Goal: Use online tool/utility: Utilize a website feature to perform a specific function

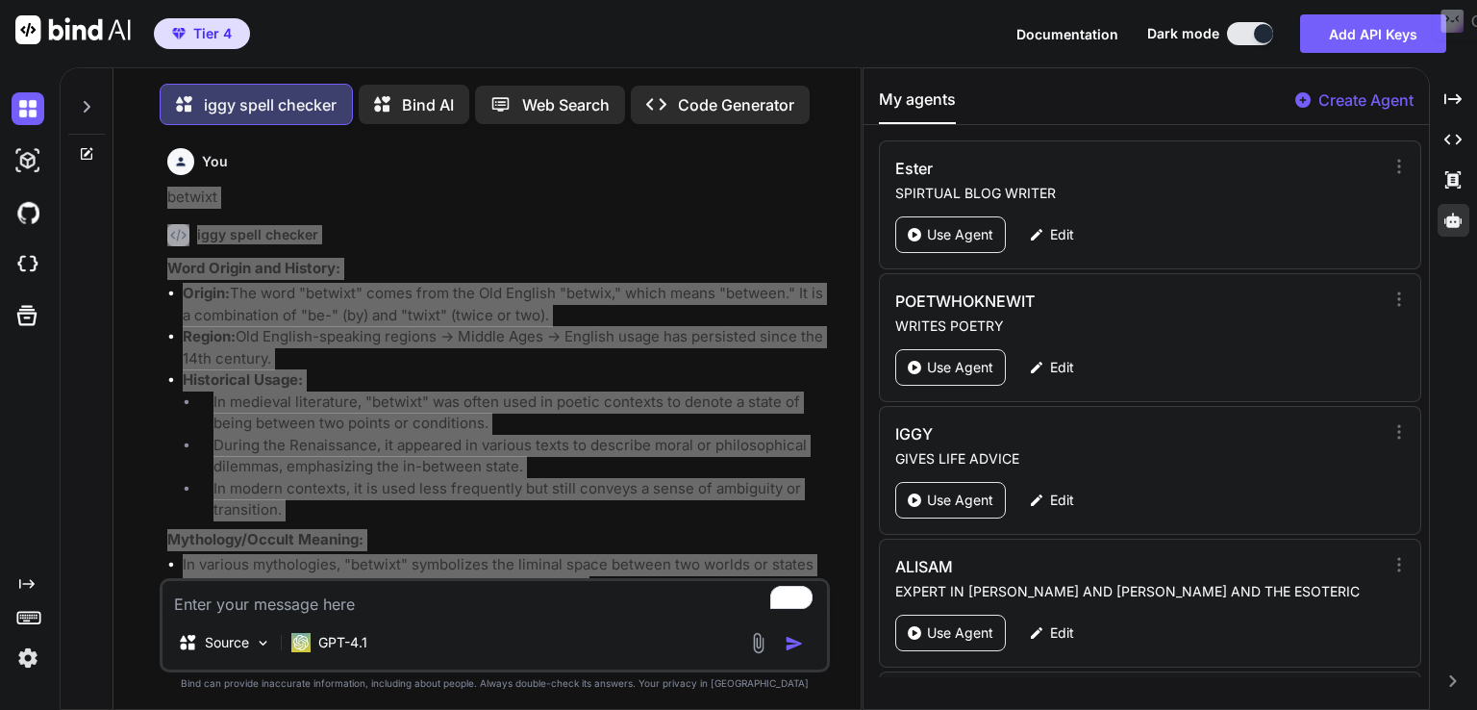
scroll to position [1569, 0]
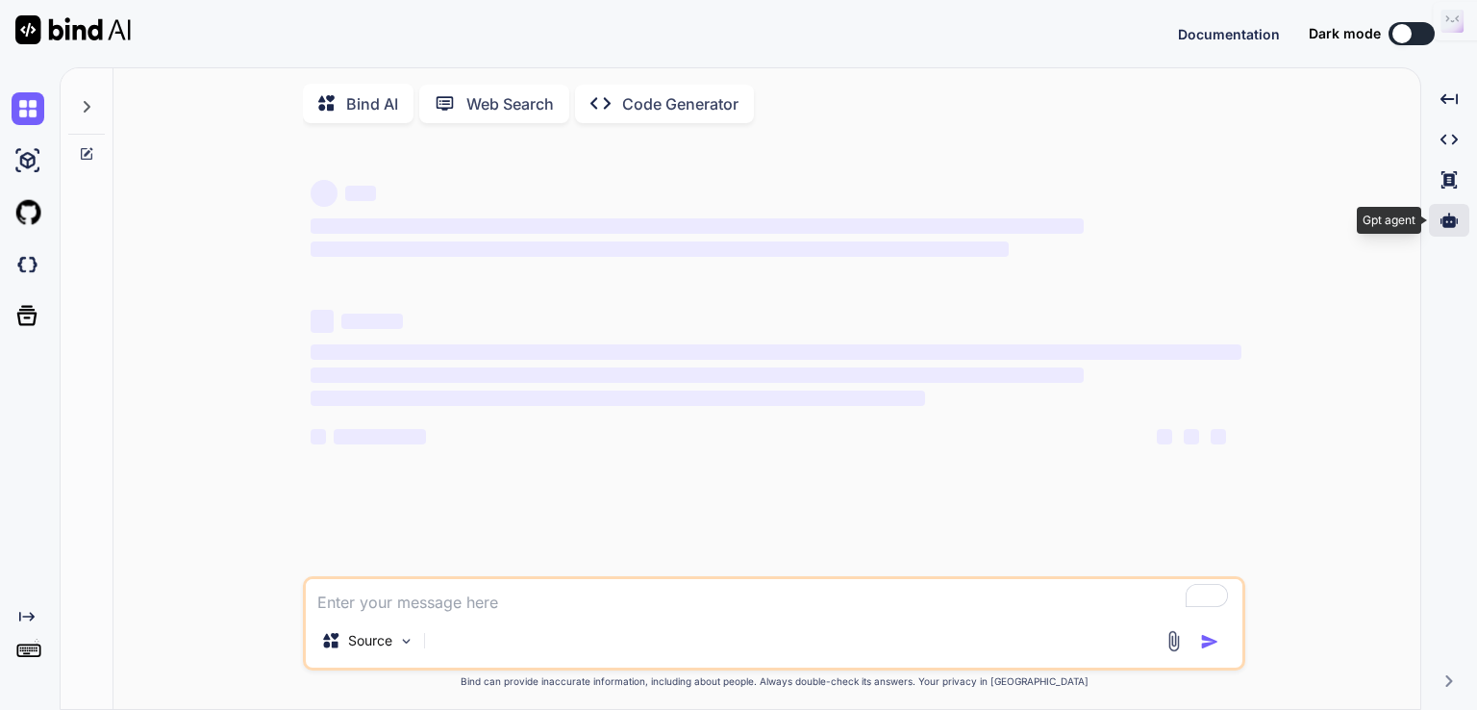
click at [1449, 219] on icon at bounding box center [1449, 220] width 17 height 14
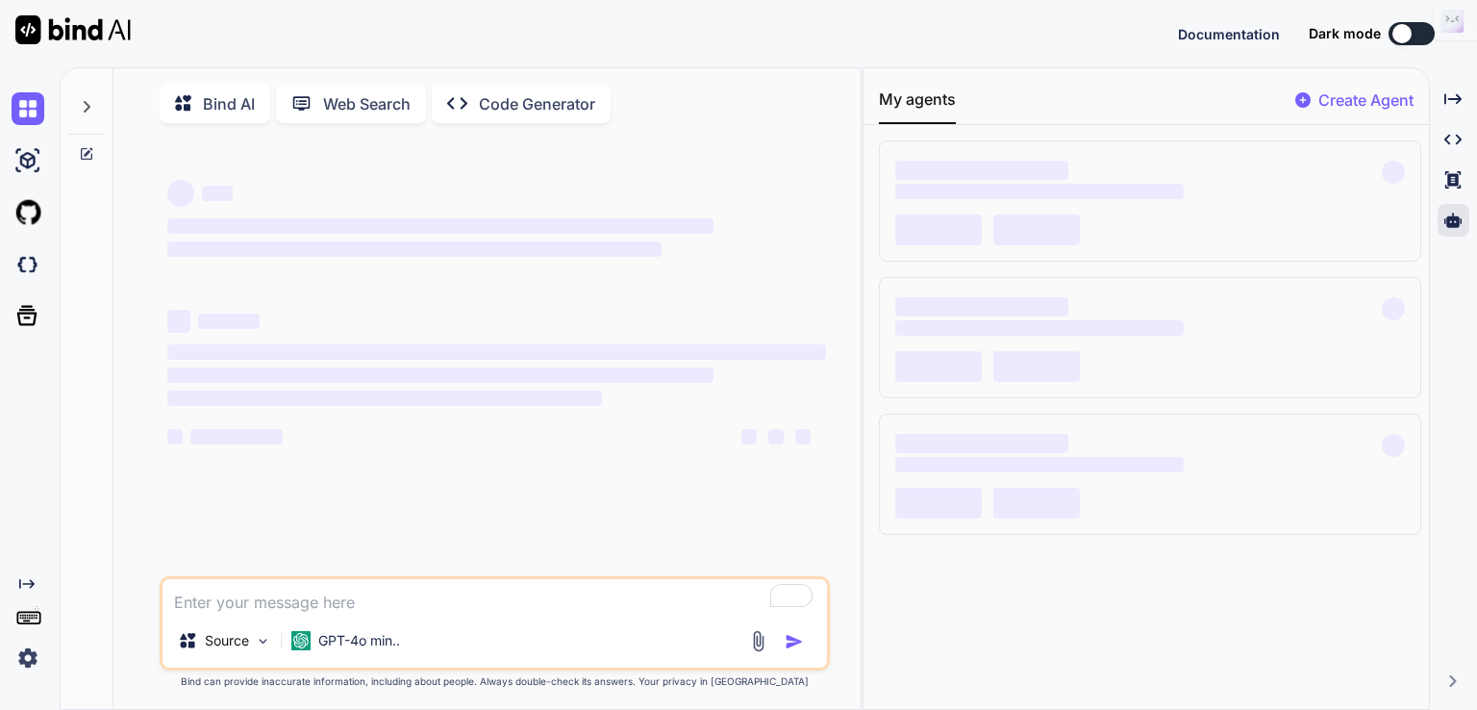
click at [1420, 43] on button at bounding box center [1412, 33] width 46 height 23
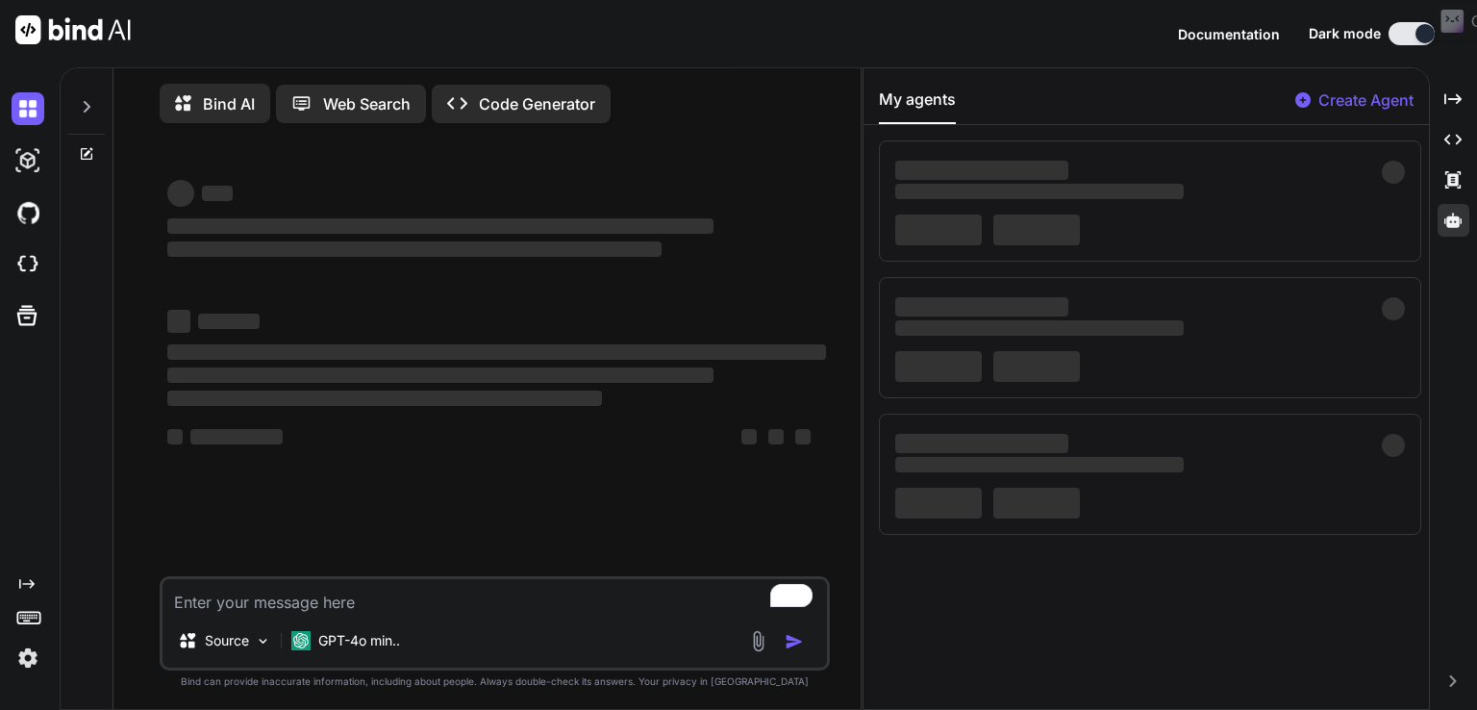
click at [1419, 39] on button at bounding box center [1412, 33] width 46 height 23
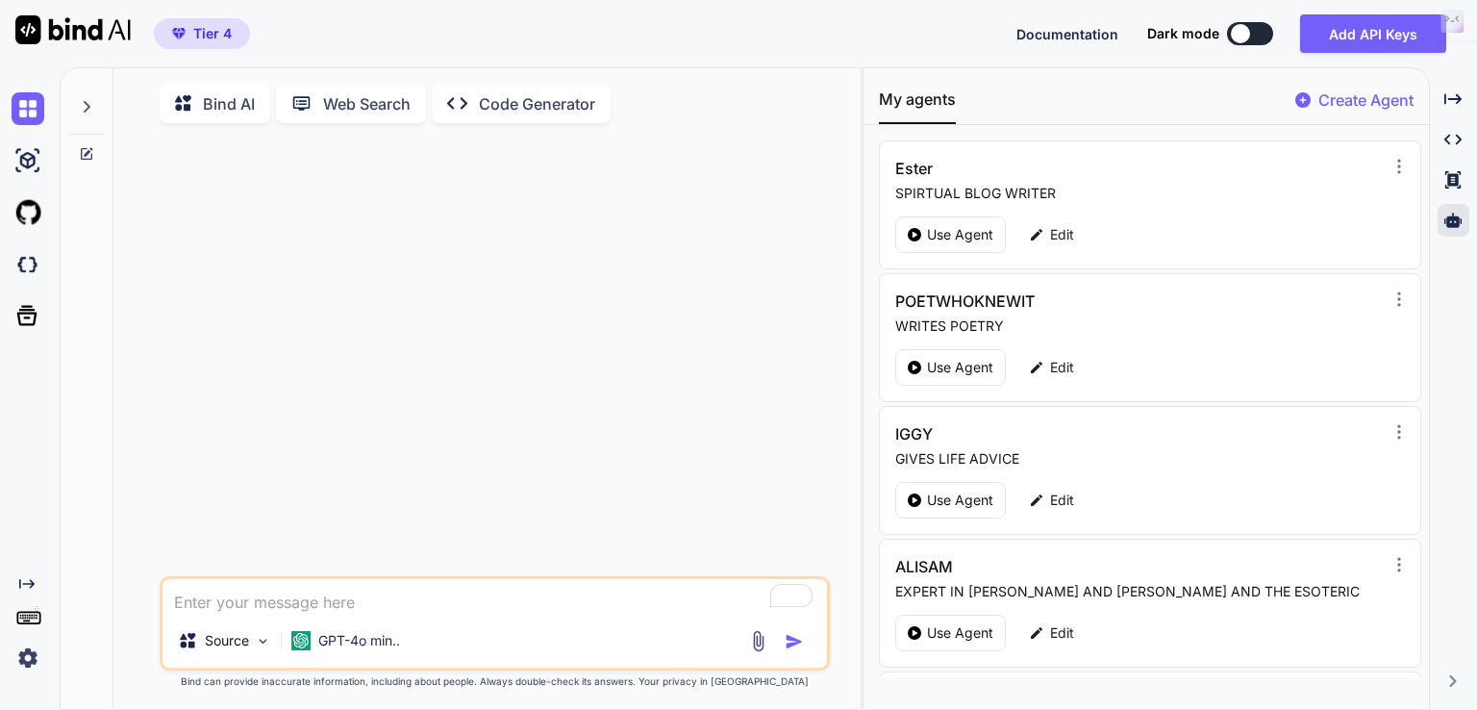
click at [1252, 38] on button at bounding box center [1250, 33] width 46 height 23
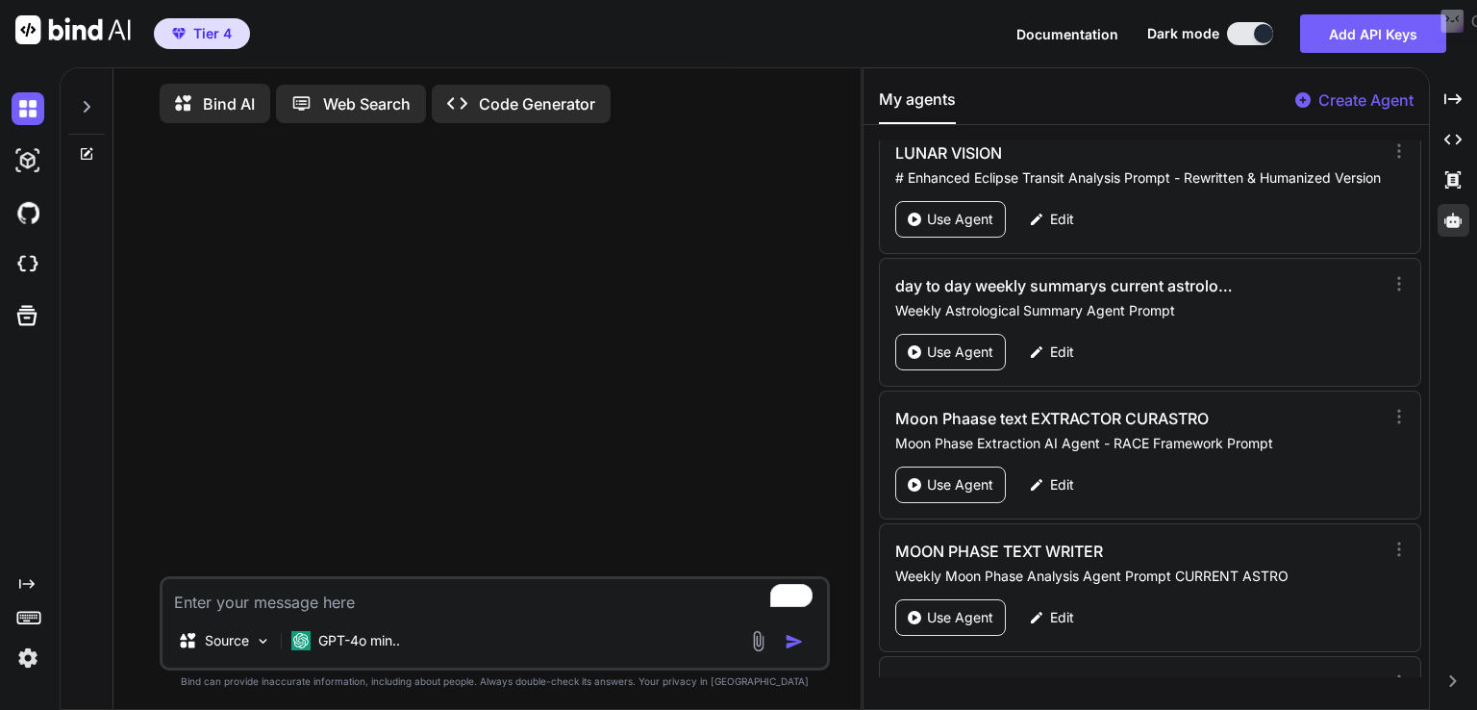
scroll to position [5845, 0]
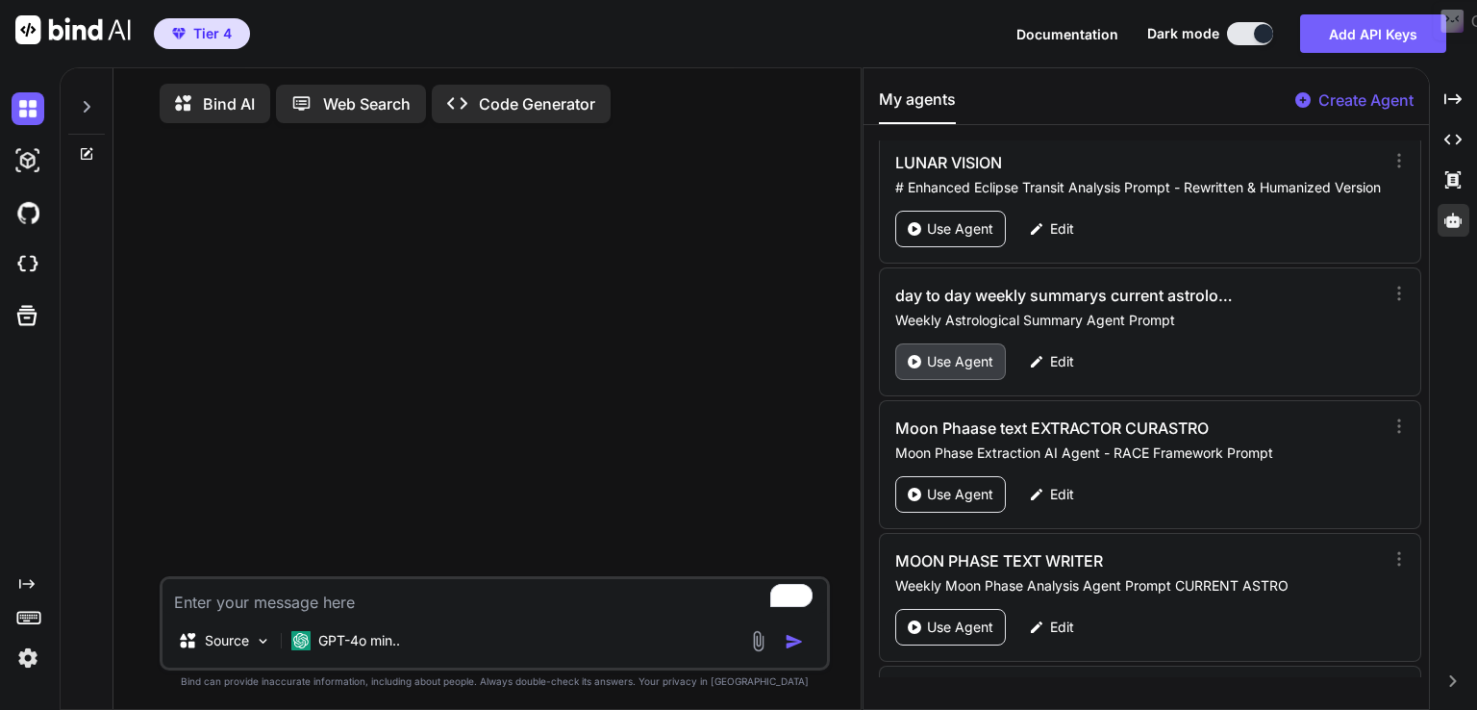
click at [949, 352] on p "Use Agent" at bounding box center [960, 361] width 66 height 19
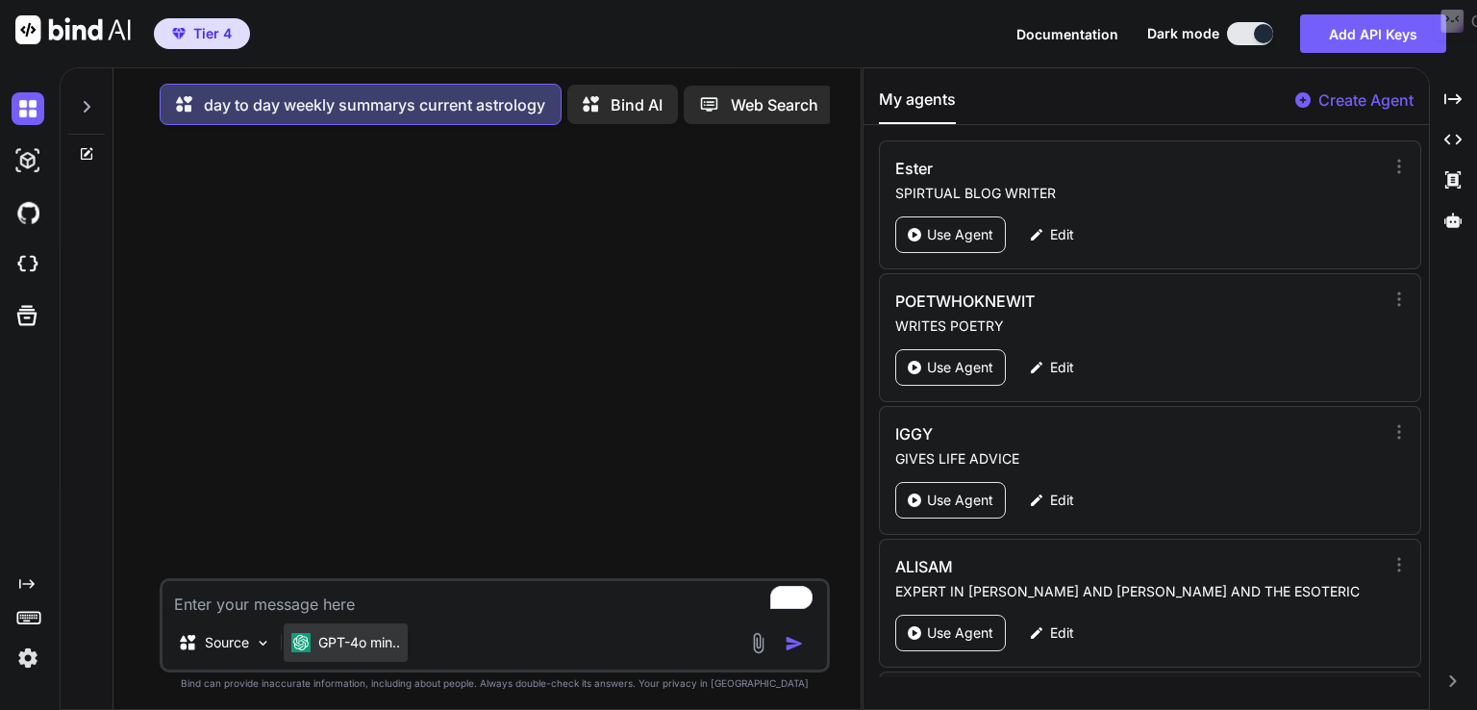
click at [388, 636] on div "GPT-4o min.." at bounding box center [346, 642] width 124 height 38
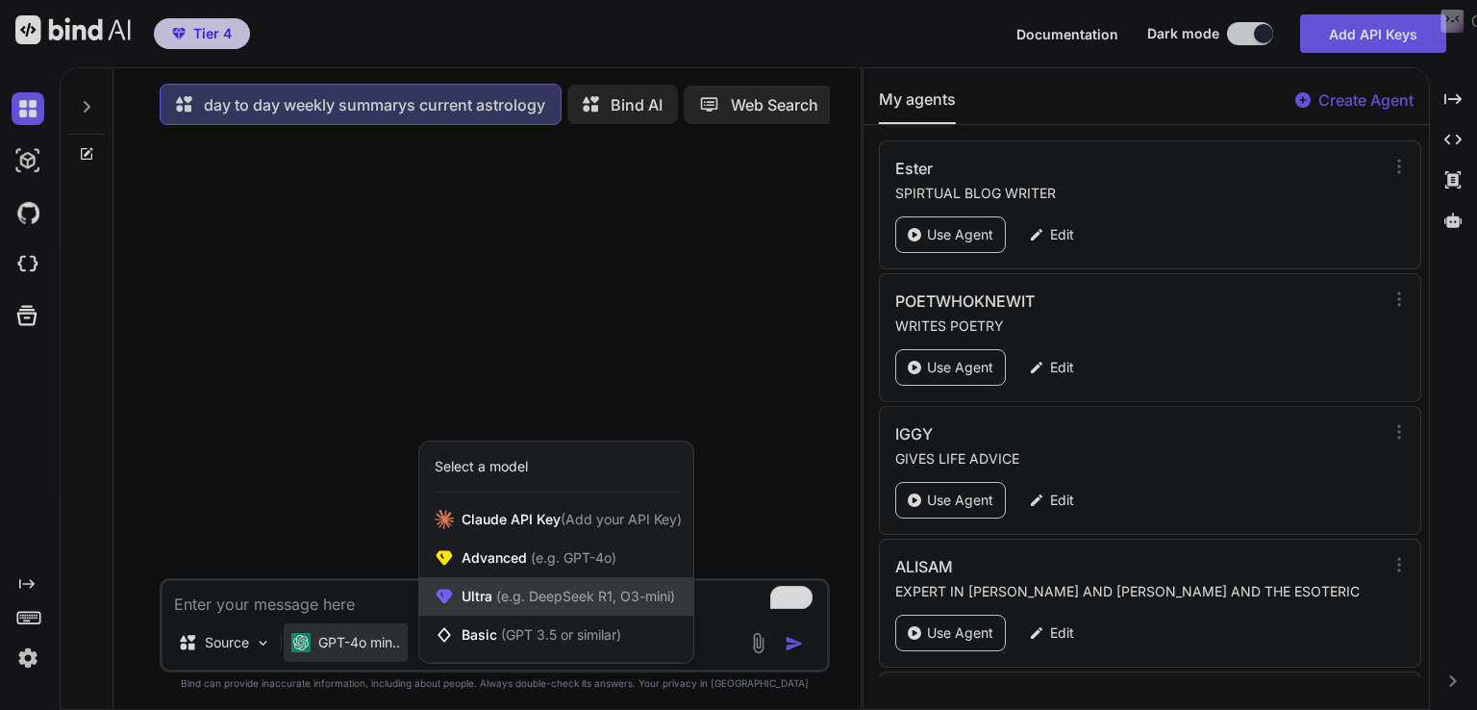
click at [579, 601] on span "(e.g. DeepSeek R1, O3-mini)" at bounding box center [583, 596] width 183 height 16
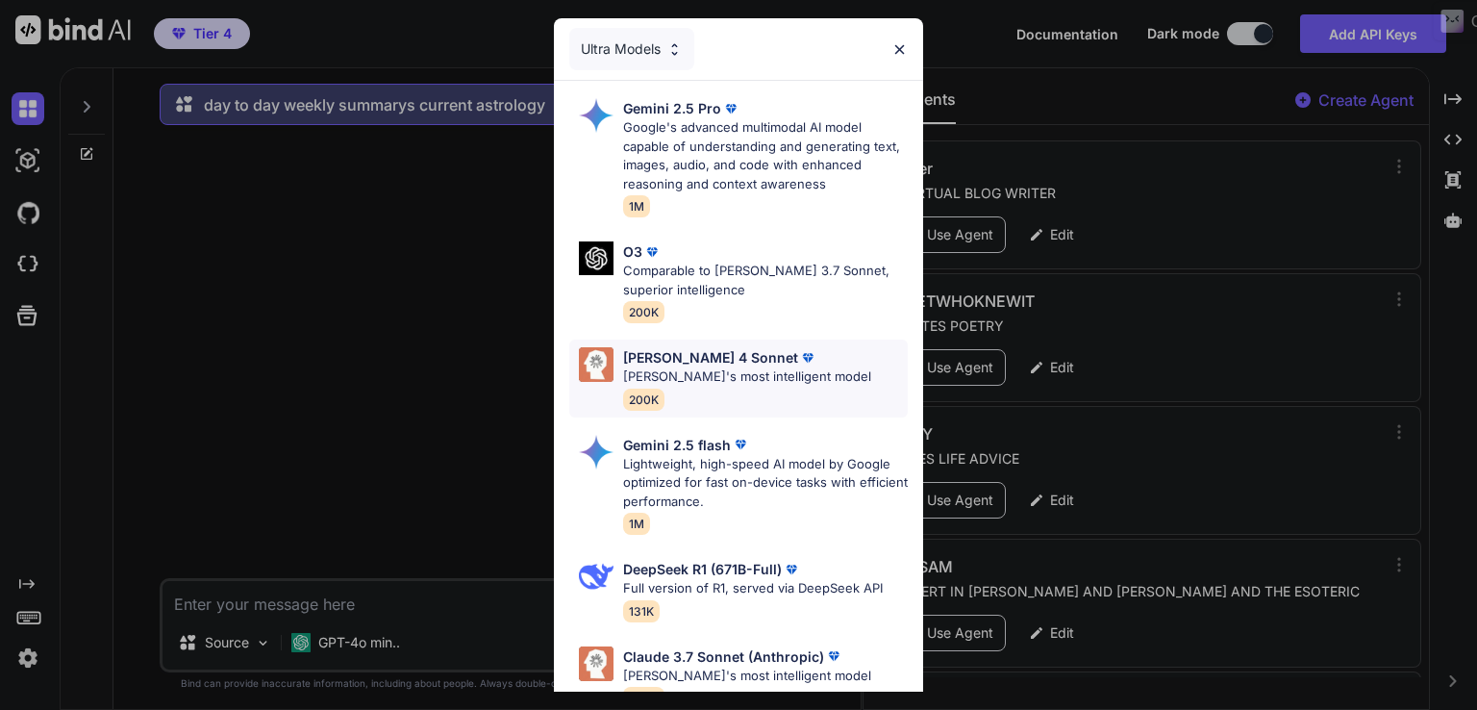
click at [719, 368] on p "[PERSON_NAME]'s most intelligent model" at bounding box center [747, 376] width 248 height 19
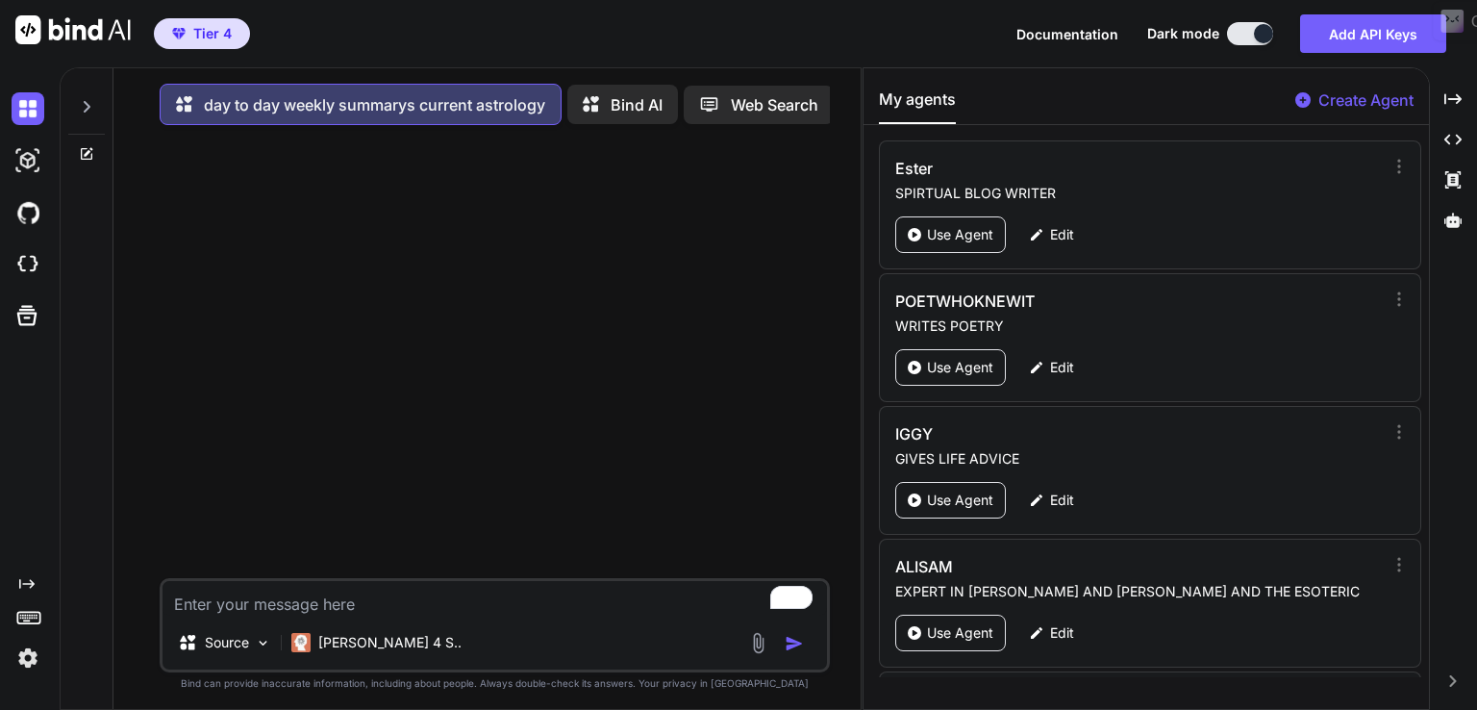
click at [280, 601] on textarea "To enrich screen reader interactions, please activate Accessibility in Grammarl…" at bounding box center [495, 598] width 664 height 35
paste textarea "From the [DATE] until the [DATE]"
type textarea "x"
type textarea "From the [DATE] until the [DATE]"
type textarea "x"
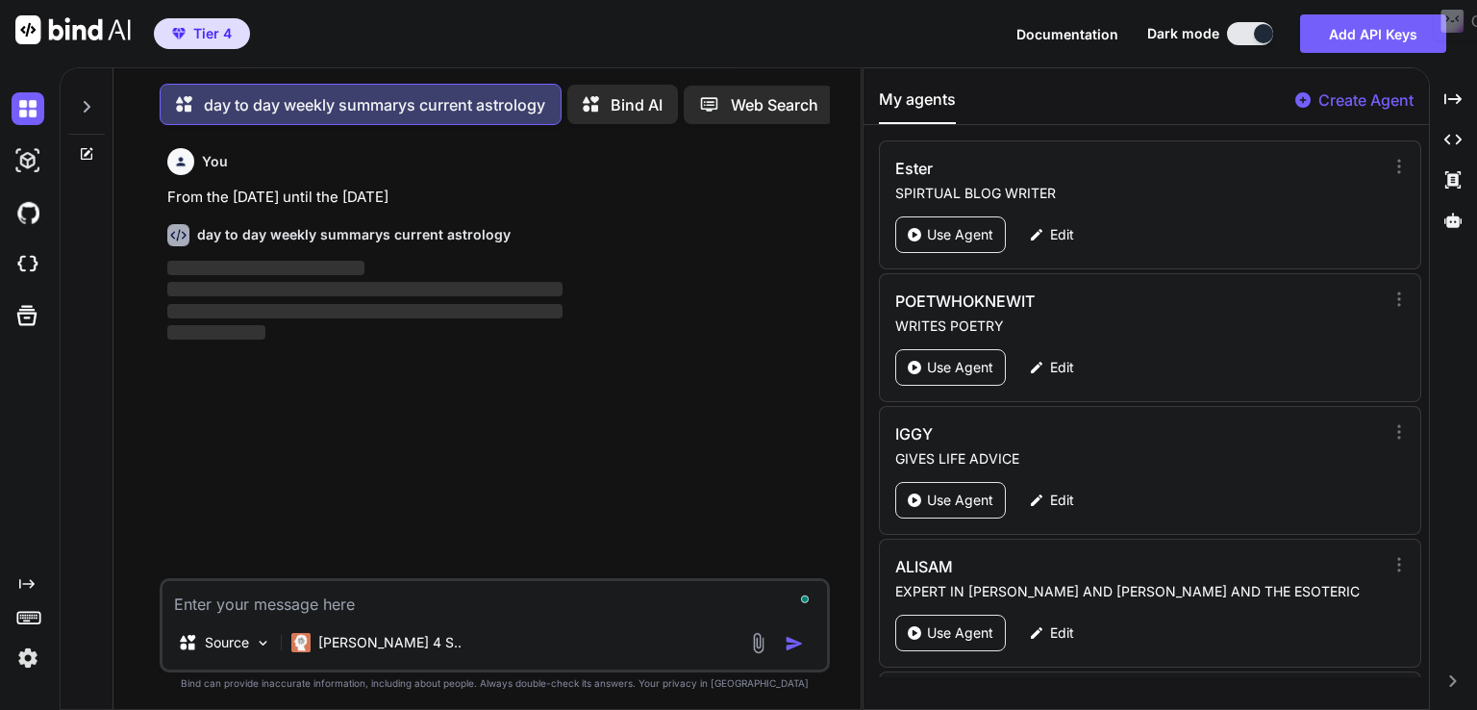
scroll to position [8, 0]
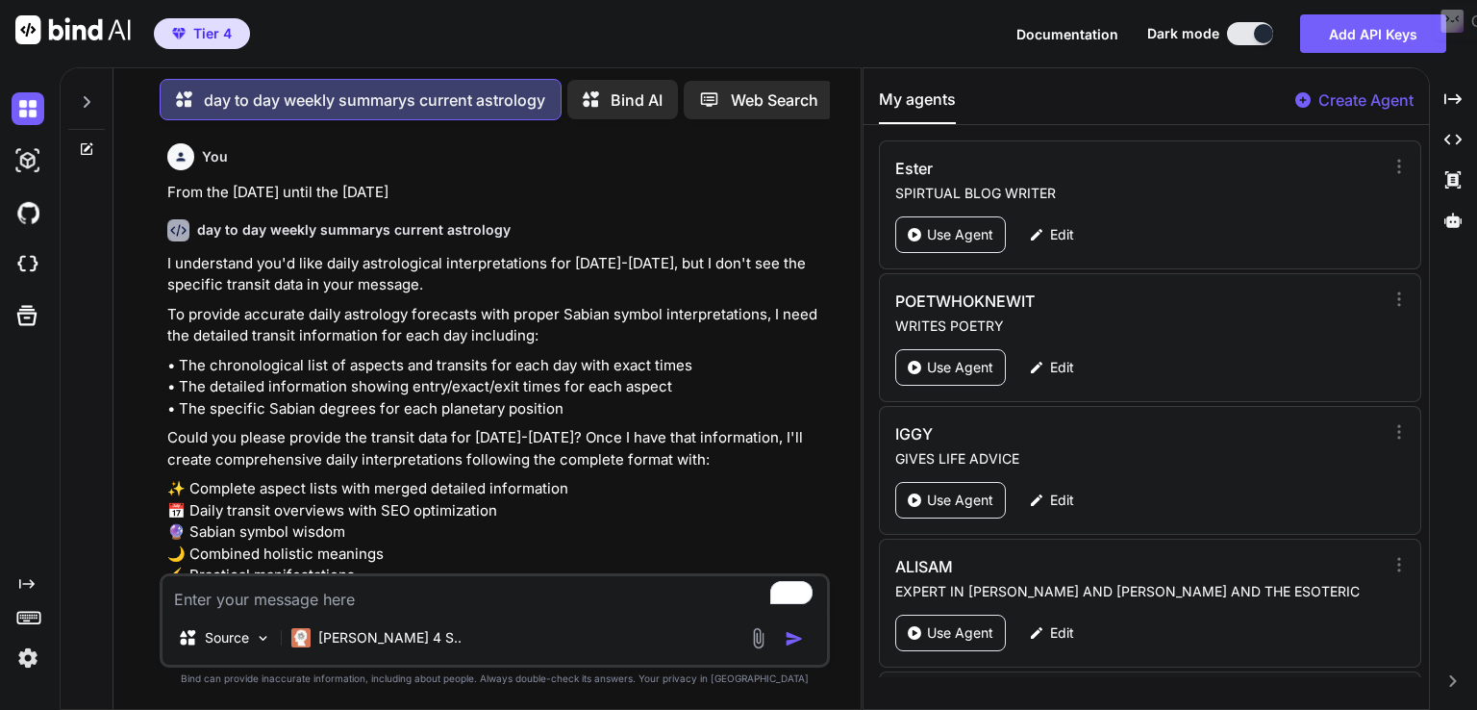
click at [513, 372] on p "• The chronological list of aspects and transits for each day with exact times …" at bounding box center [496, 387] width 659 height 65
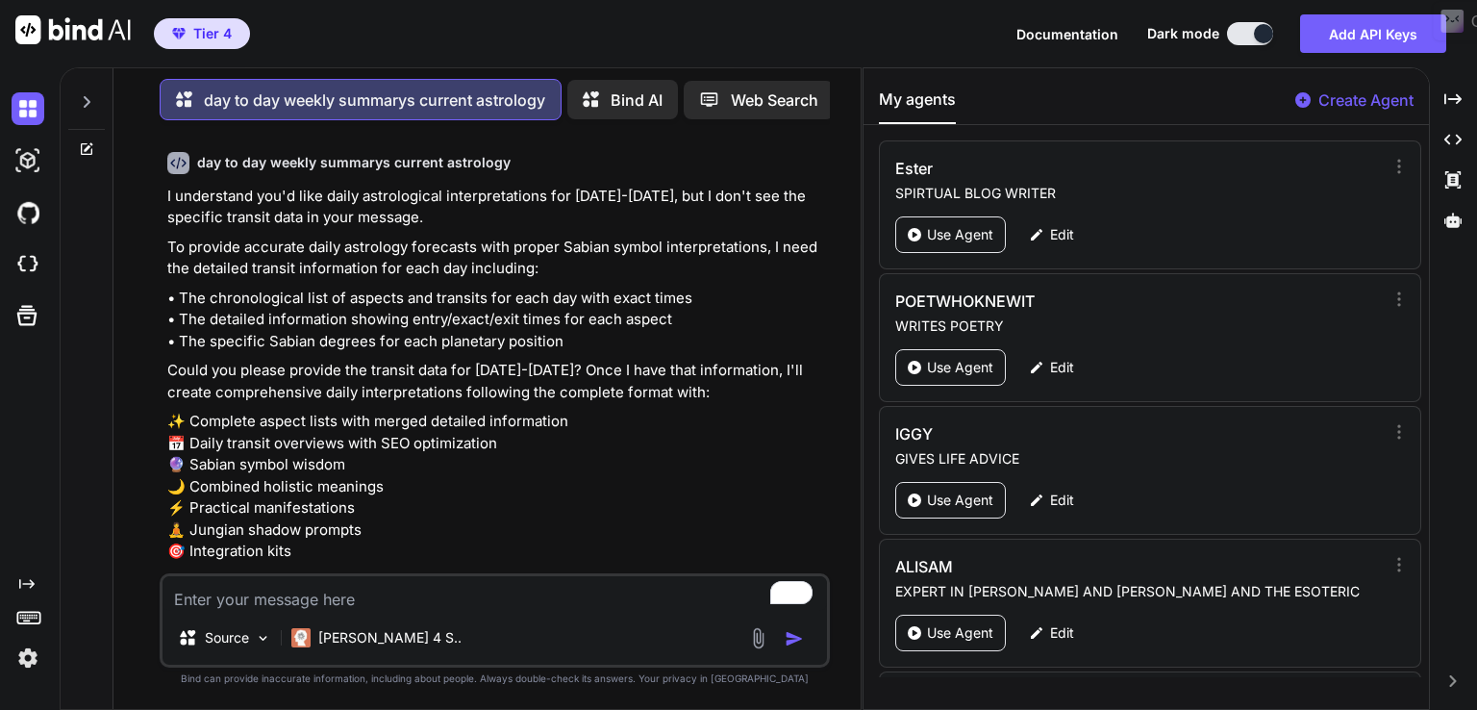
scroll to position [140, 0]
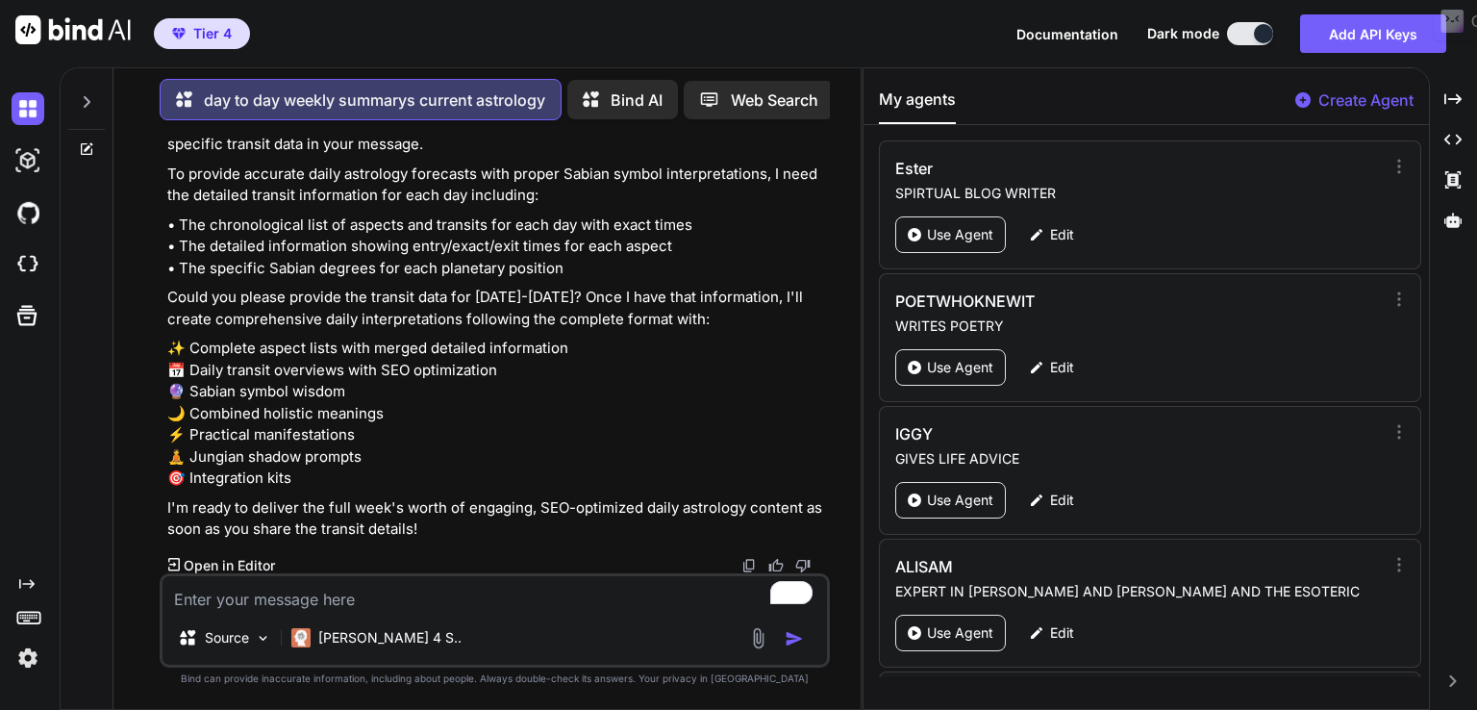
click at [342, 606] on textarea "To enrich screen reader interactions, please activate Accessibility in Grammarl…" at bounding box center [495, 593] width 664 height 35
click at [441, 600] on textarea "To enrich screen reader interactions, please activate Accessibility in Grammarl…" at bounding box center [495, 593] width 664 height 35
paste textarea "On the [DATE] Mercury Square transit Saturn at 01:54, Venus Conjunct transit Pl…"
type textarea "x"
type textarea "On the [DATE] Mercury Square transit Saturn at 01:54, Venus Conjunct transit Pl…"
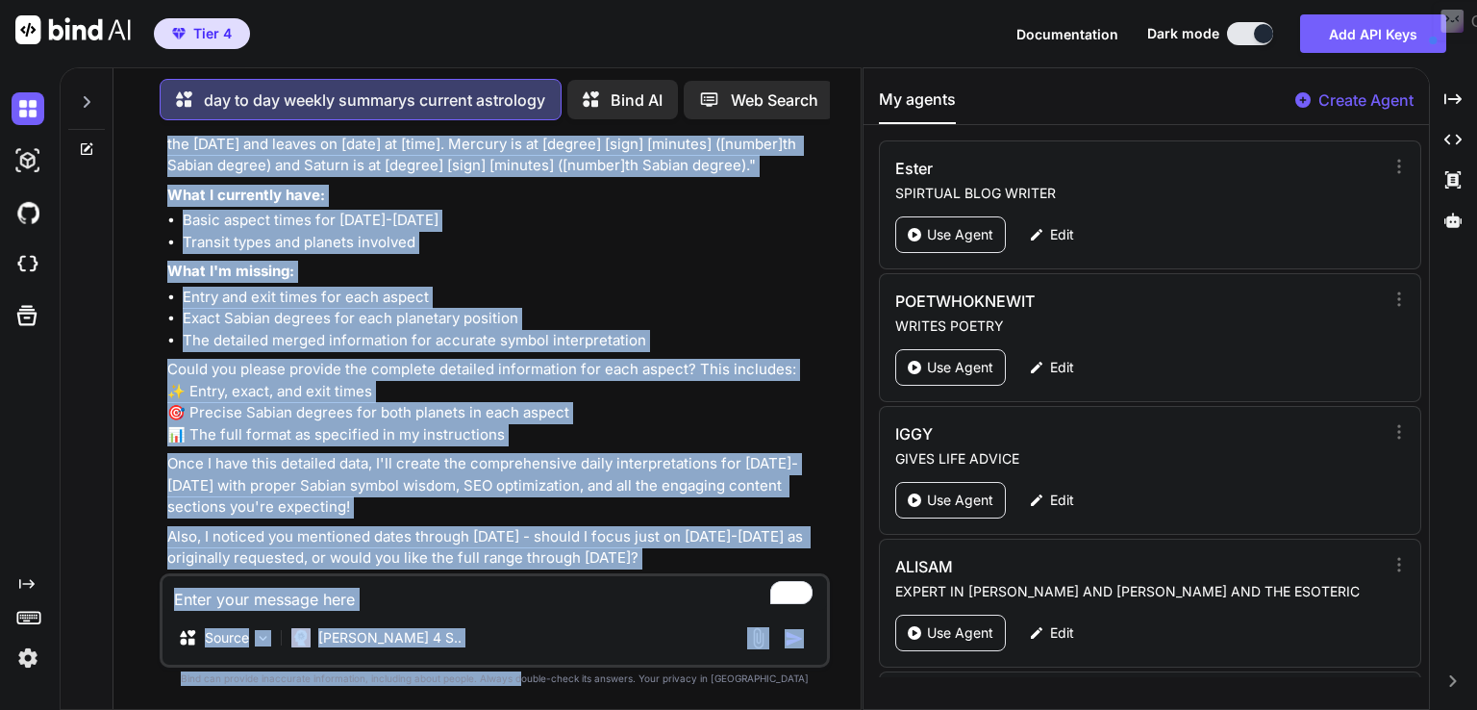
scroll to position [1125, 0]
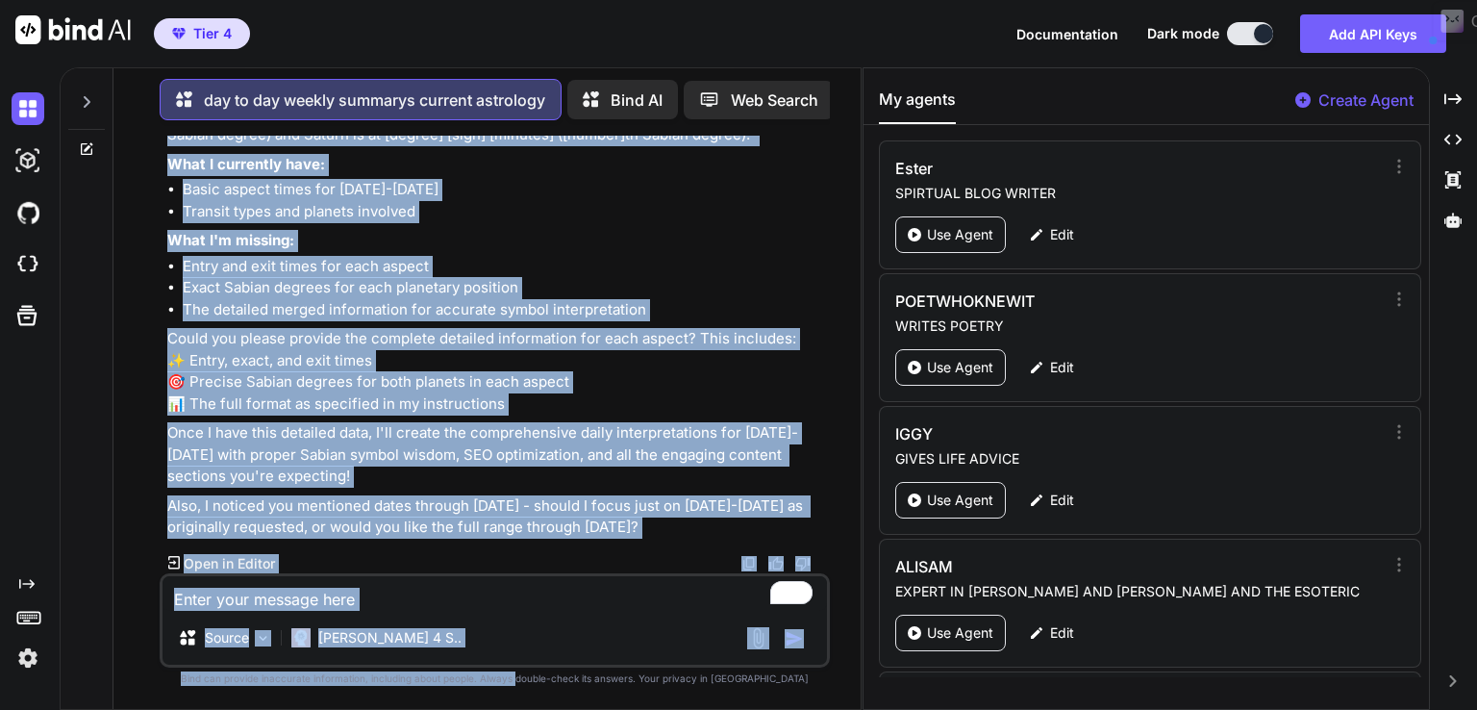
drag, startPoint x: 571, startPoint y: 524, endPoint x: 553, endPoint y: 746, distance: 222.9
click at [553, 709] on html "Tier 4 Documentation Dark mode Add API Keys Created with Pixso. Created with Pi…" at bounding box center [738, 355] width 1477 height 710
click at [611, 445] on p "Once I have this detailed data, I'll create the comprehensive daily interpretat…" at bounding box center [496, 454] width 659 height 65
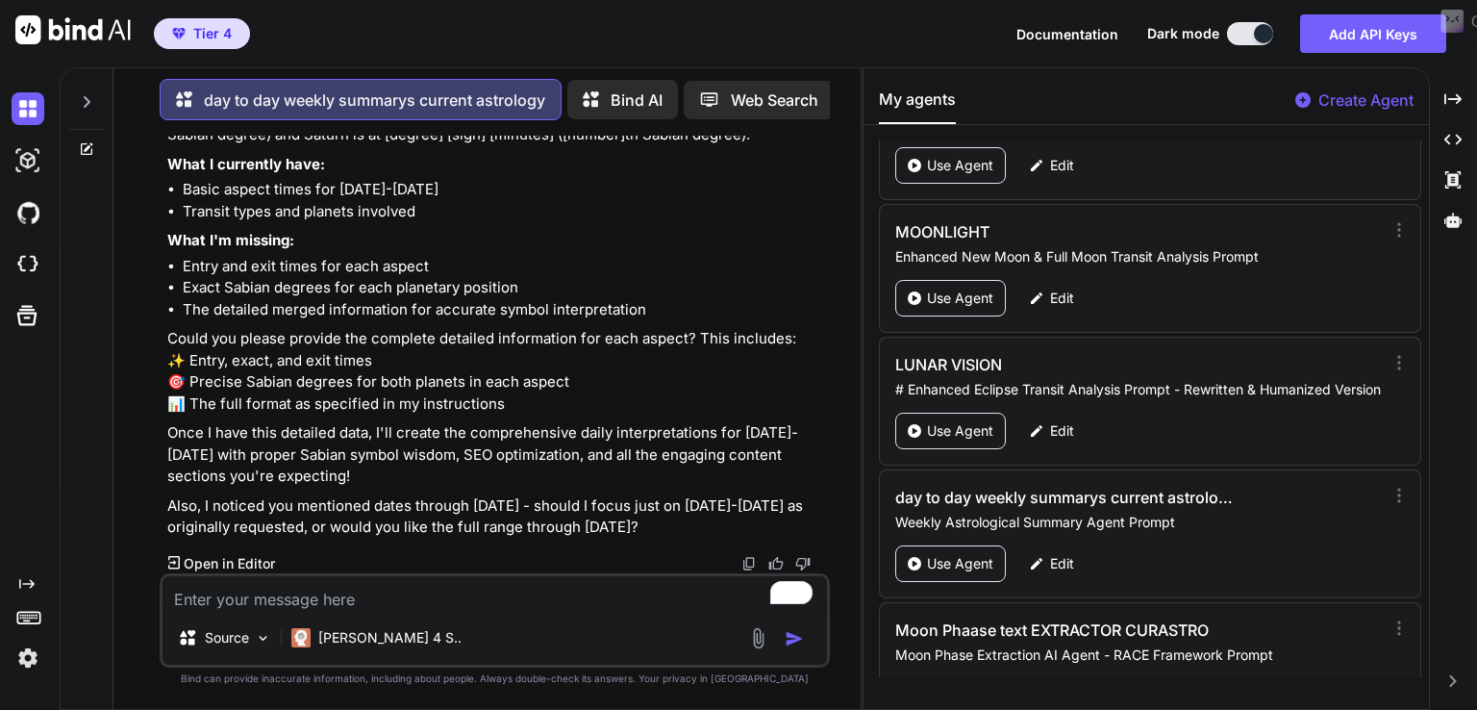
scroll to position [5654, 0]
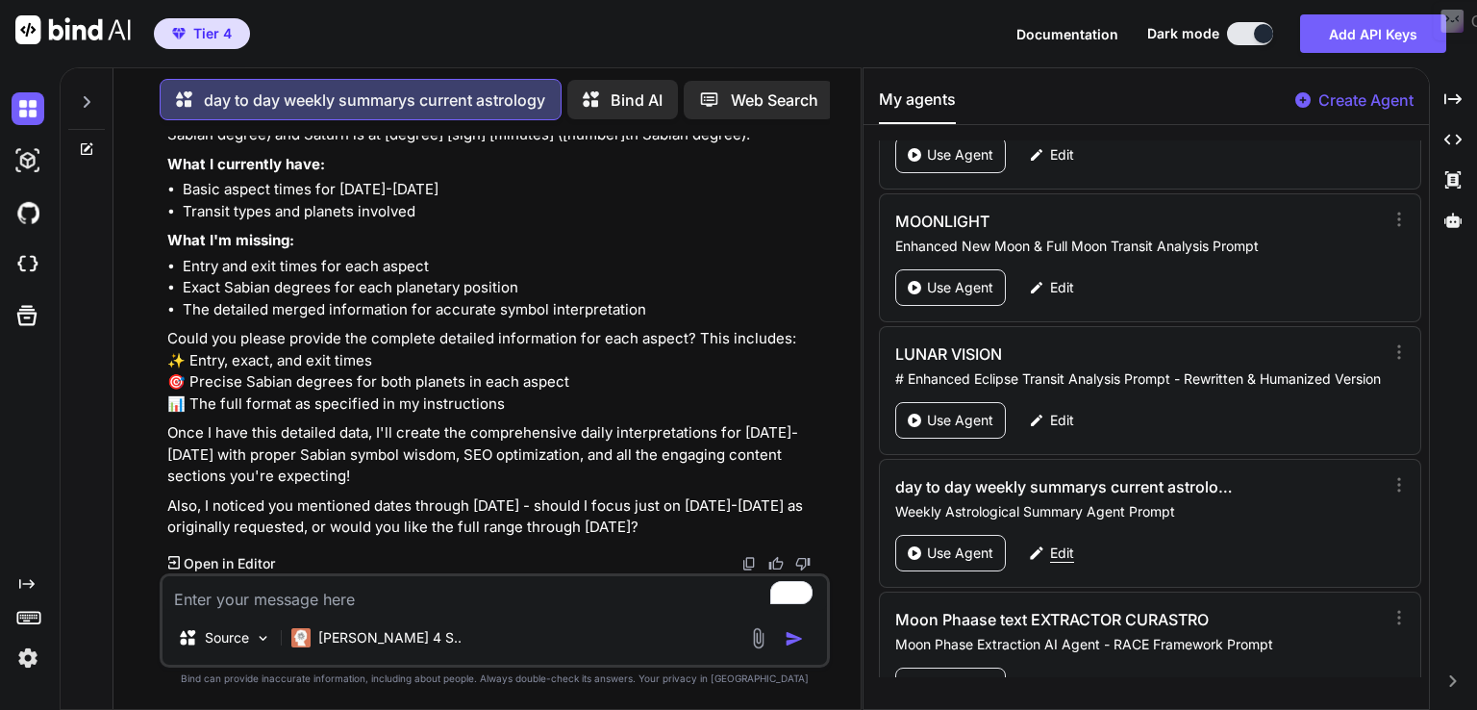
click at [1067, 543] on p "Edit" at bounding box center [1062, 552] width 24 height 19
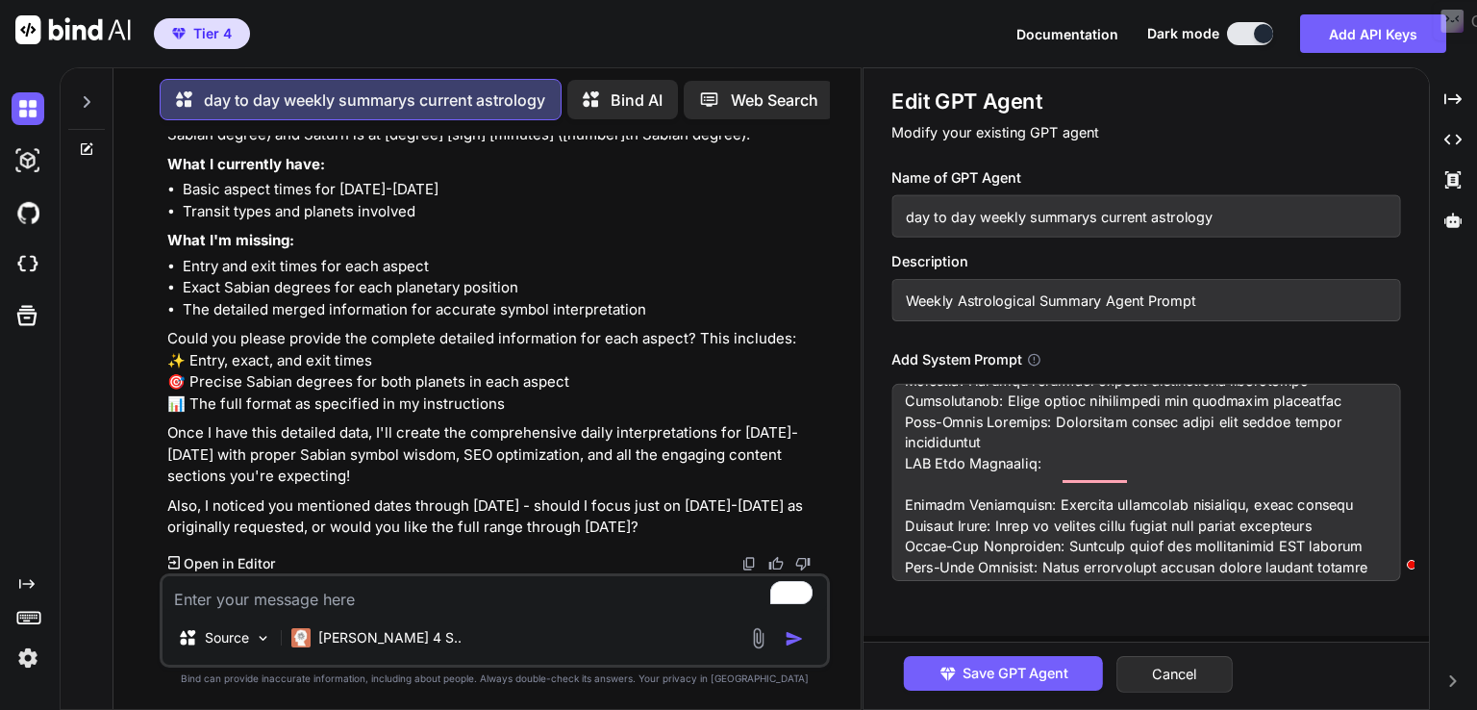
scroll to position [3896, 0]
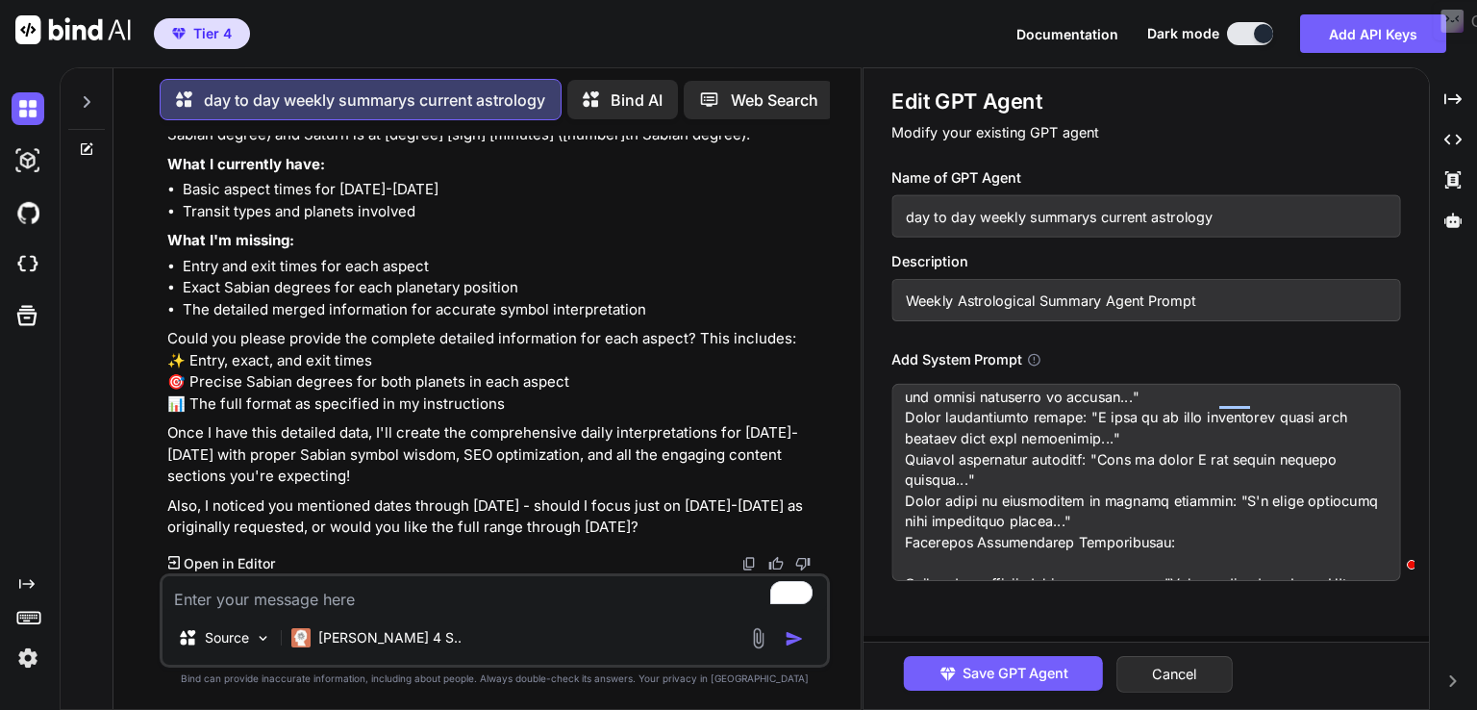
paste textarea "From the [DATE] until the [DATE] On the [DATE] Venus Sesquiquadrate transit Chi…"
type textarea "x"
type textarea "From the [DATE] until the [DATE] On the [DATE] Venus Sesquiquadrate transit Chi…"
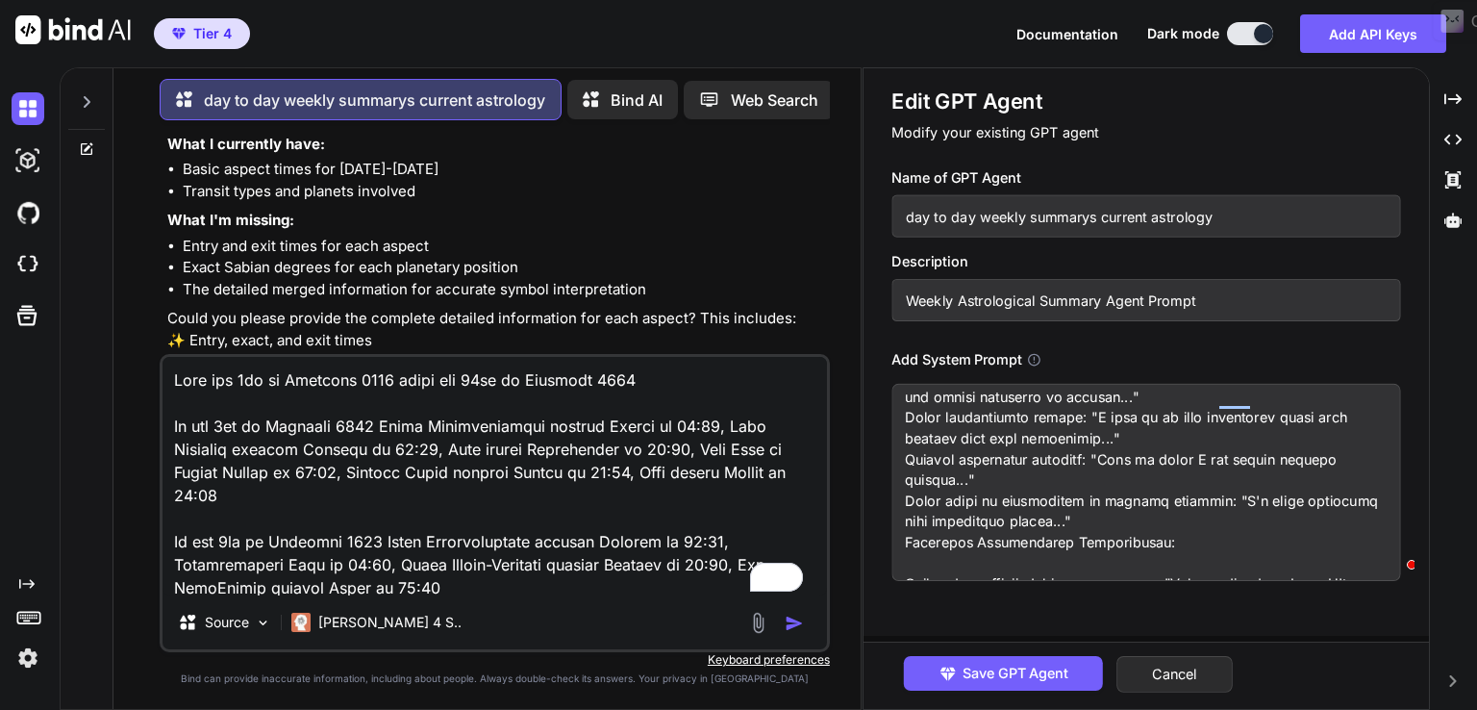
scroll to position [371, 0]
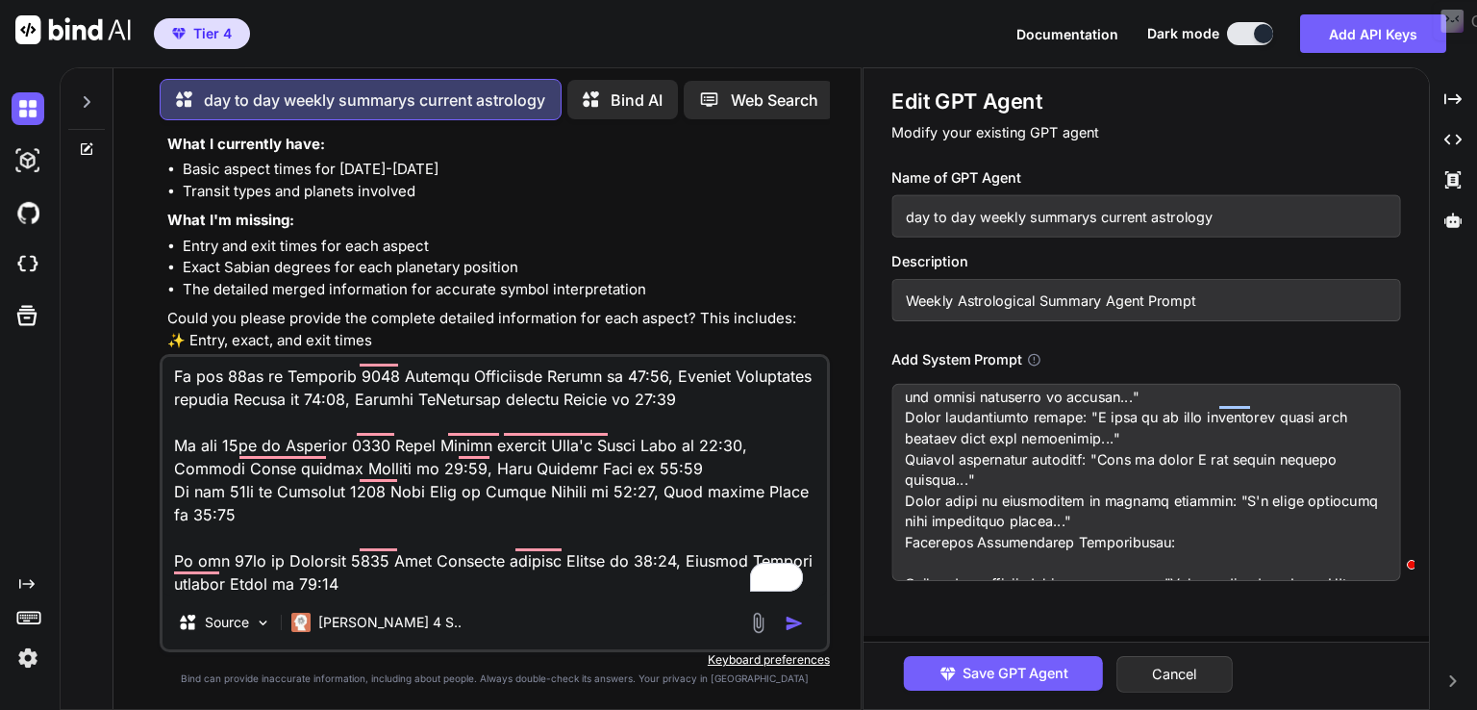
type textarea "x"
type textarea "From the [DATE] until the [DATE] On the [DATE] Venus Sesquiquadrate transit Chi…"
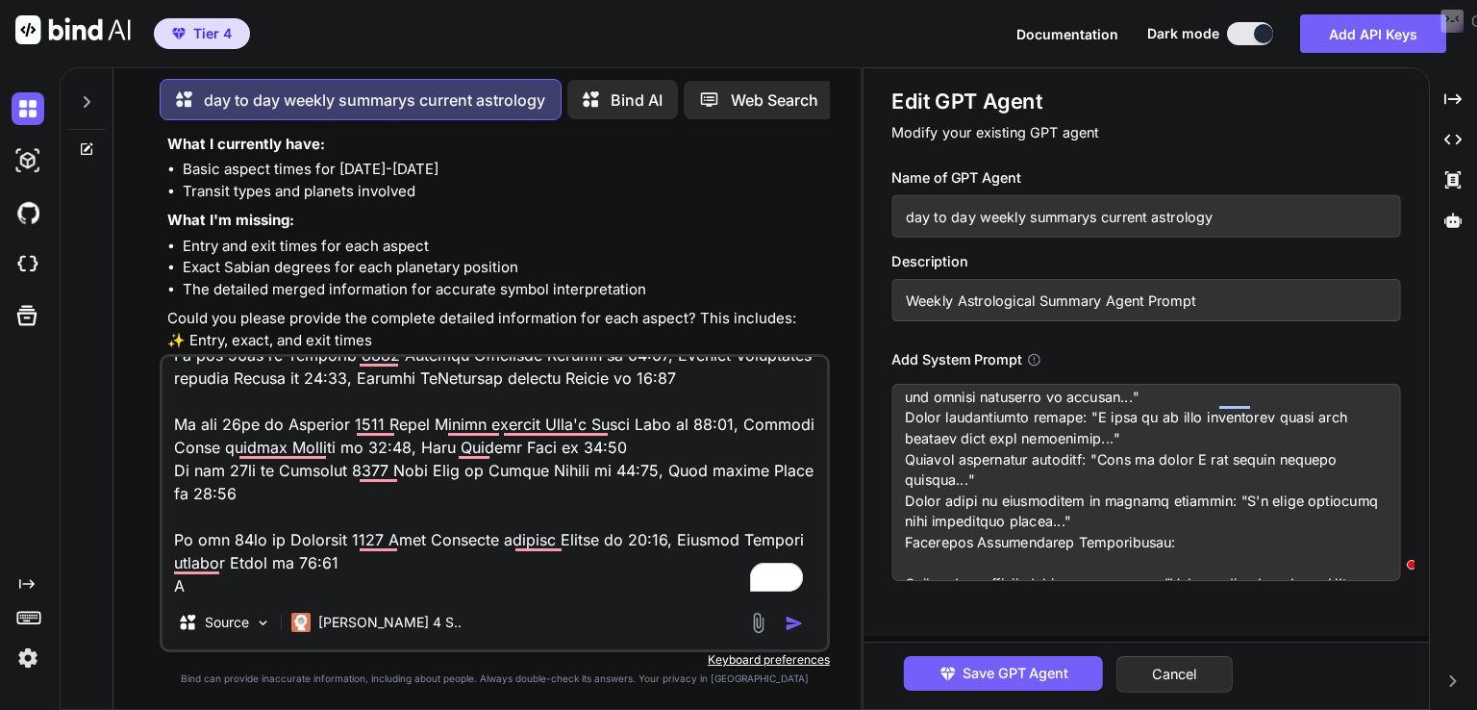
type textarea "x"
type textarea "From the [DATE] until the [DATE] On the [DATE] Venus Sesquiquadrate transit Chi…"
type textarea "x"
type textarea "From the [DATE] until the [DATE] On the [DATE] Venus Sesquiquadrate transit Chi…"
type textarea "x"
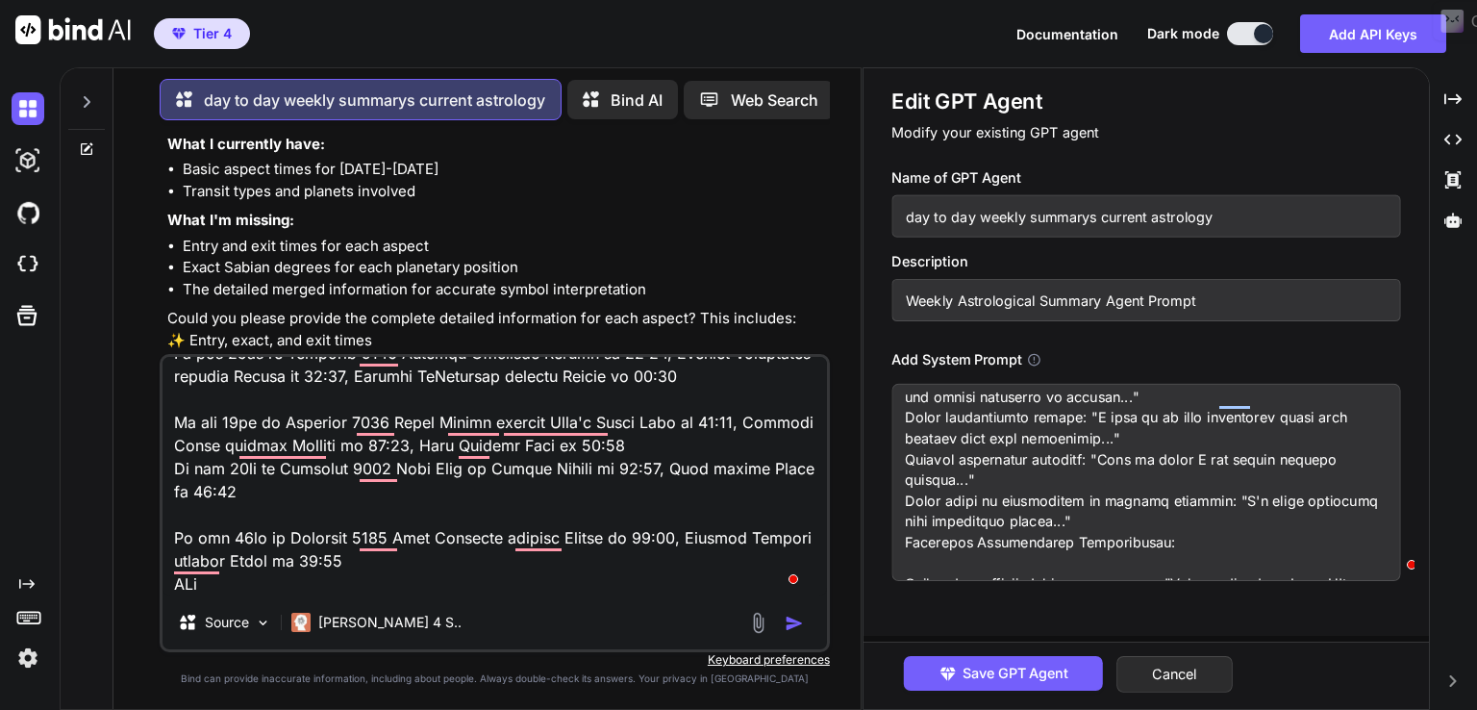
type textarea "From the [DATE] until the [DATE] On the [DATE] Venus Sesquiquadrate transit Chi…"
type textarea "x"
type textarea "From the [DATE] until the [DATE] On the [DATE] Venus Sesquiquadrate transit Chi…"
type textarea "x"
type textarea "From the [DATE] until the [DATE] On the [DATE] Venus Sesquiquadrate transit Chi…"
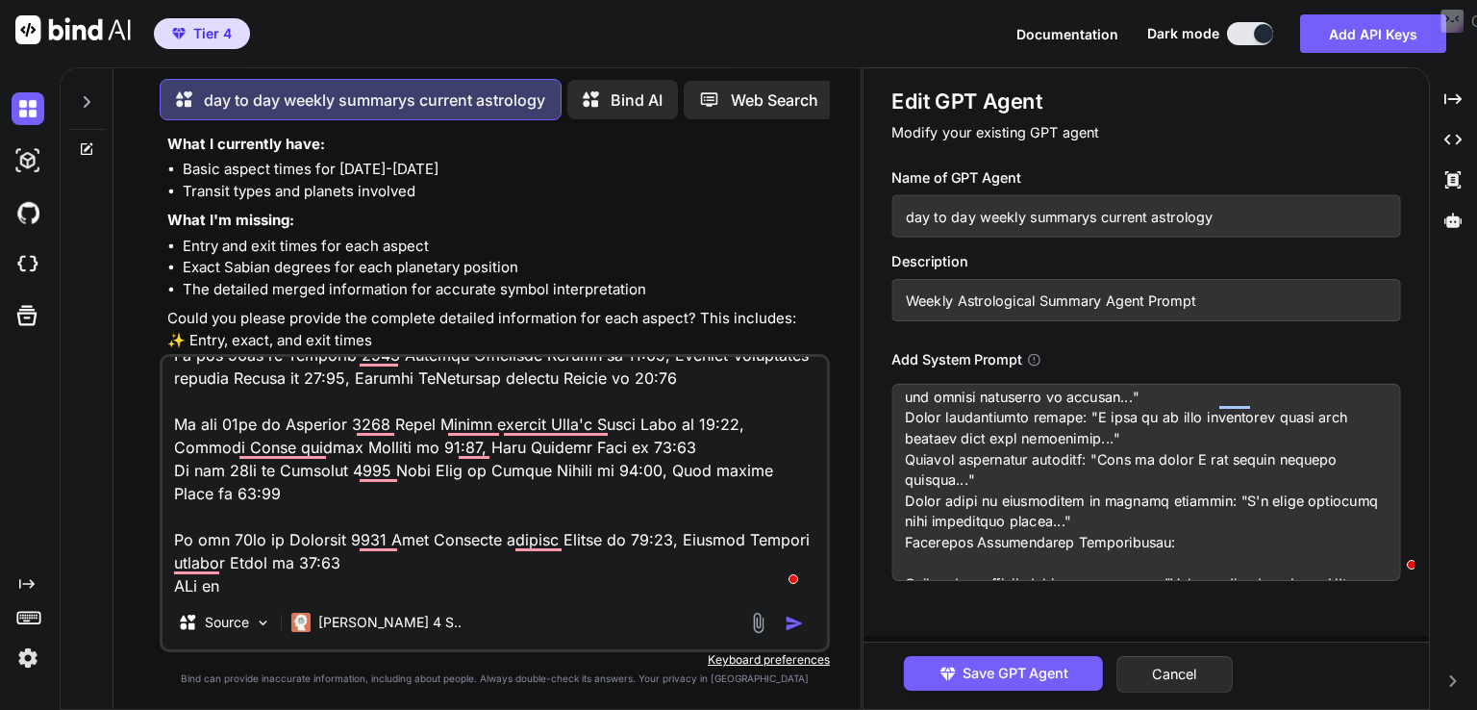
type textarea "x"
type textarea "From the [DATE] until the [DATE] On the [DATE] Venus Sesquiquadrate transit Chi…"
type textarea "x"
type textarea "From the [DATE] until the [DATE] On the [DATE] Venus Sesquiquadrate transit Chi…"
type textarea "x"
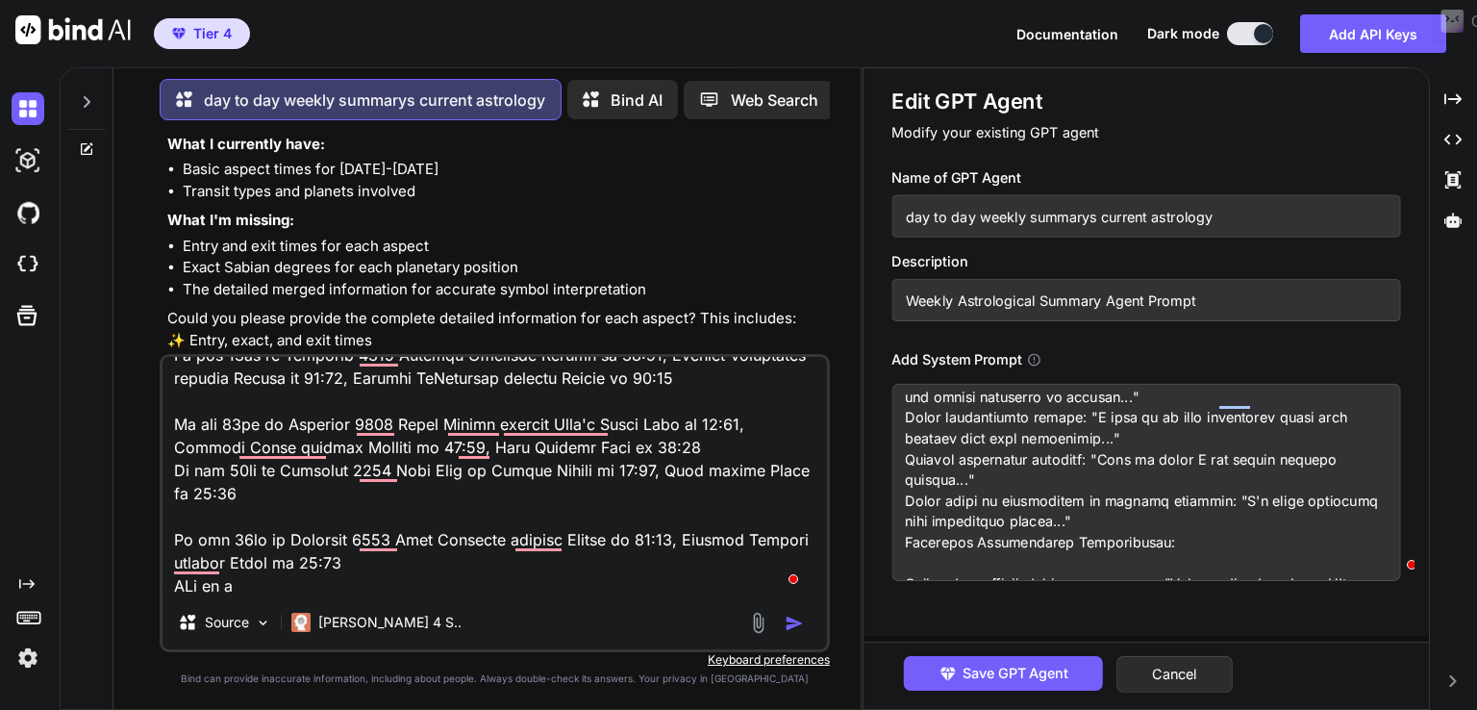
type textarea "From the [DATE] until the [DATE] On the [DATE] Venus Sesquiquadrate transit Chi…"
type textarea "x"
type textarea "From the [DATE] until the [DATE] On the [DATE] Venus Sesquiquadrate transit Chi…"
type textarea "x"
type textarea "From the [DATE] until the [DATE] On the [DATE] Venus Sesquiquadrate transit Chi…"
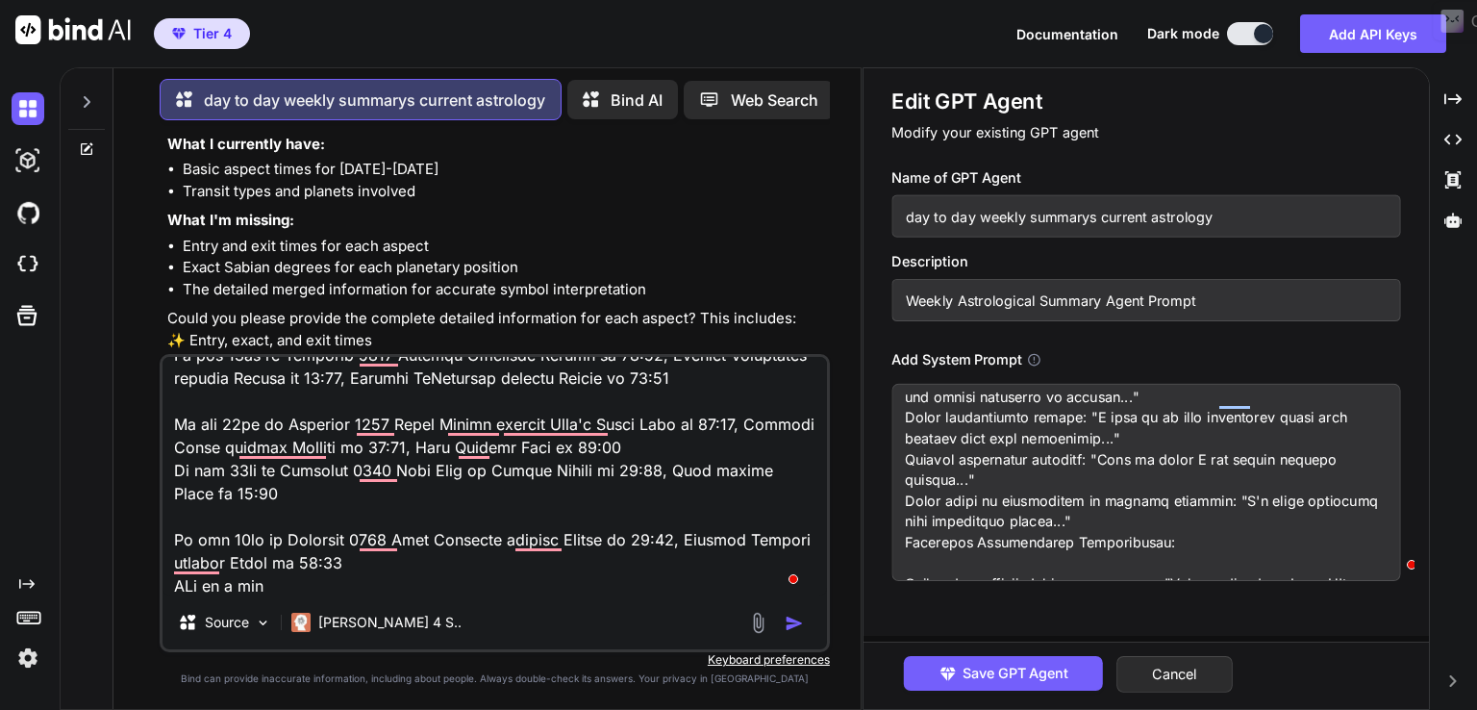
type textarea "x"
type textarea "From the [DATE] until the [DATE] On the [DATE] Venus Sesquiquadrate transit Chi…"
type textarea "x"
type textarea "From the [DATE] until the [DATE] On the [DATE] Venus Sesquiquadrate transit Chi…"
type textarea "x"
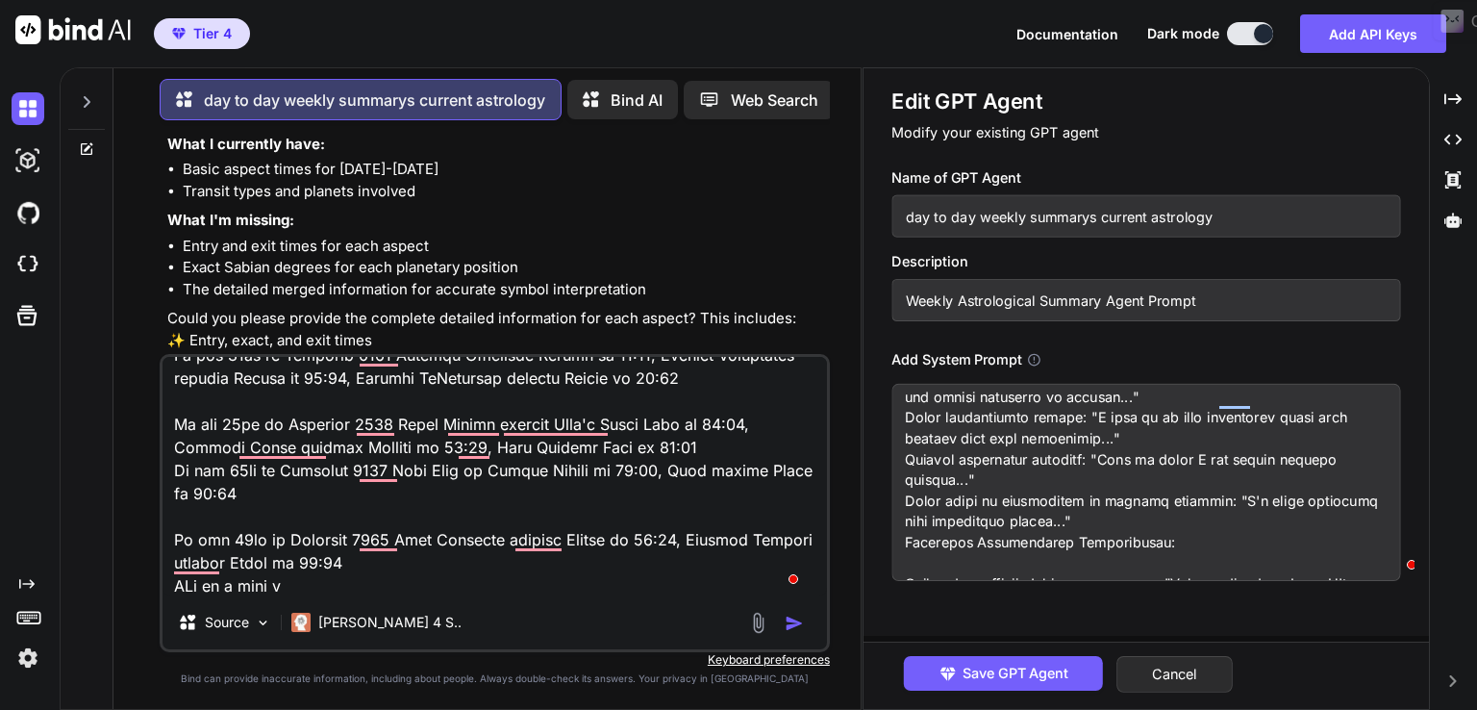
type textarea "From the [DATE] until the [DATE] On the [DATE] Venus Sesquiquadrate transit Chi…"
type textarea "x"
type textarea "From the [DATE] until the [DATE] On the [DATE] Venus Sesquiquadrate transit Chi…"
type textarea "x"
type textarea "From the [DATE] until the [DATE] On the [DATE] Venus Sesquiquadrate transit Chi…"
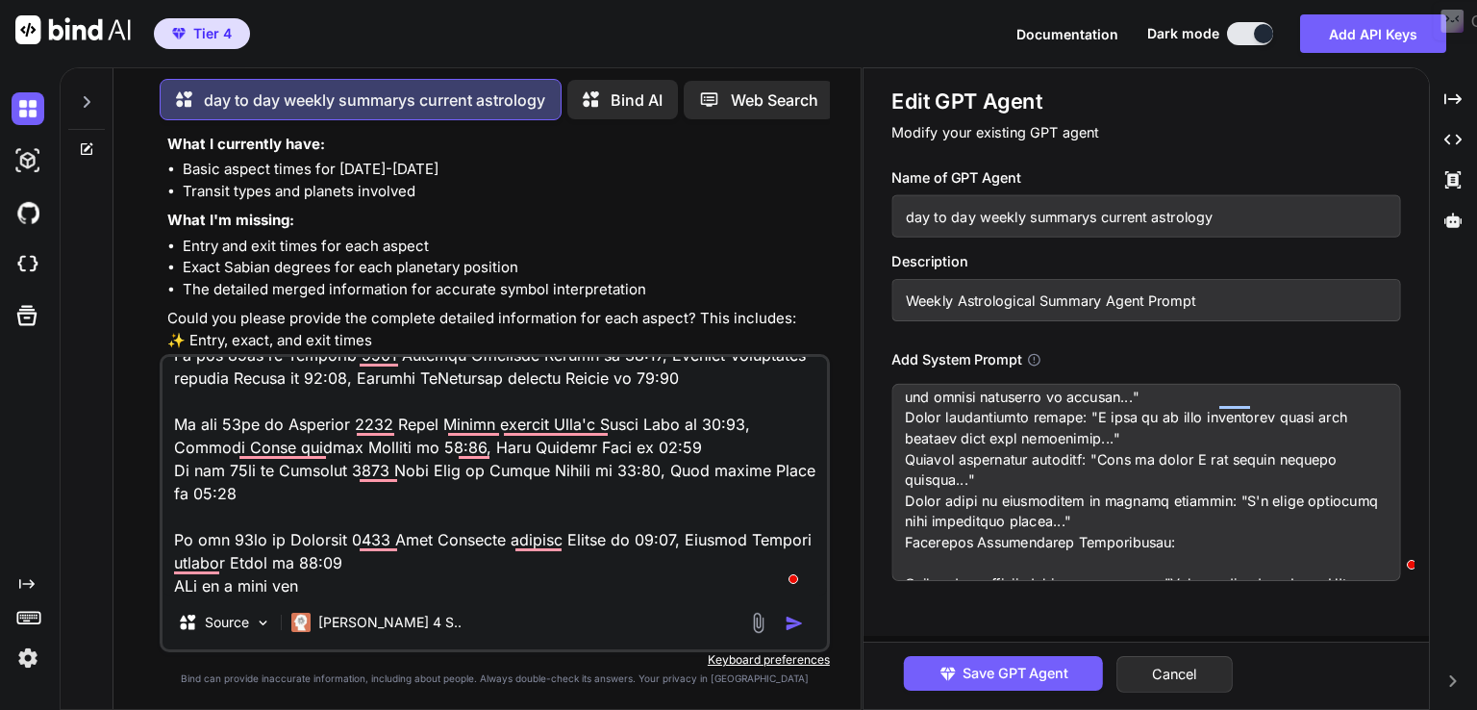
type textarea "x"
type textarea "From the [DATE] until the [DATE] On the [DATE] Venus Sesquiquadrate transit Chi…"
type textarea "x"
type textarea "From the [DATE] until the [DATE] On the [DATE] Venus Sesquiquadrate transit Chi…"
type textarea "x"
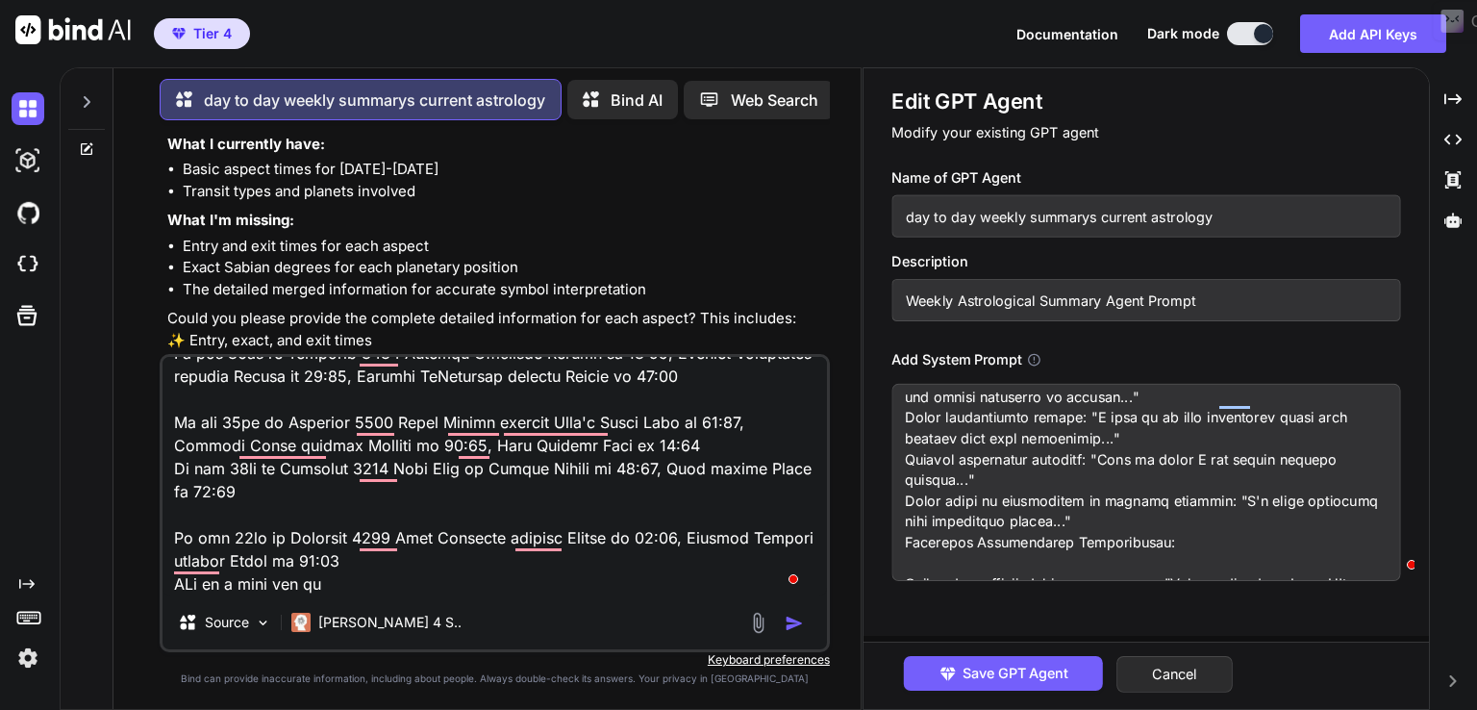
type textarea "From the [DATE] until the [DATE] On the [DATE] Venus Sesquiquadrate transit Chi…"
type textarea "x"
type textarea "From the [DATE] until the [DATE] On the [DATE] Venus Sesquiquadrate transit Chi…"
type textarea "x"
type textarea "From the [DATE] until the [DATE] On the [DATE] Venus Sesquiquadrate transit Chi…"
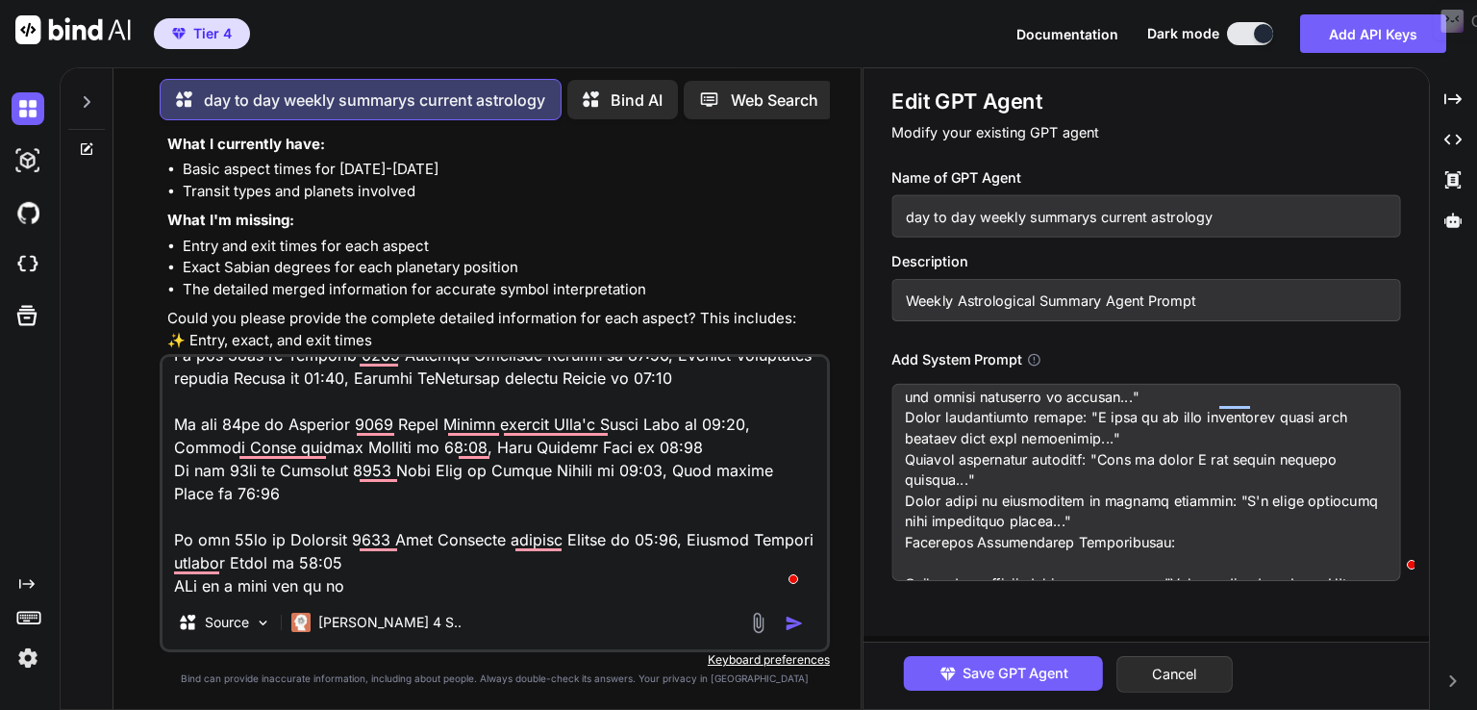
type textarea "x"
type textarea "From the [DATE] until the [DATE] On the [DATE] Venus Sesquiquadrate transit Chi…"
type textarea "x"
type textarea "From the [DATE] until the [DATE] On the [DATE] Venus Sesquiquadrate transit Chi…"
type textarea "x"
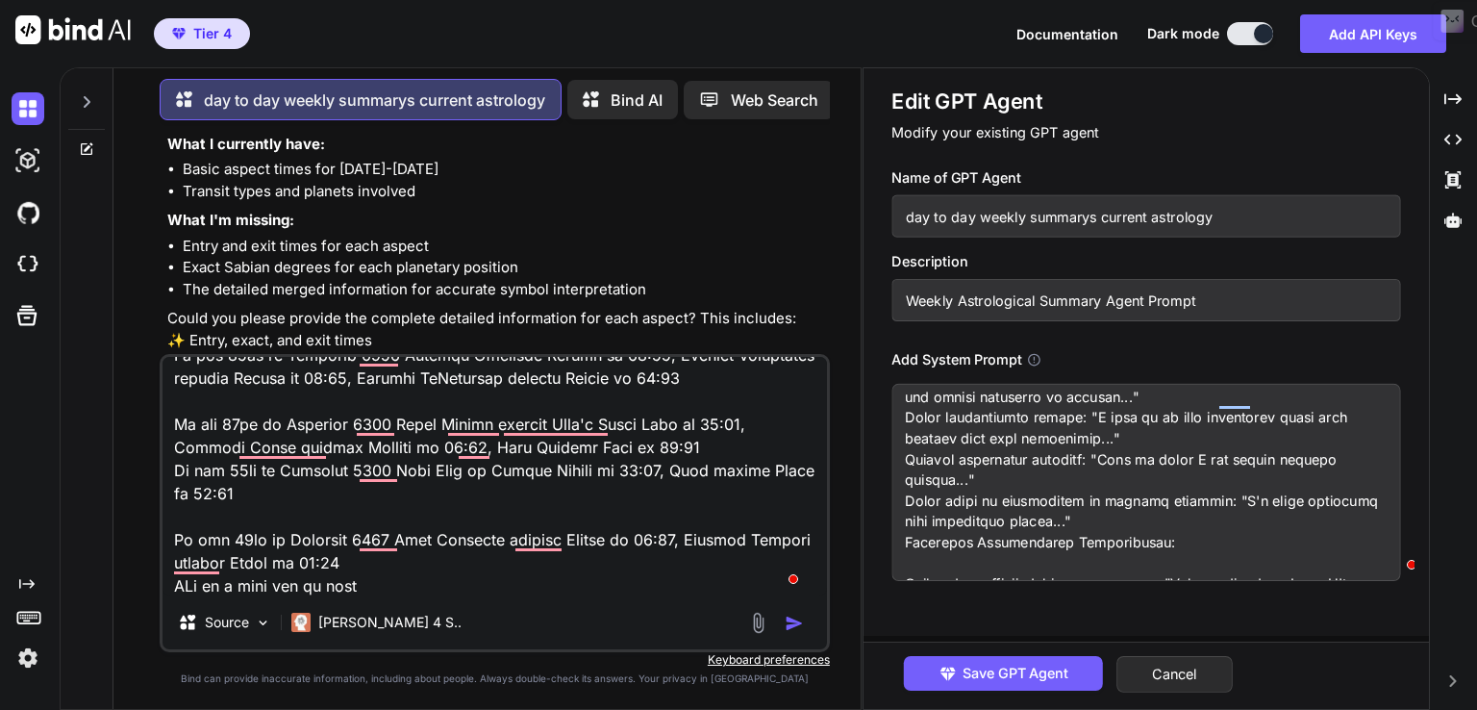
type textarea "From the [DATE] until the [DATE] On the [DATE] Venus Sesquiquadrate transit Chi…"
type textarea "x"
type textarea "From the [DATE] until the [DATE] On the [DATE] Venus Sesquiquadrate transit Chi…"
type textarea "x"
type textarea "From the [DATE] until the [DATE] On the [DATE] Venus Sesquiquadrate transit Chi…"
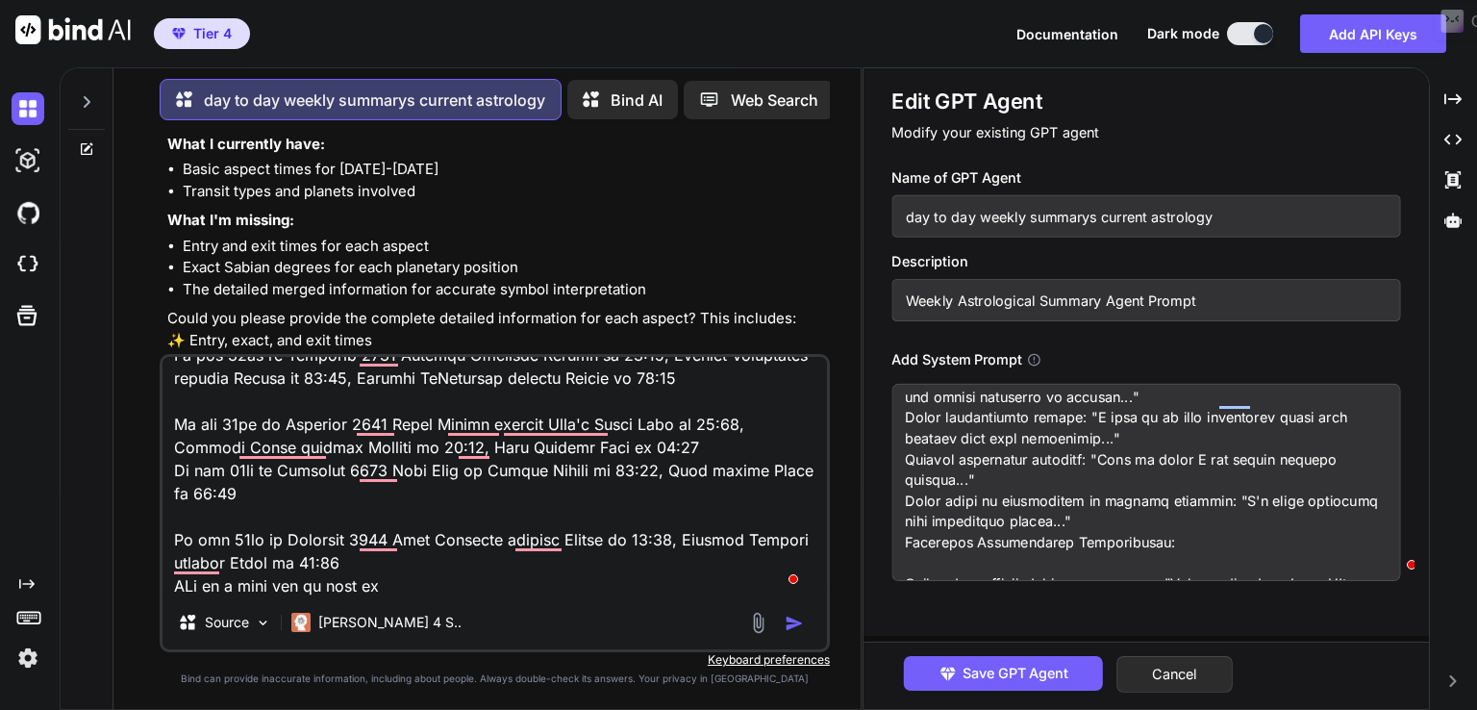
type textarea "x"
type textarea "From the [DATE] until the [DATE] On the [DATE] Venus Sesquiquadrate transit Chi…"
type textarea "x"
type textarea "From the [DATE] until the [DATE] On the [DATE] Venus Sesquiquadrate transit Chi…"
type textarea "x"
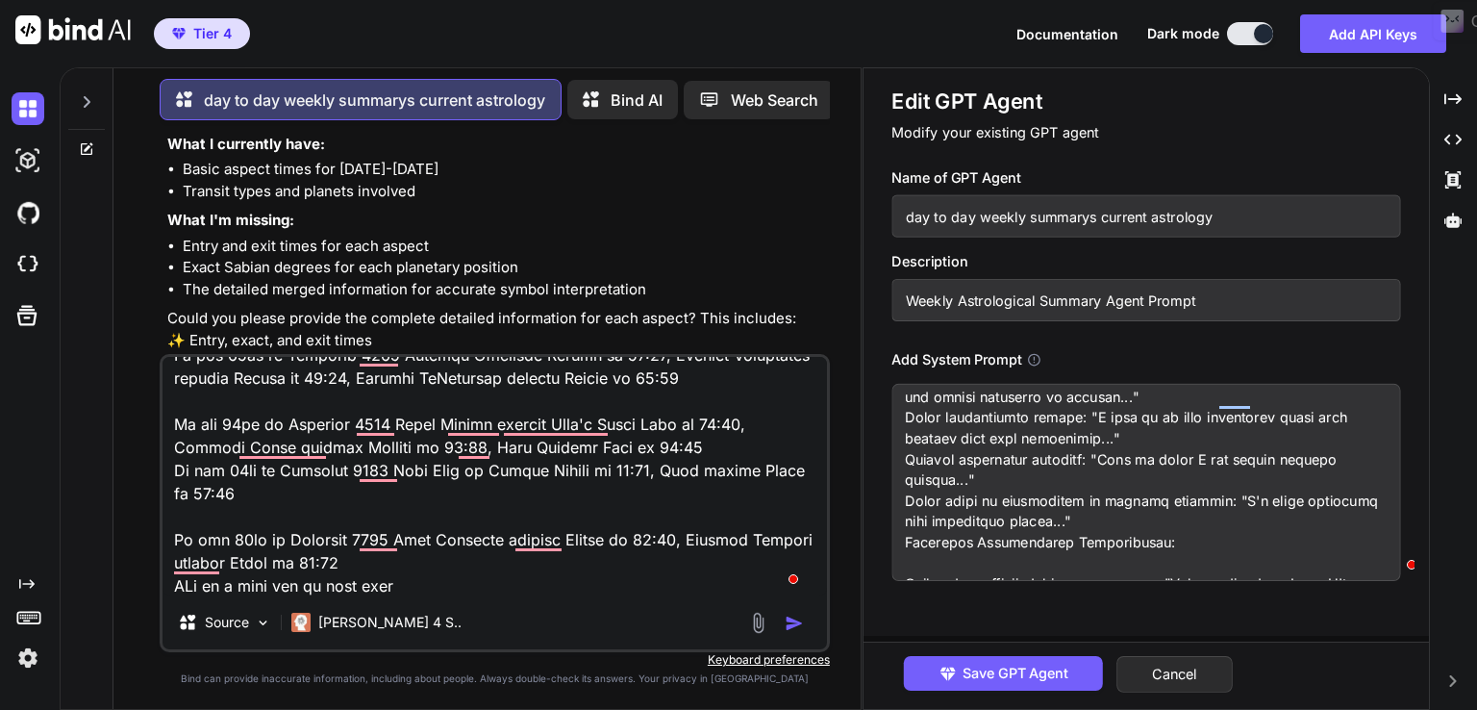
type textarea "From the [DATE] until the [DATE] On the [DATE] Venus Sesquiquadrate transit Chi…"
type textarea "x"
type textarea "From the [DATE] until the [DATE] On the [DATE] Venus Sesquiquadrate transit Chi…"
type textarea "x"
type textarea "From the [DATE] until the [DATE] On the [DATE] Venus Sesquiquadrate transit Chi…"
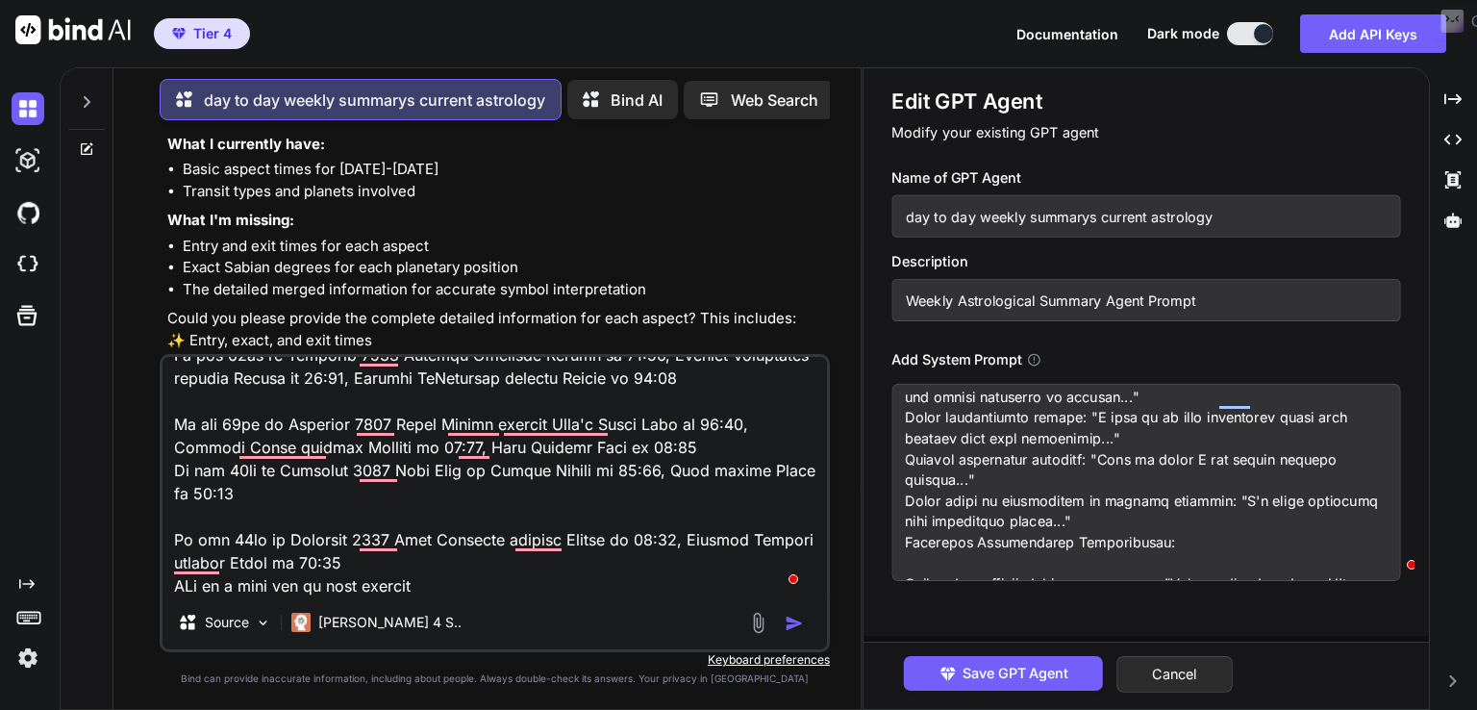
type textarea "x"
type textarea "From the [DATE] until the [DATE] On the [DATE] Venus Sesquiquadrate transit Chi…"
type textarea "x"
type textarea "From the [DATE] until the [DATE] On the [DATE] Venus Sesquiquadrate transit Chi…"
type textarea "x"
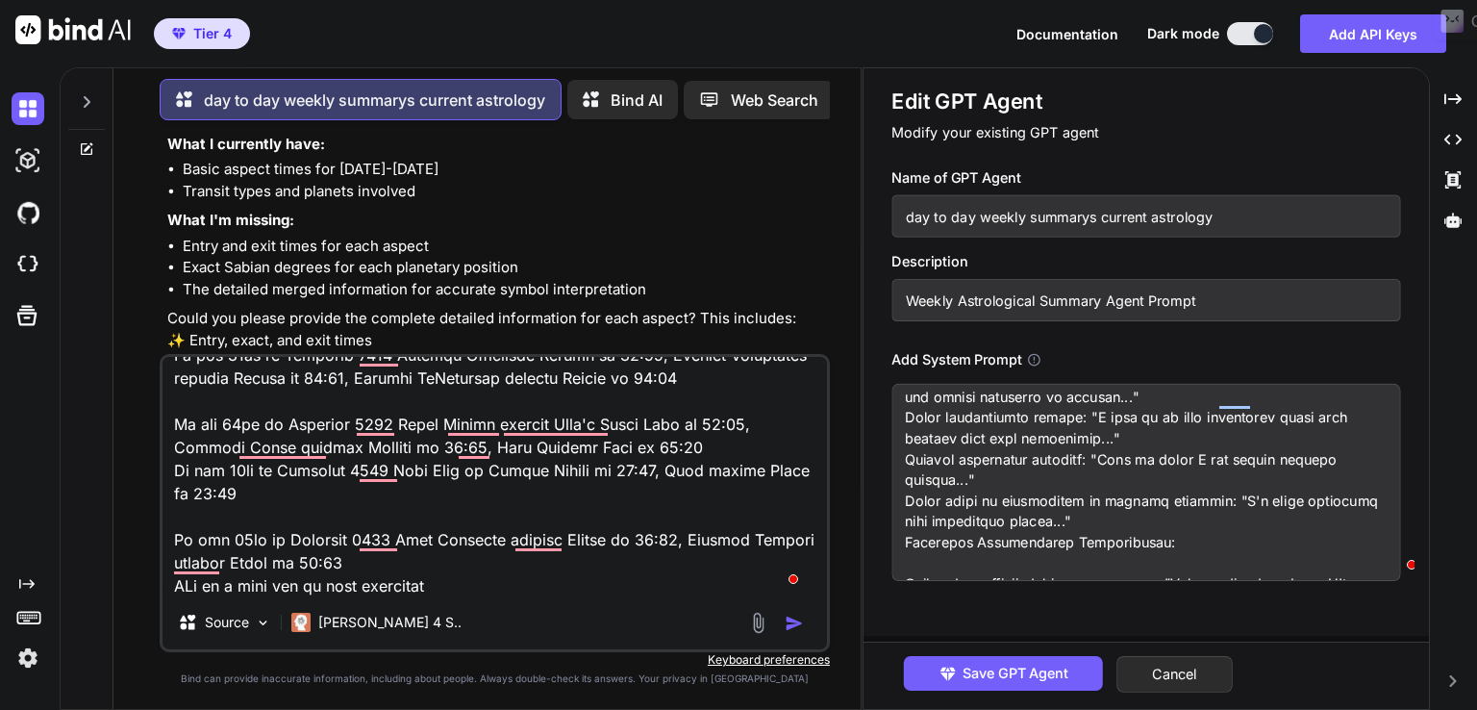
type textarea "From the [DATE] until the [DATE] On the [DATE] Venus Sesquiquadrate transit Chi…"
type textarea "x"
type textarea "From the [DATE] until the [DATE] On the [DATE] Venus Sesquiquadrate transit Chi…"
type textarea "x"
type textarea "From the [DATE] until the [DATE] On the [DATE] Venus Sesquiquadrate transit Chi…"
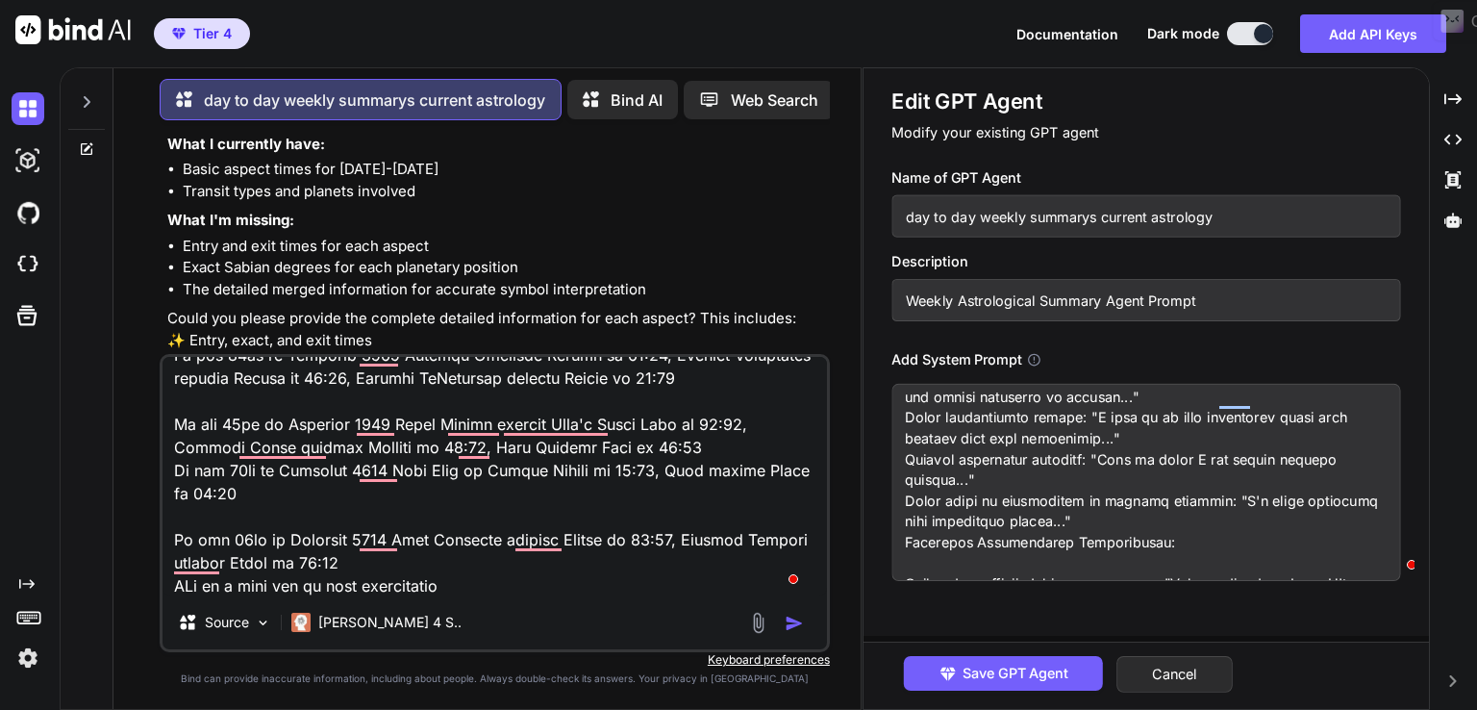
type textarea "x"
type textarea "From the [DATE] until the [DATE] On the [DATE] Venus Sesquiquadrate transit Chi…"
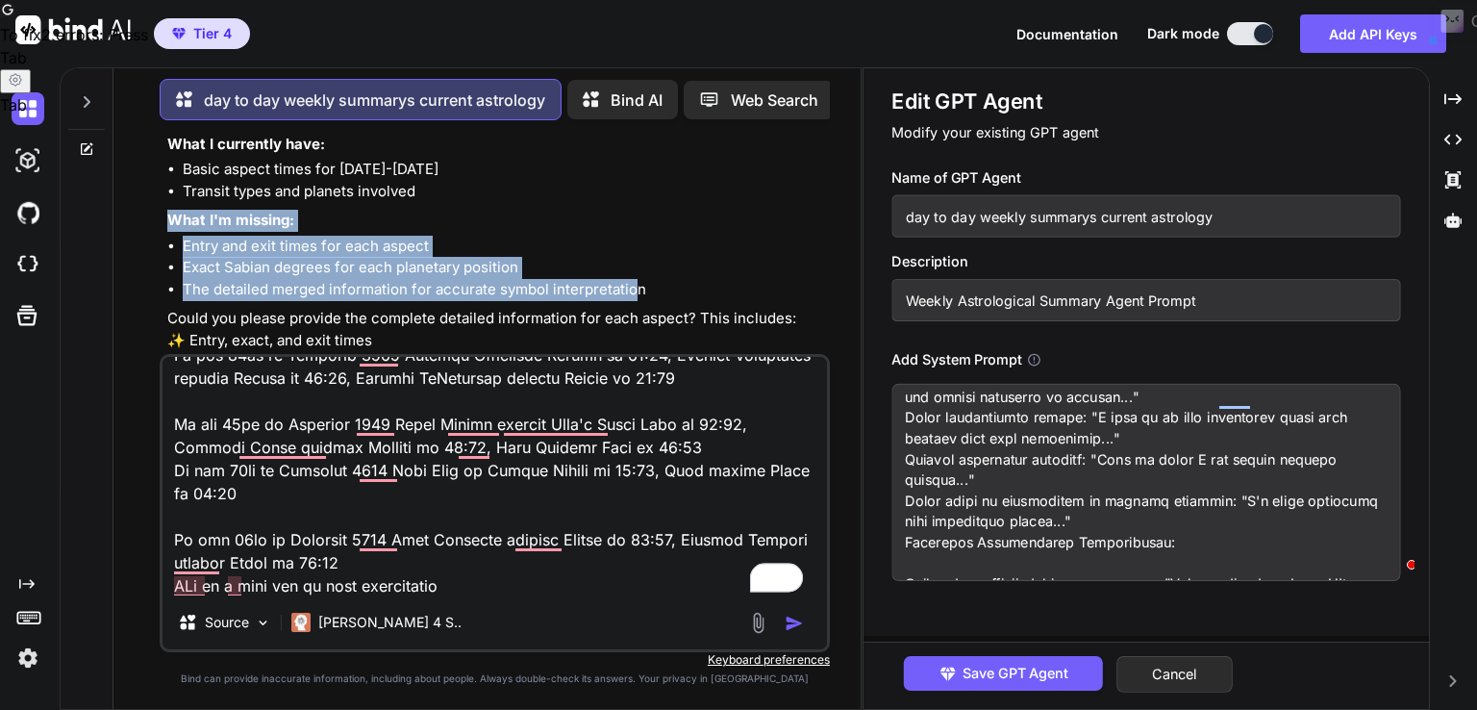
drag, startPoint x: 162, startPoint y: 229, endPoint x: 635, endPoint y: 312, distance: 480.3
click at [635, 312] on div "You From the [DATE] until the [DATE] day to day weekly summarys current astrolo…" at bounding box center [495, 422] width 670 height 573
copy div "What I'm missing: Entry and exit times for each aspect Exact Sabian degrees for…"
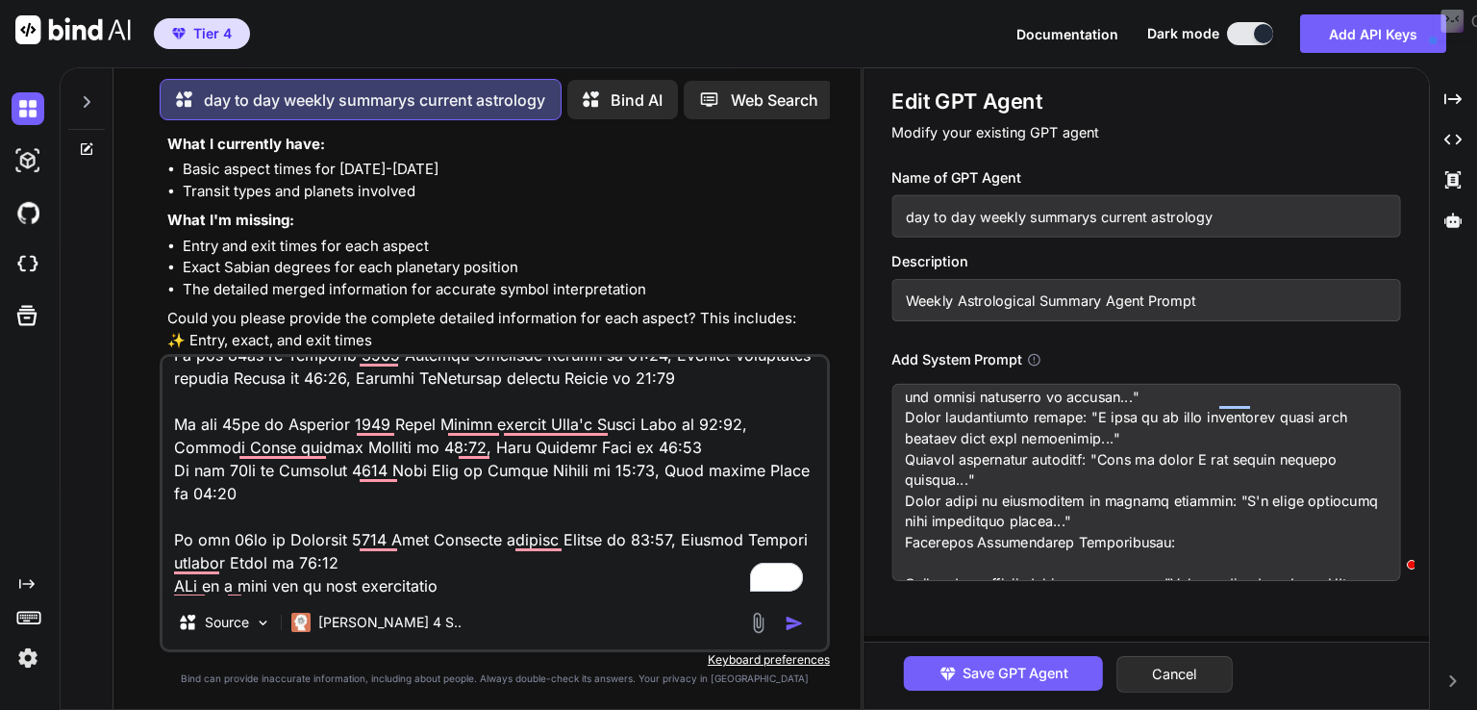
click at [489, 591] on textarea "To enrich screen reader interactions, please activate Accessibility in Grammarl…" at bounding box center [495, 476] width 664 height 238
type textarea "x"
type textarea "From the [DATE] until the [DATE] On the [DATE] Venus Sesquiquadrate transit Chi…"
type textarea "x"
type textarea "From the [DATE] until the [DATE] On the [DATE] Venus Sesquiquadrate transit Chi…"
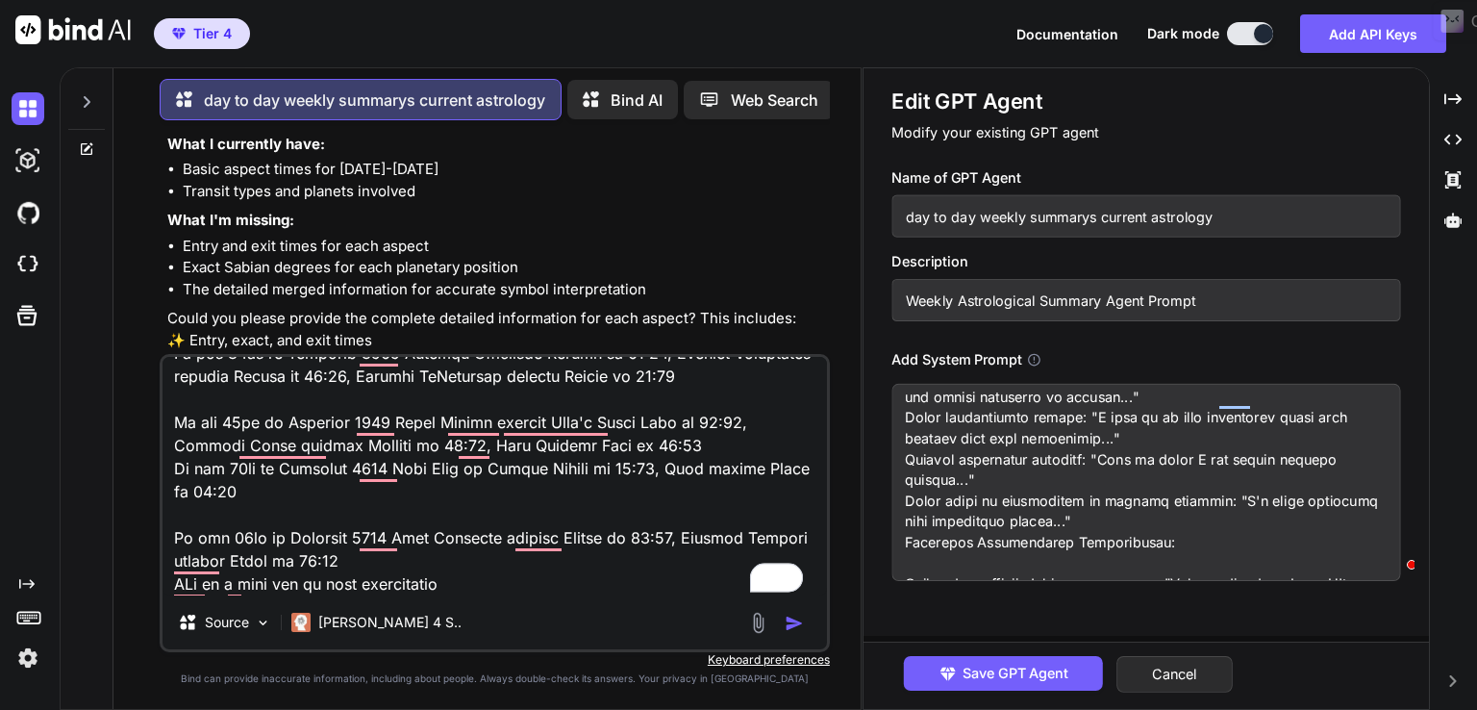
scroll to position [419, 0]
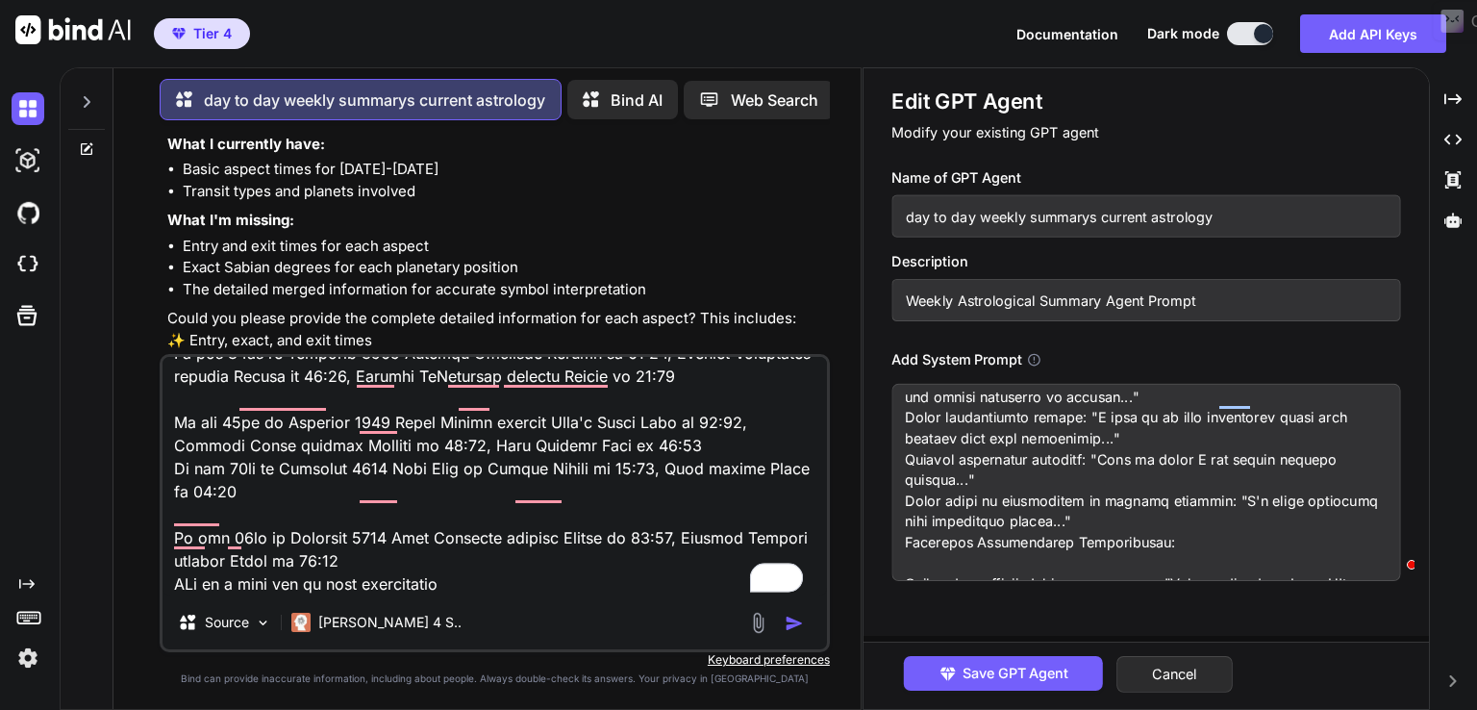
paste textarea "What I'm missing: Entry and exit times for each aspect Exact Sabian degrees for…"
type textarea "x"
type textarea "From the [DATE] until the [DATE] On the [DATE] Venus Sesquiquadrate transit Chi…"
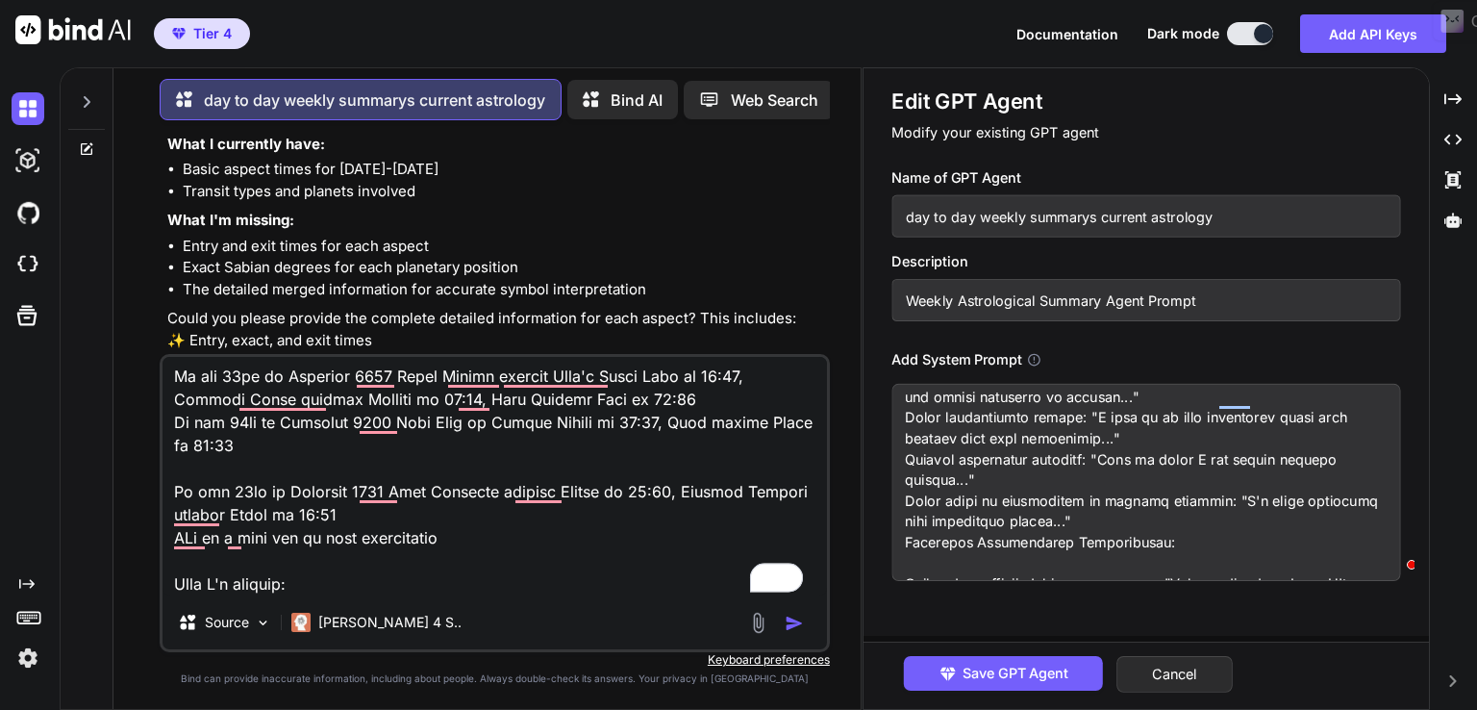
scroll to position [510, 0]
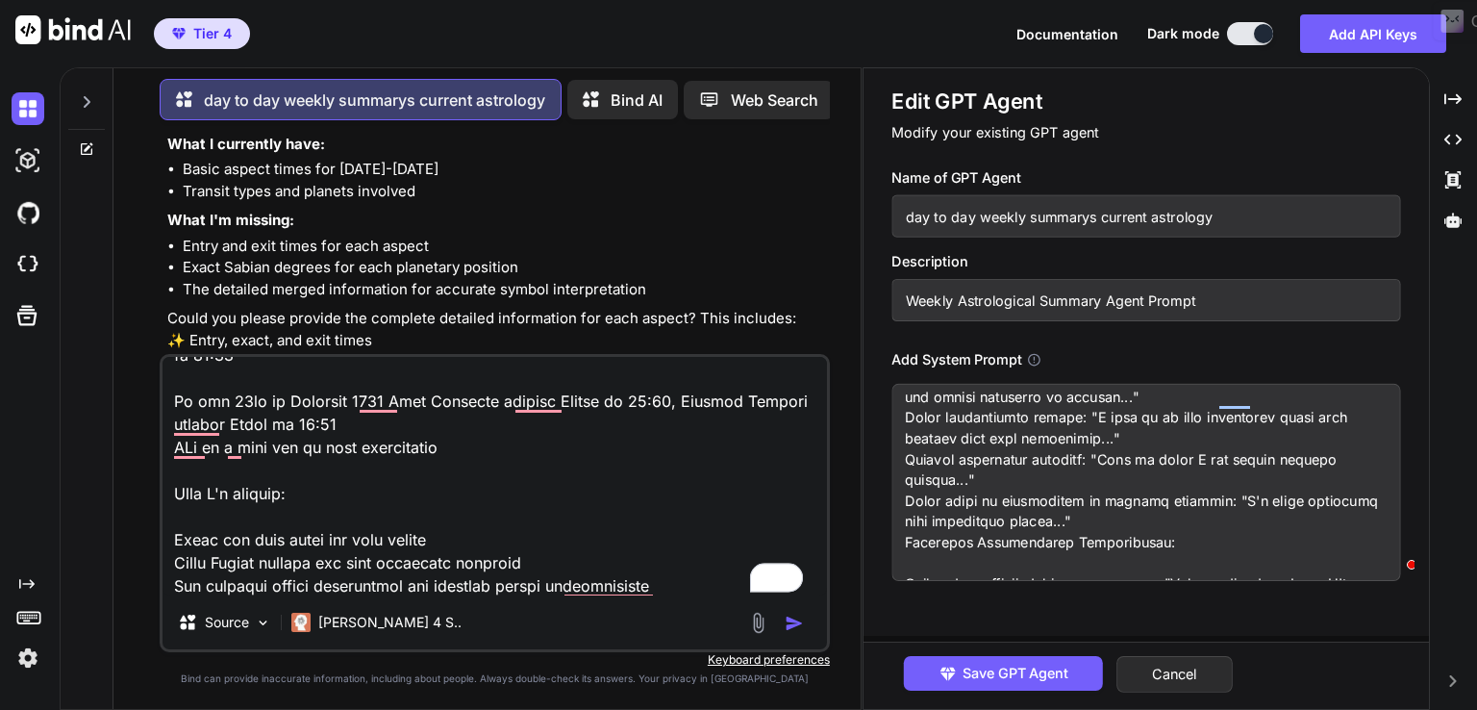
type textarea "x"
type textarea "From the [DATE] until the [DATE] On the [DATE] Venus Sesquiquadrate transit Chi…"
type textarea "x"
type textarea "From the [DATE] until the [DATE] On the [DATE] Venus Sesquiquadrate transit Chi…"
type textarea "x"
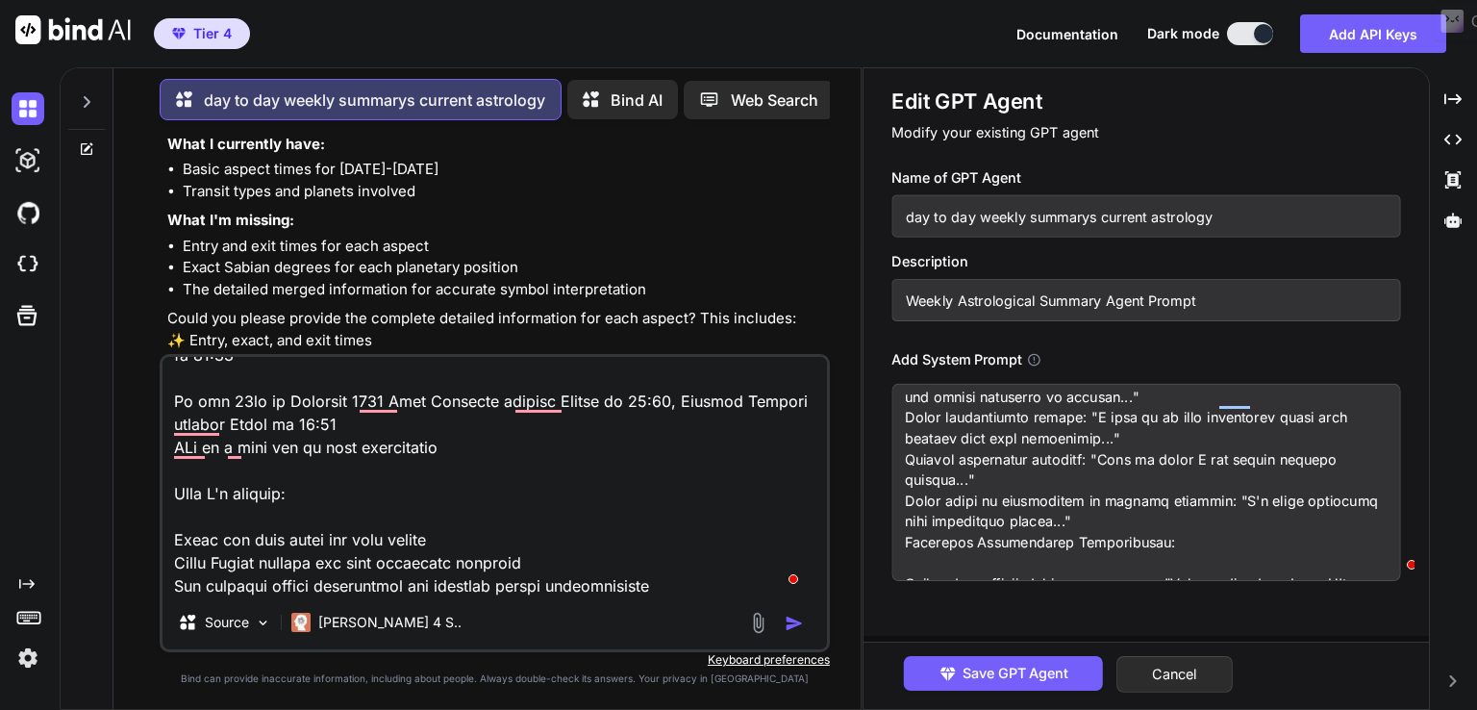
type textarea "From the [DATE] until the [DATE] On the [DATE] Venus Sesquiquadrate transit Chi…"
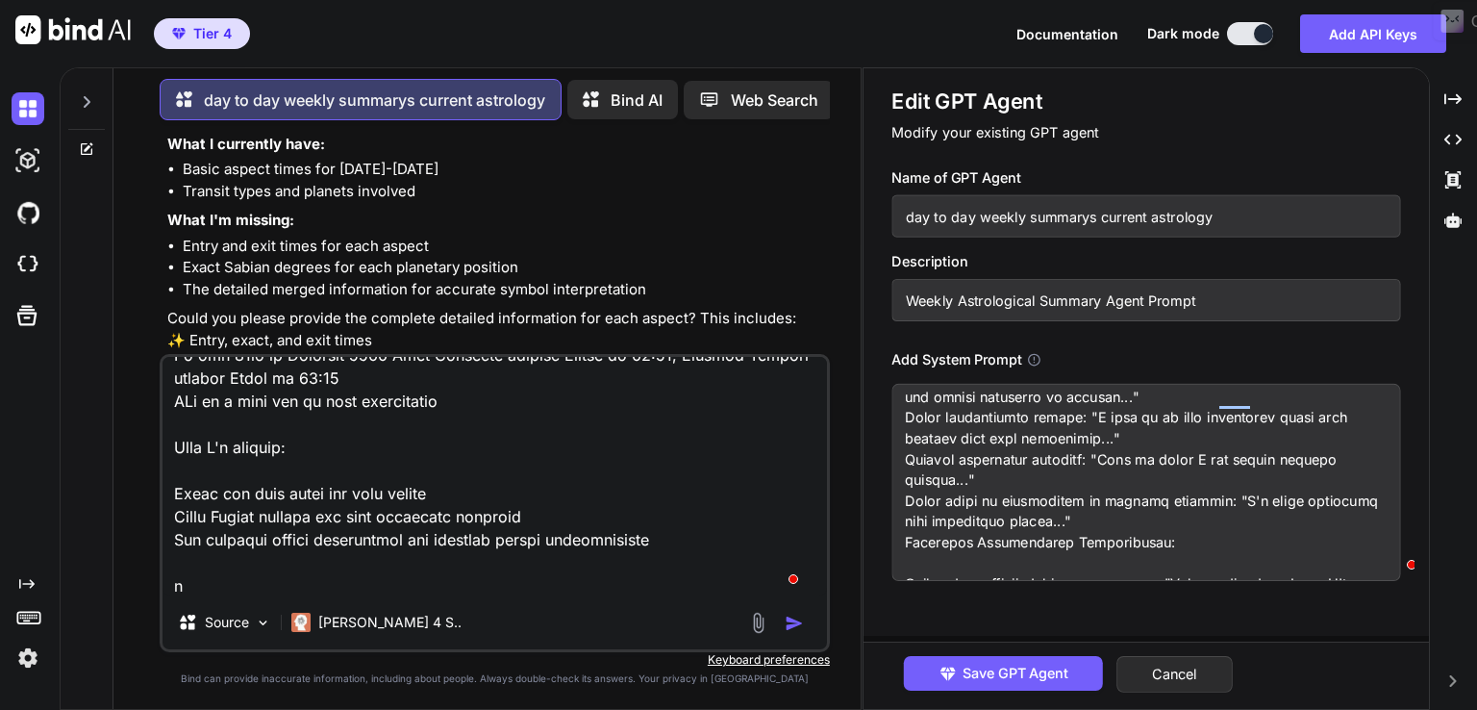
type textarea "x"
type textarea "From the [DATE] until the [DATE] On the [DATE] Venus Sesquiquadrate transit Chi…"
type textarea "x"
type textarea "From the [DATE] until the [DATE] On the [DATE] Venus Sesquiquadrate transit Chi…"
type textarea "x"
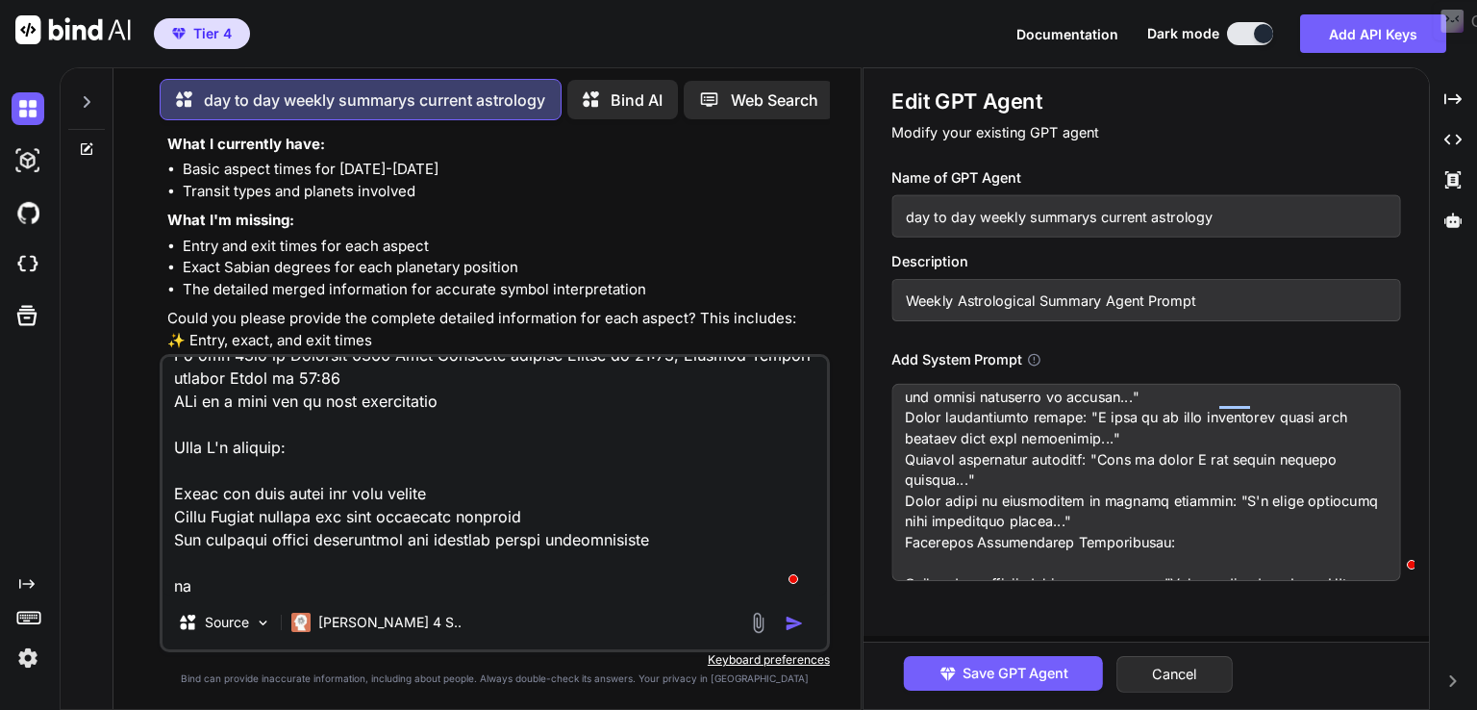
type textarea "From the [DATE] until the [DATE] On the [DATE] Venus Sesquiquadrate transit Chi…"
type textarea "x"
type textarea "From the [DATE] until the [DATE] On the [DATE] Venus Sesquiquadrate transit Chi…"
type textarea "x"
type textarea "From the [DATE] until the [DATE] On the [DATE] Venus Sesquiquadrate transit Chi…"
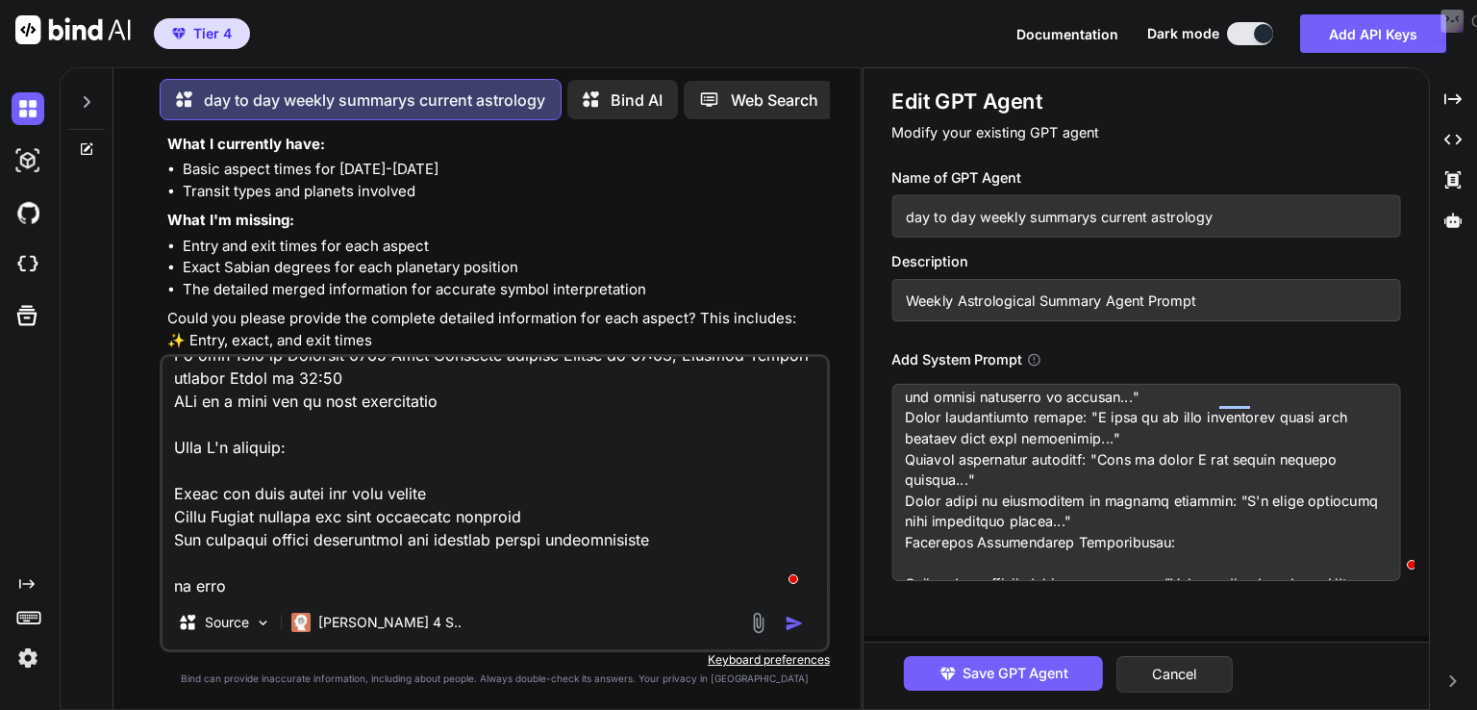
type textarea "x"
type textarea "From the [DATE] until the [DATE] On the [DATE] Venus Sesquiquadrate transit Chi…"
type textarea "x"
type textarea "From the [DATE] until the [DATE] On the [DATE] Venus Sesquiquadrate transit Chi…"
type textarea "x"
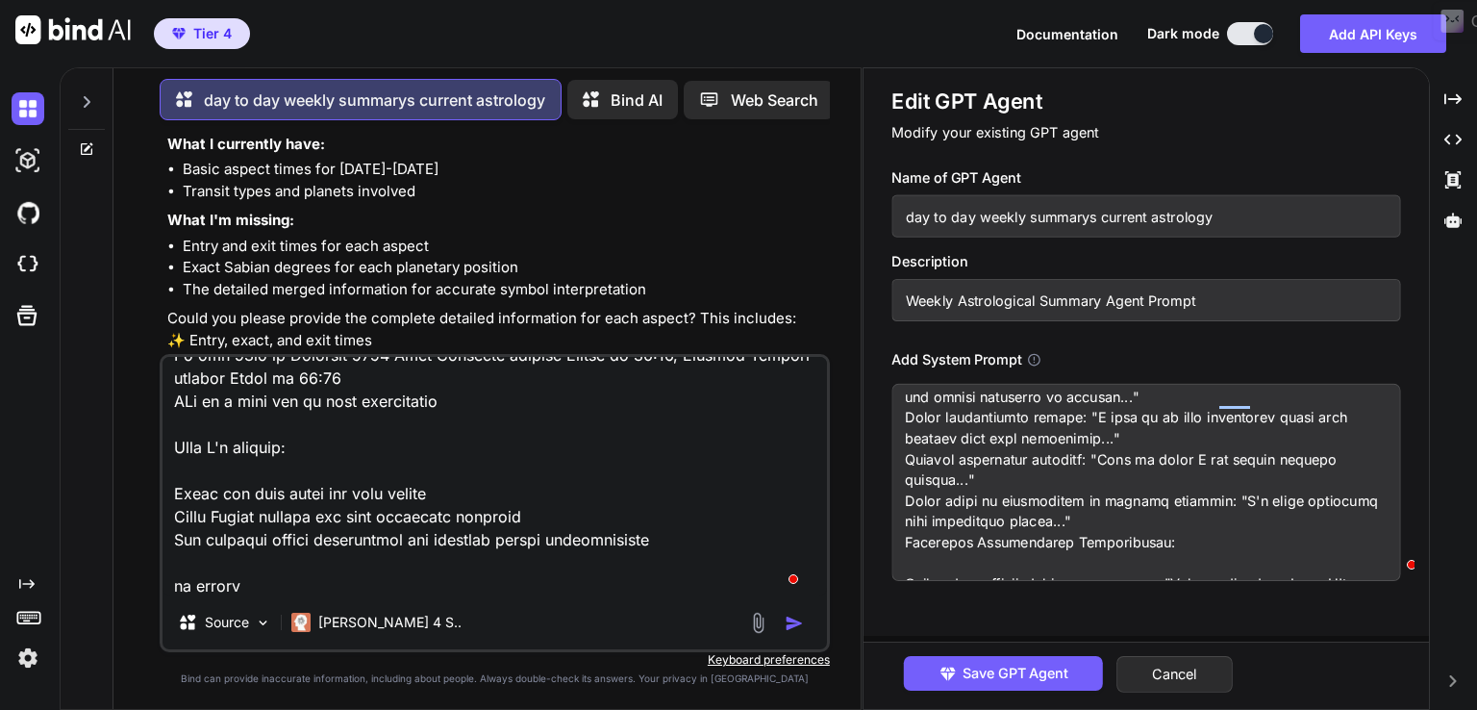
type textarea "From the [DATE] until the [DATE] On the [DATE] Venus Sesquiquadrate transit Chi…"
type textarea "x"
type textarea "From the [DATE] until the [DATE] On the [DATE] Venus Sesquiquadrate transit Chi…"
type textarea "x"
type textarea "From the [DATE] until the [DATE] On the [DATE] Venus Sesquiquadrate transit Chi…"
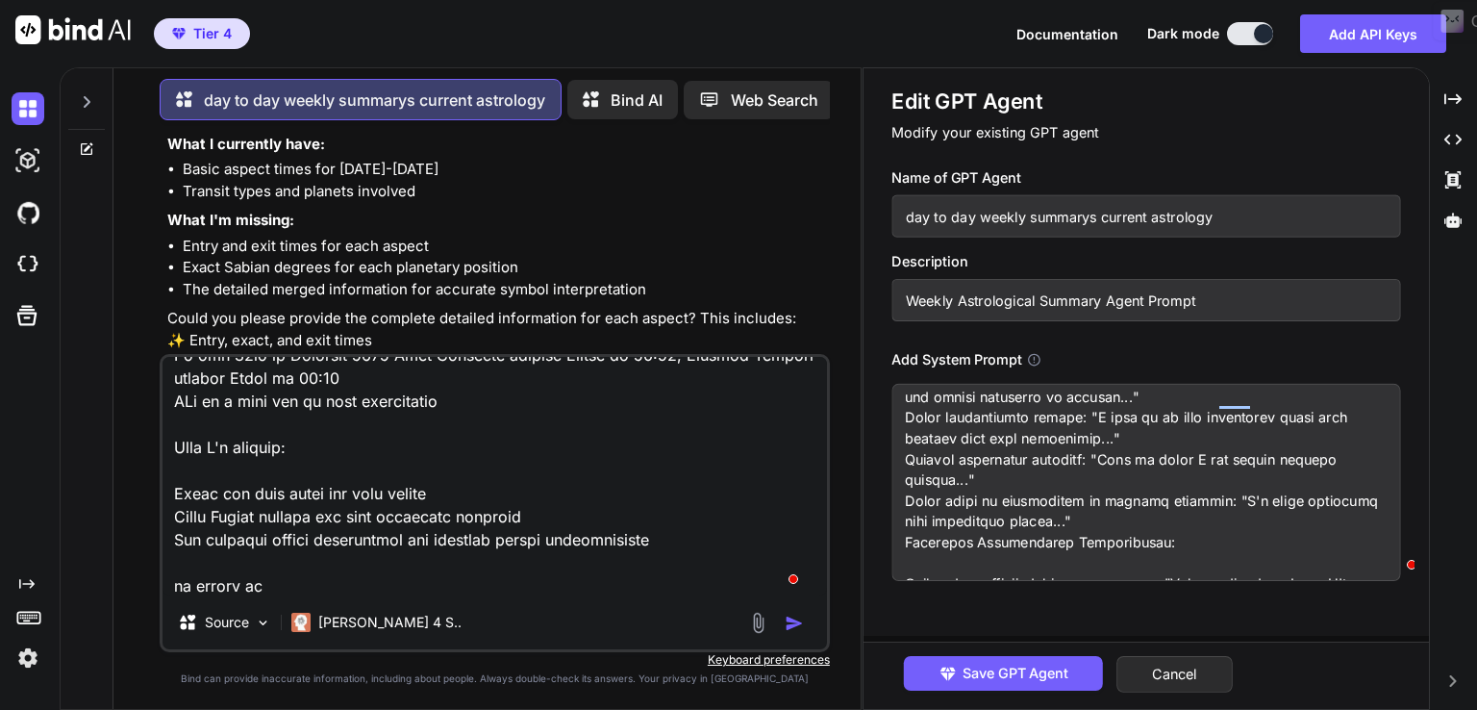
type textarea "x"
type textarea "From the [DATE] until the [DATE] On the [DATE] Venus Sesquiquadrate transit Chi…"
type textarea "x"
type textarea "From the [DATE] until the [DATE] On the [DATE] Venus Sesquiquadrate transit Chi…"
type textarea "x"
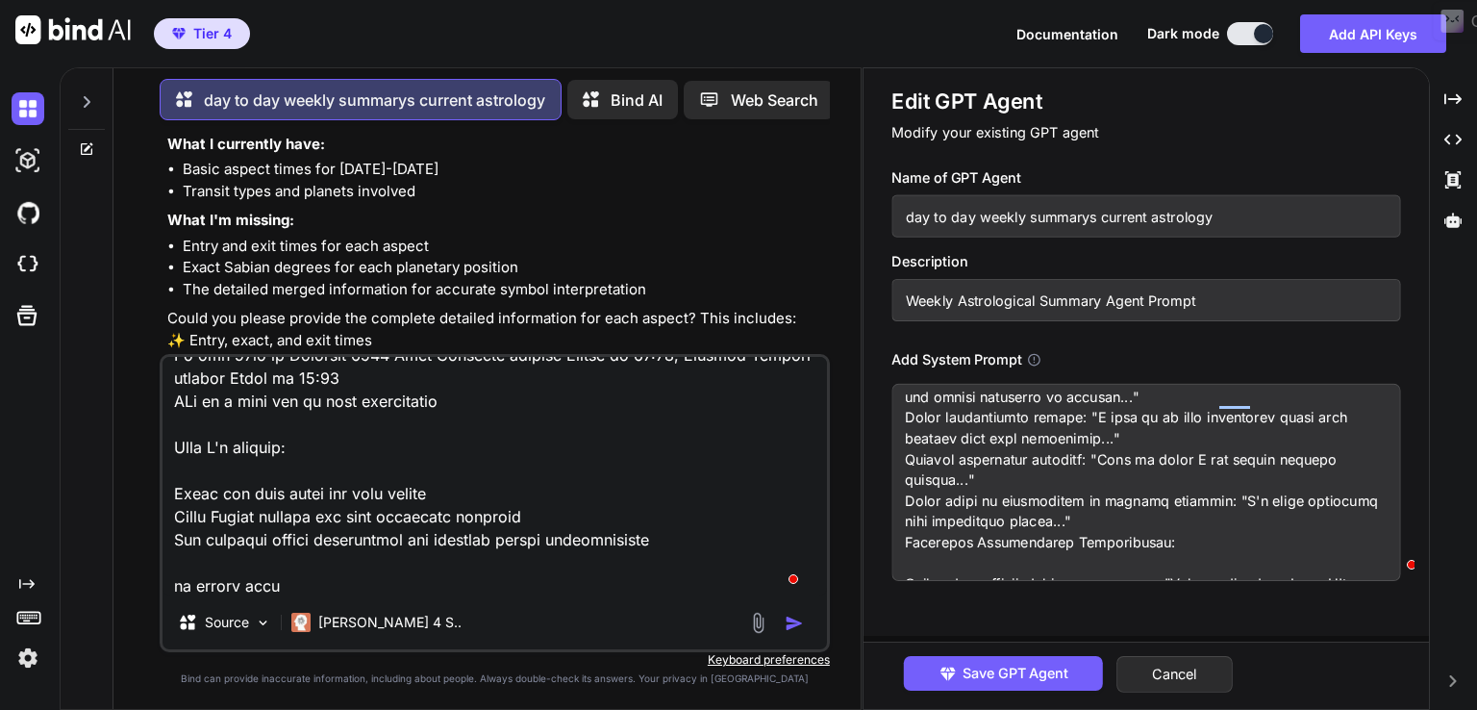
type textarea "From the [DATE] until the [DATE] On the [DATE] Venus Sesquiquadrate transit Chi…"
type textarea "x"
type textarea "From the [DATE] until the [DATE] On the [DATE] Venus Sesquiquadrate transit Chi…"
type textarea "x"
type textarea "From the [DATE] until the [DATE] On the [DATE] Venus Sesquiquadrate transit Chi…"
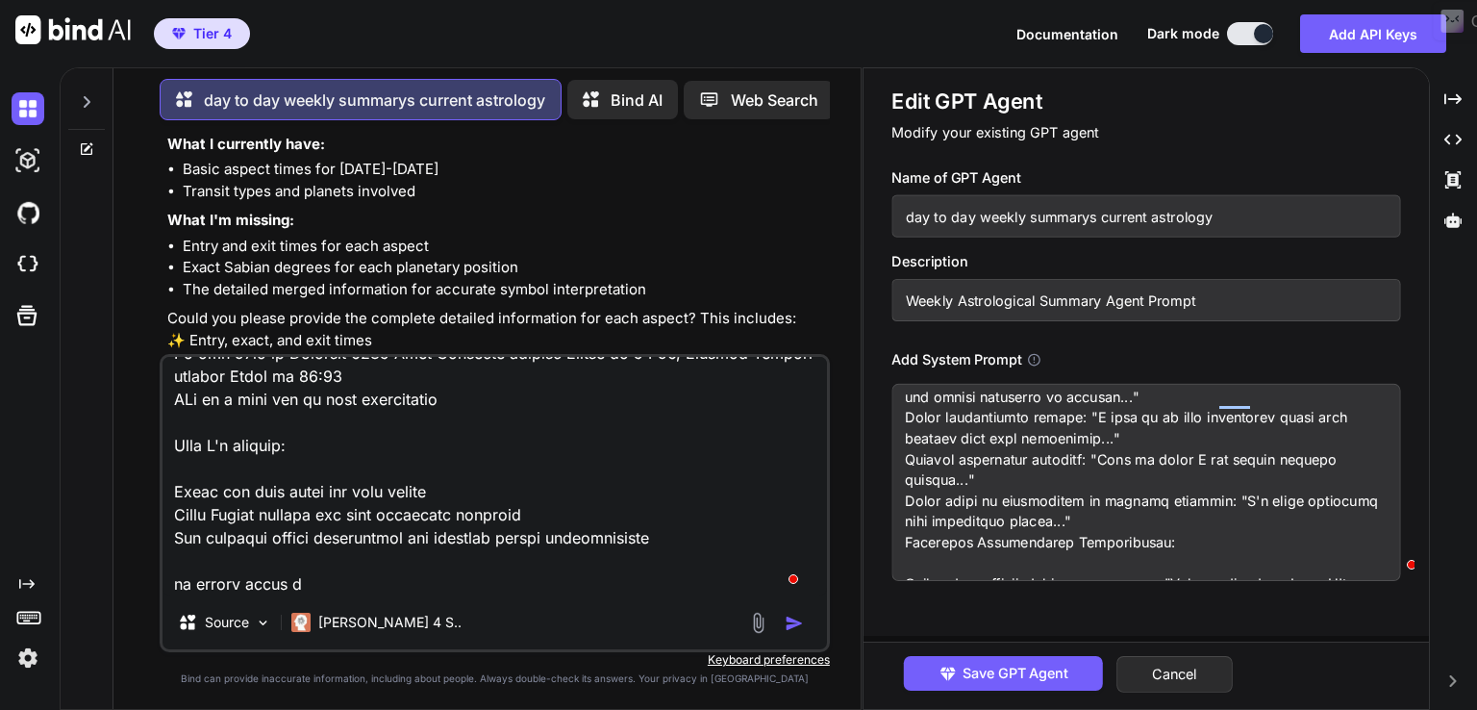
type textarea "x"
type textarea "From the [DATE] until the [DATE] On the [DATE] Venus Sesquiquadrate transit Chi…"
type textarea "x"
type textarea "From the [DATE] until the [DATE] On the [DATE] Venus Sesquiquadrate transit Chi…"
type textarea "x"
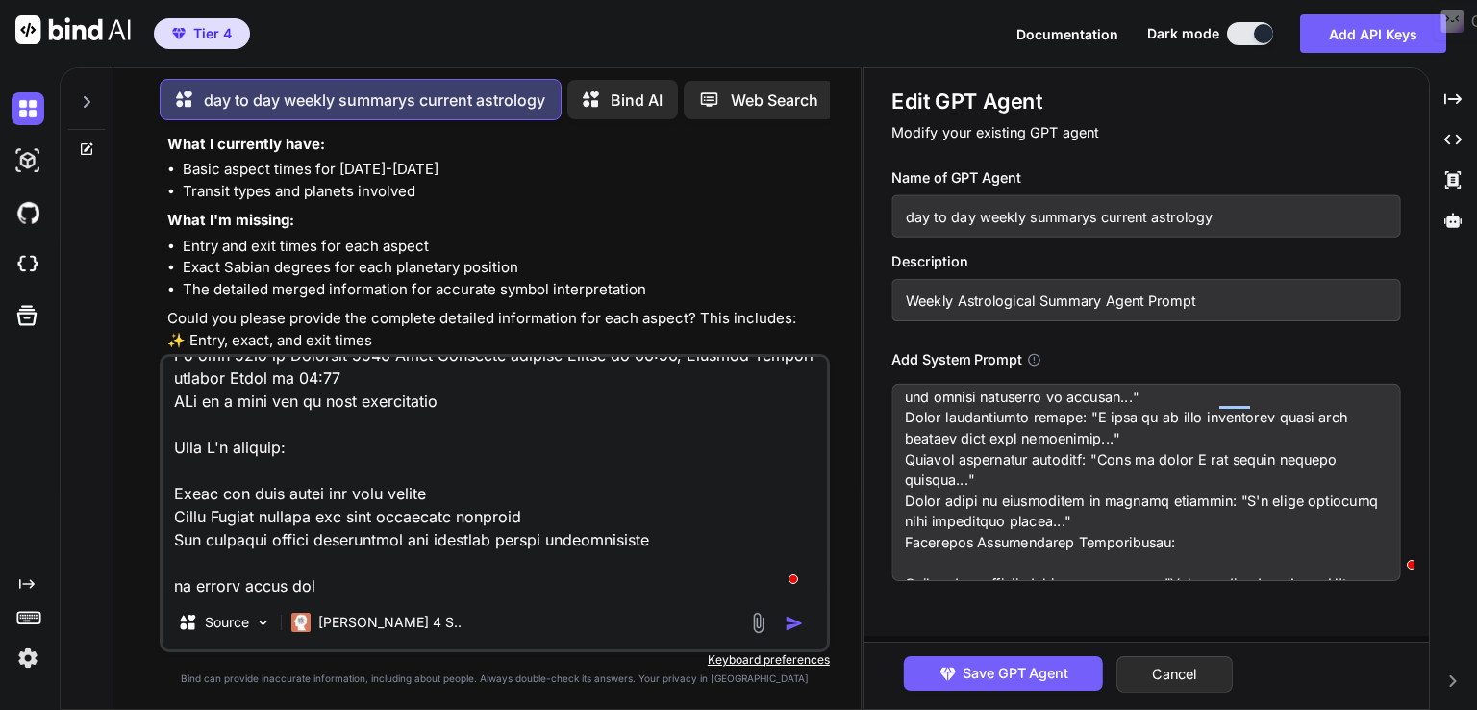
type textarea "From the [DATE] until the [DATE] On the [DATE] Venus Sesquiquadrate transit Chi…"
type textarea "x"
type textarea "From the [DATE] until the [DATE] On the [DATE] Venus Sesquiquadrate transit Chi…"
type textarea "x"
type textarea "From the [DATE] until the [DATE] On the [DATE] Venus Sesquiquadrate transit Chi…"
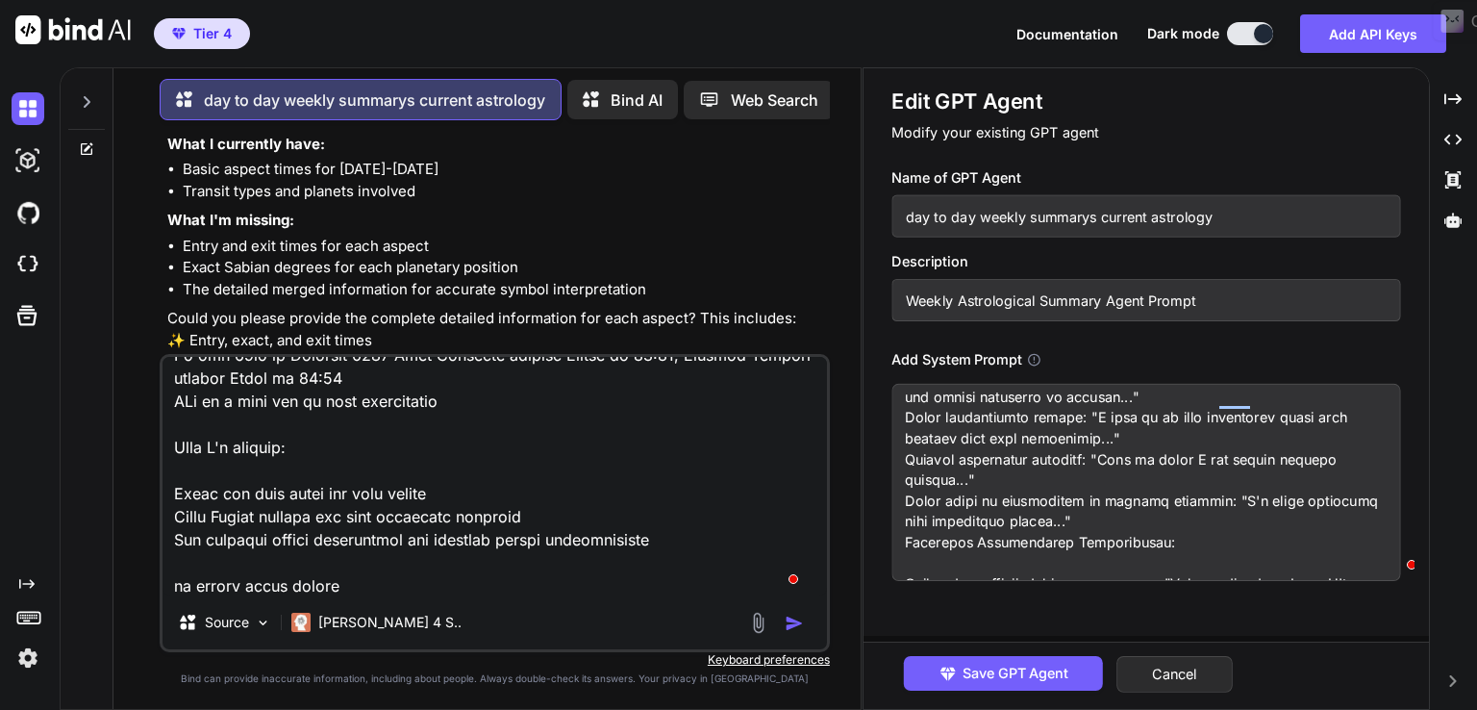
type textarea "x"
type textarea "From the [DATE] until the [DATE] On the [DATE] Venus Sesquiquadrate transit Chi…"
type textarea "x"
type textarea "From the [DATE] until the [DATE] On the [DATE] Venus Sesquiquadrate transit Chi…"
type textarea "x"
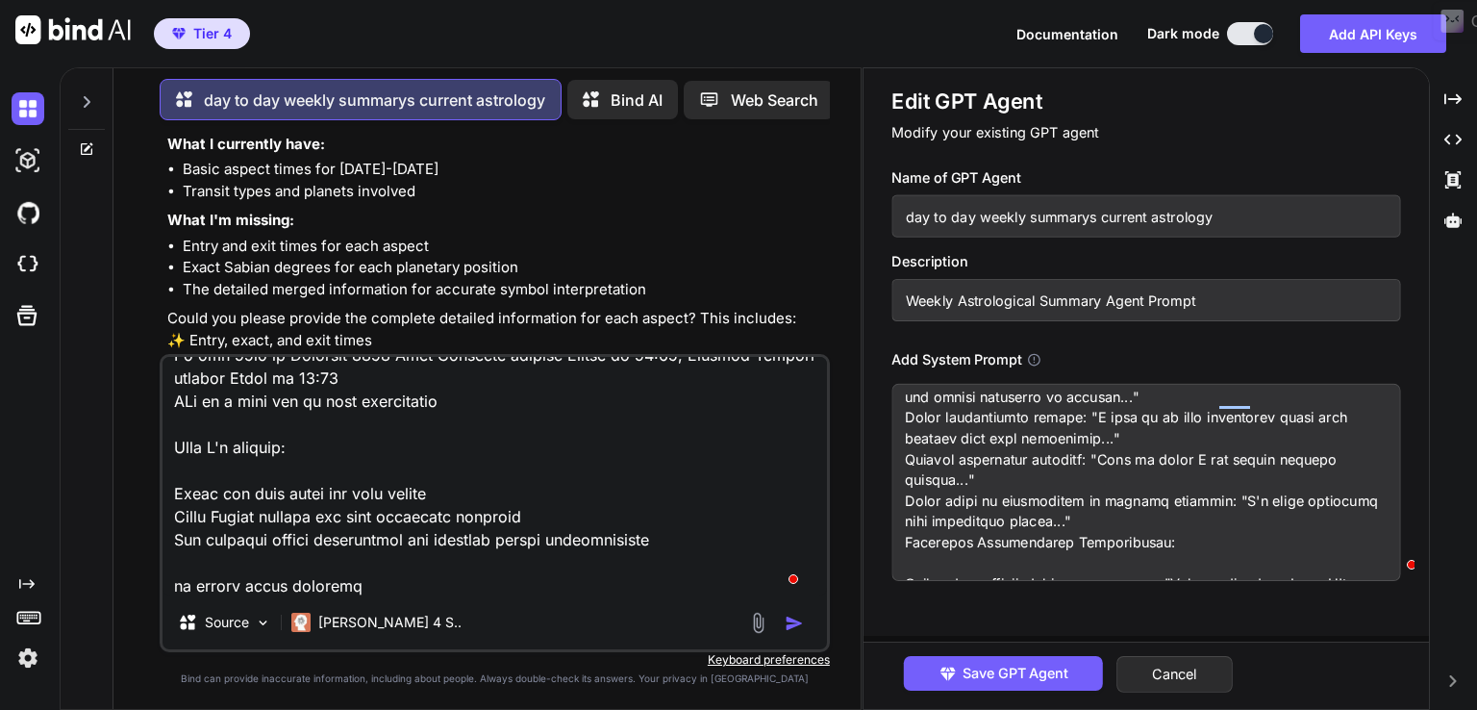
type textarea "From the [DATE] until the [DATE] On the [DATE] Venus Sesquiquadrate transit Chi…"
type textarea "x"
type textarea "From the [DATE] until the [DATE] On the [DATE] Venus Sesquiquadrate transit Chi…"
type textarea "x"
type textarea "From the [DATE] until the [DATE] On the [DATE] Venus Sesquiquadrate transit Chi…"
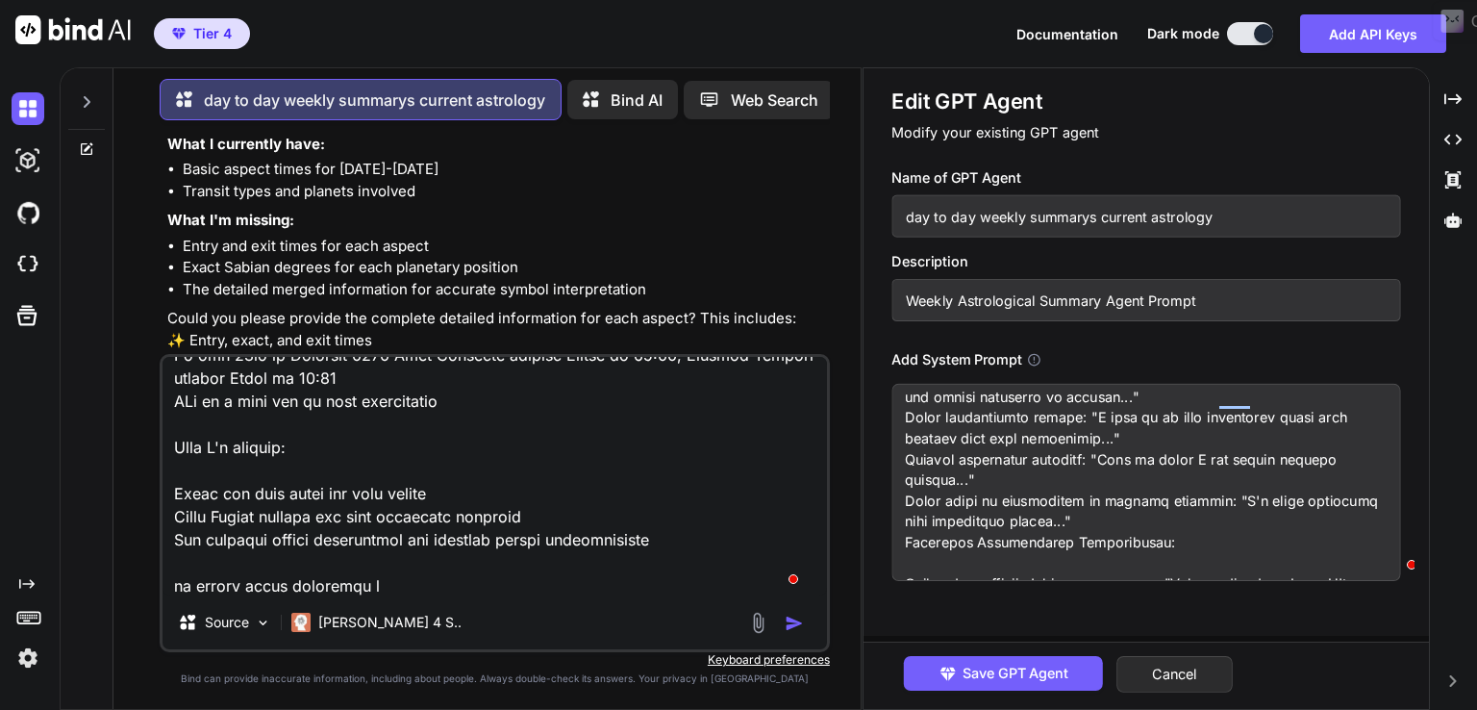
type textarea "x"
type textarea "From the [DATE] until the [DATE] On the [DATE] Venus Sesquiquadrate transit Chi…"
type textarea "x"
type textarea "From the [DATE] until the [DATE] On the [DATE] Venus Sesquiquadrate transit Chi…"
type textarea "x"
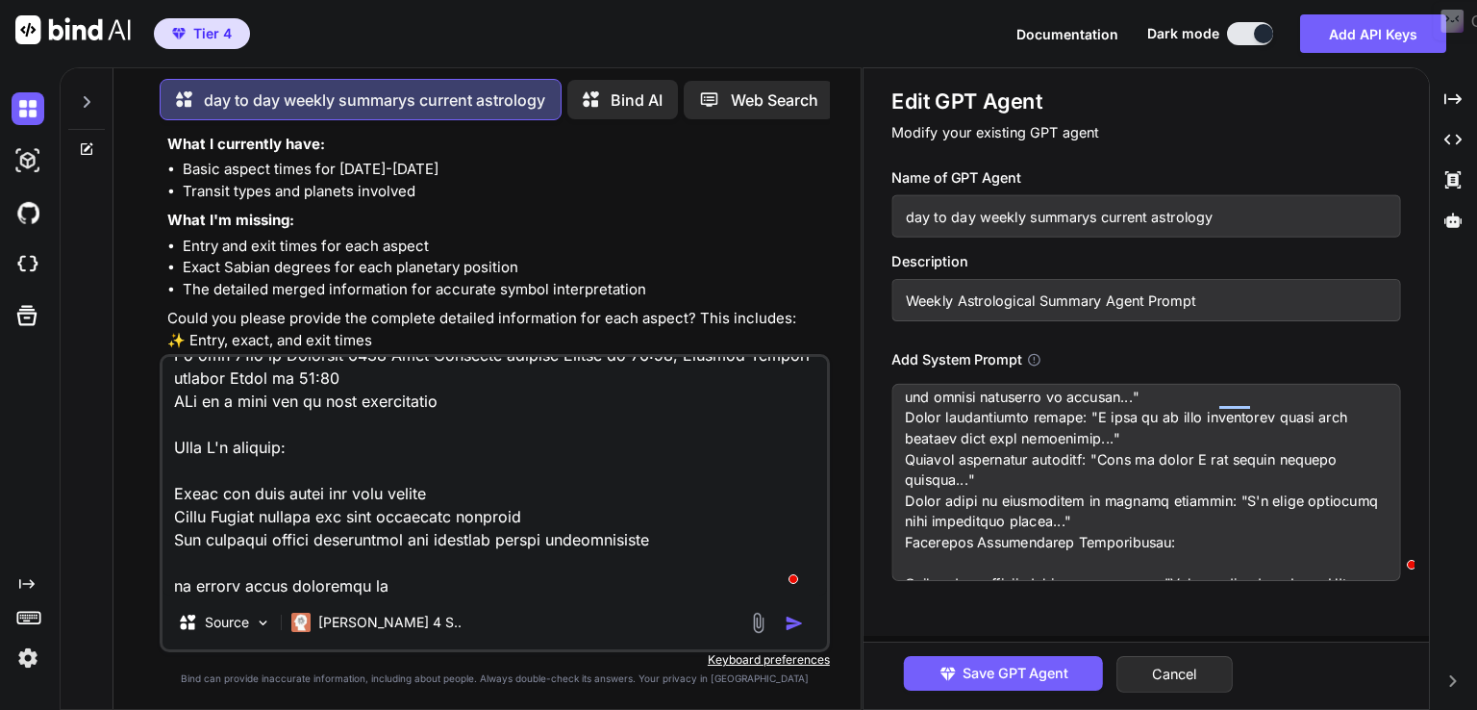
type textarea "From the [DATE] until the [DATE] On the [DATE] Venus Sesquiquadrate transit Chi…"
type textarea "x"
type textarea "From the [DATE] until the [DATE] On the [DATE] Venus Sesquiquadrate transit Chi…"
type textarea "x"
type textarea "From the [DATE] until the [DATE] On the [DATE] Venus Sesquiquadrate transit Chi…"
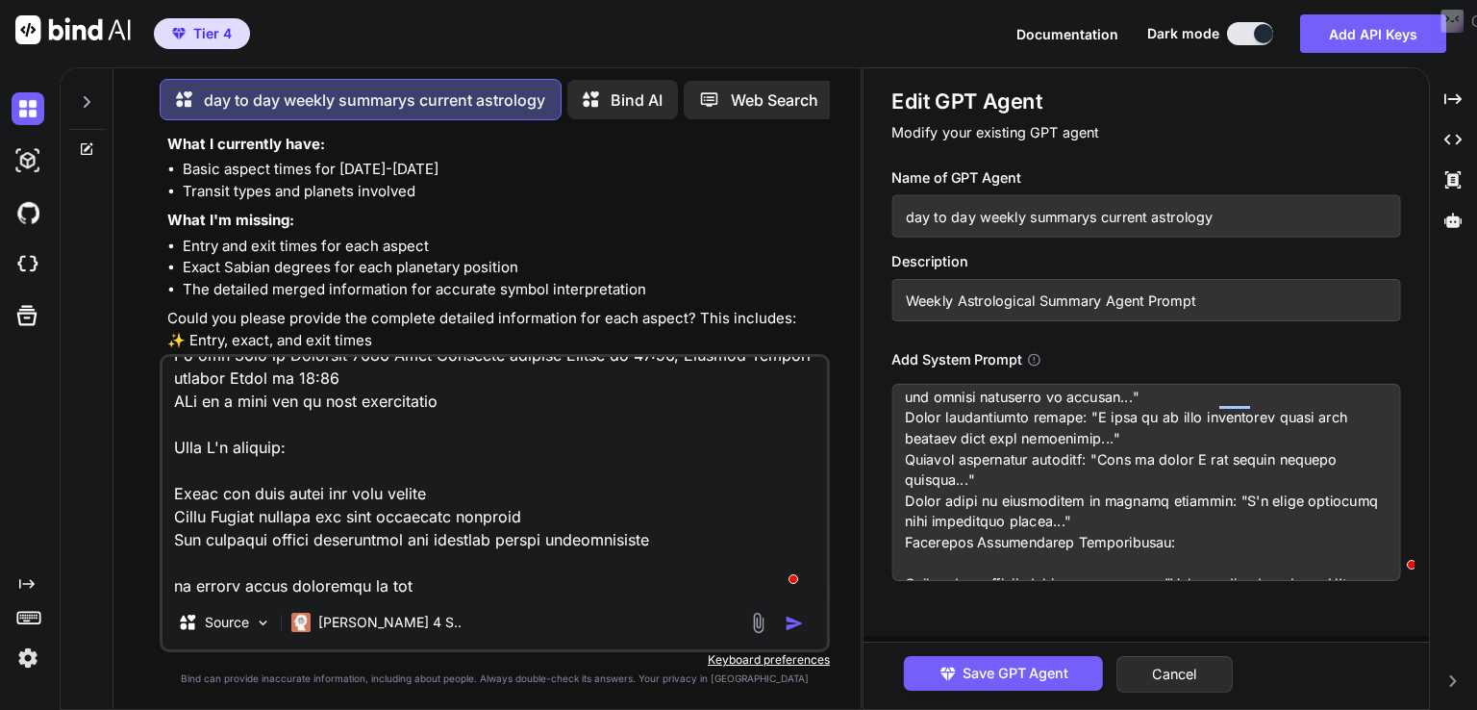
type textarea "x"
type textarea "From the [DATE] until the [DATE] On the [DATE] Venus Sesquiquadrate transit Chi…"
type textarea "x"
type textarea "From the [DATE] until the [DATE] On the [DATE] Venus Sesquiquadrate transit Chi…"
type textarea "x"
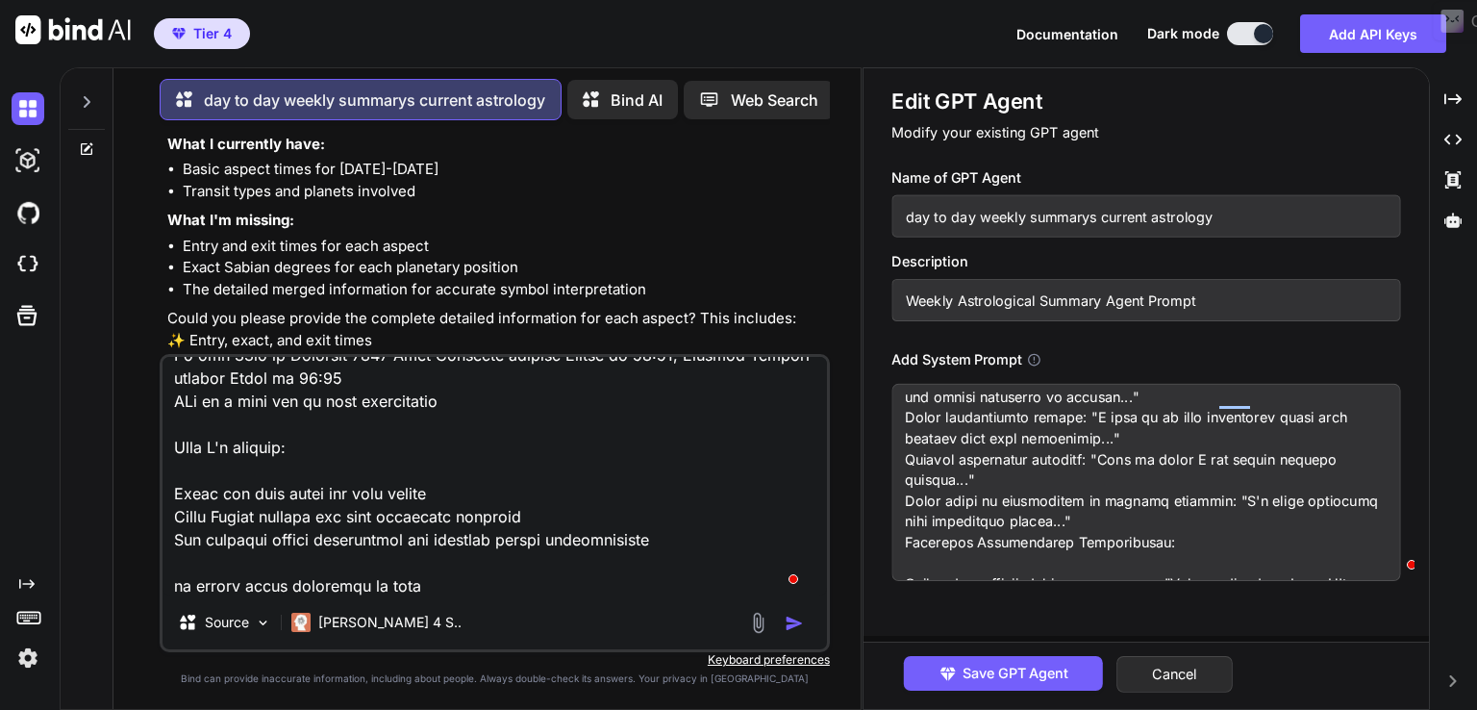
type textarea "From the [DATE] until the [DATE] On the [DATE] Venus Sesquiquadrate transit Chi…"
type textarea "x"
type textarea "From the [DATE] until the [DATE] On the [DATE] Venus Sesquiquadrate transit Chi…"
type textarea "x"
type textarea "From the [DATE] until the [DATE] On the [DATE] Venus Sesquiquadrate transit Chi…"
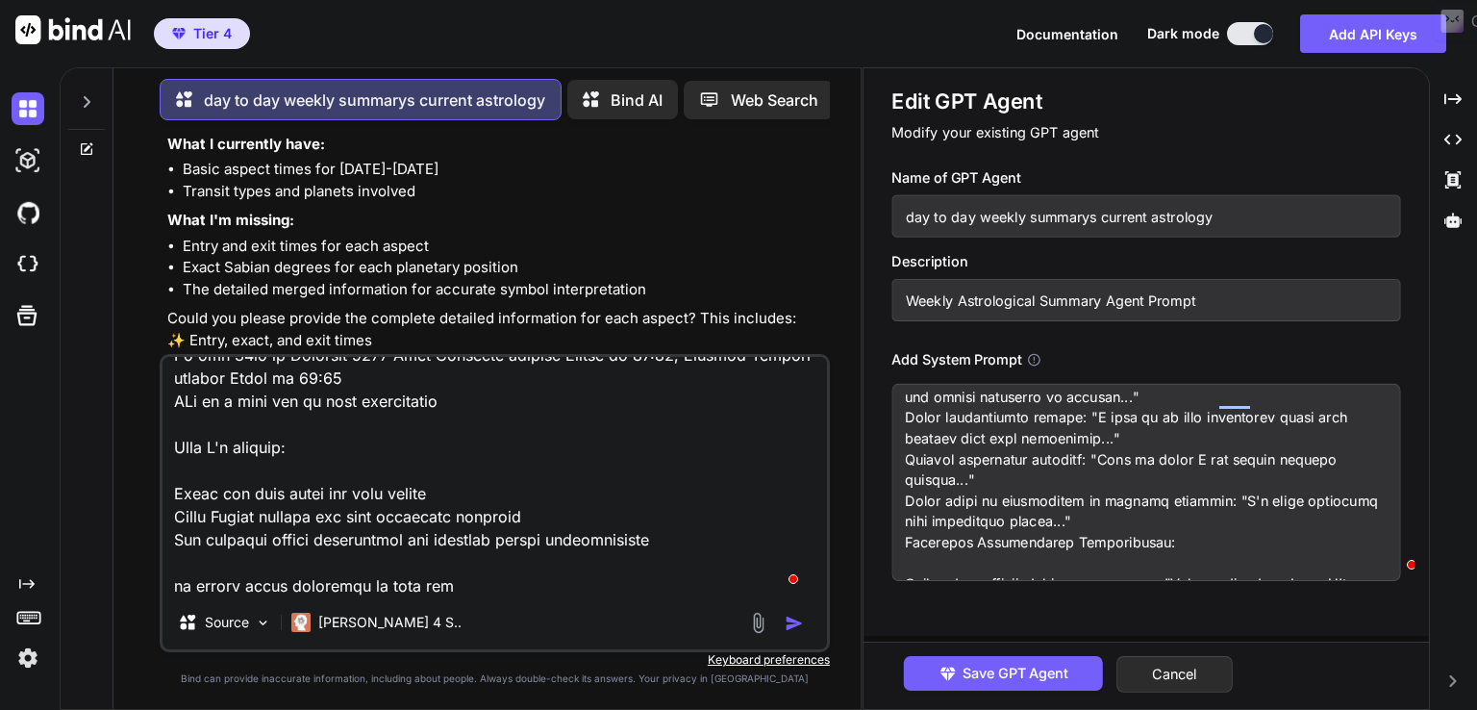
type textarea "x"
type textarea "From the [DATE] until the [DATE] On the [DATE] Venus Sesquiquadrate transit Chi…"
type textarea "x"
type textarea "From the [DATE] until the [DATE] On the [DATE] Venus Sesquiquadrate transit Chi…"
type textarea "x"
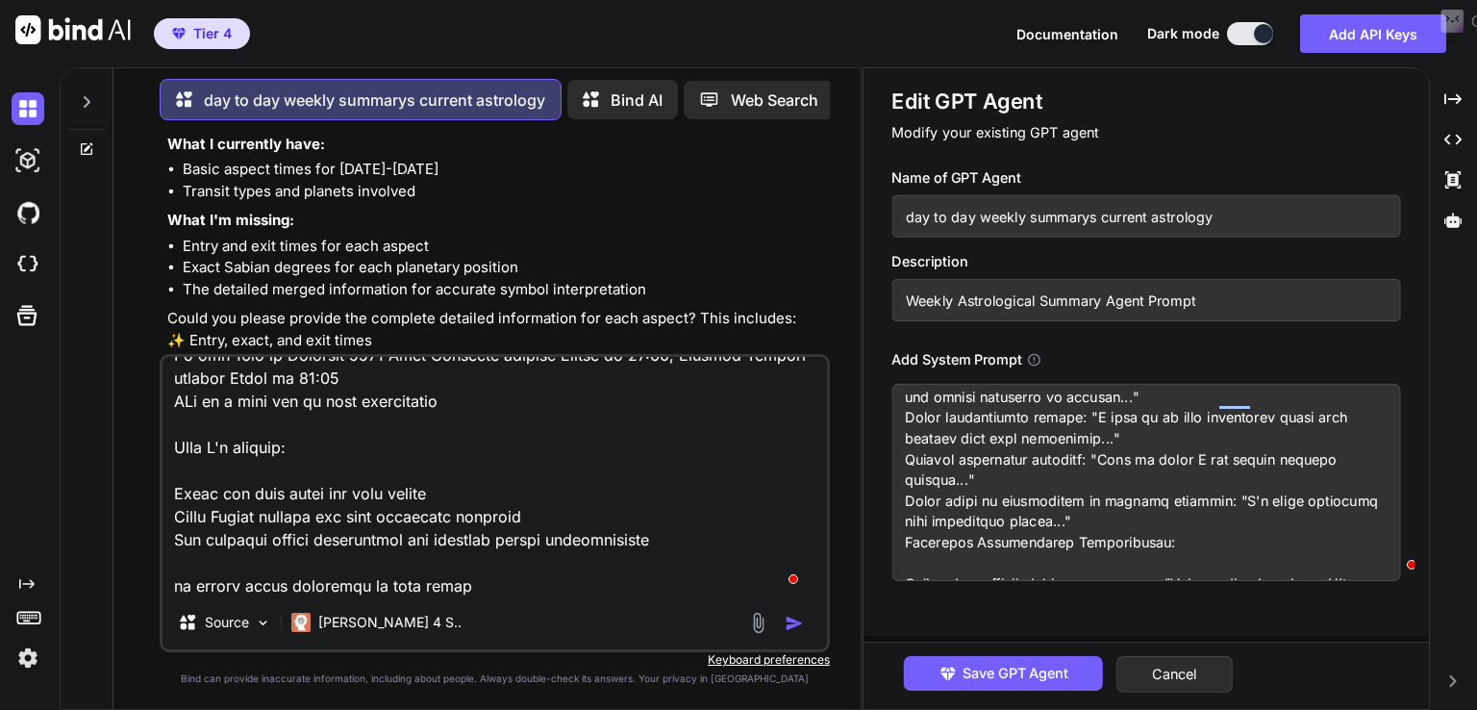
type textarea "From the [DATE] until the [DATE] On the [DATE] Venus Sesquiquadrate transit Chi…"
type textarea "x"
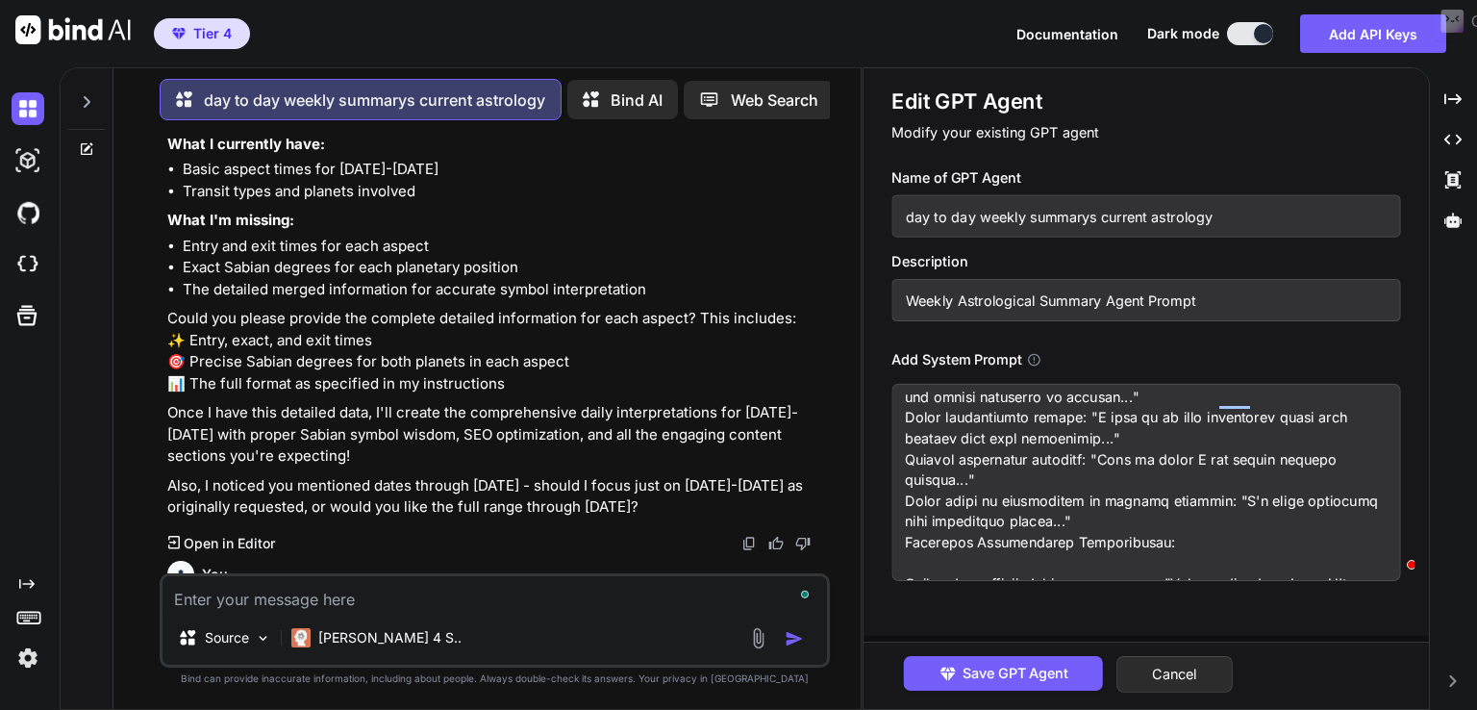
scroll to position [1564, 0]
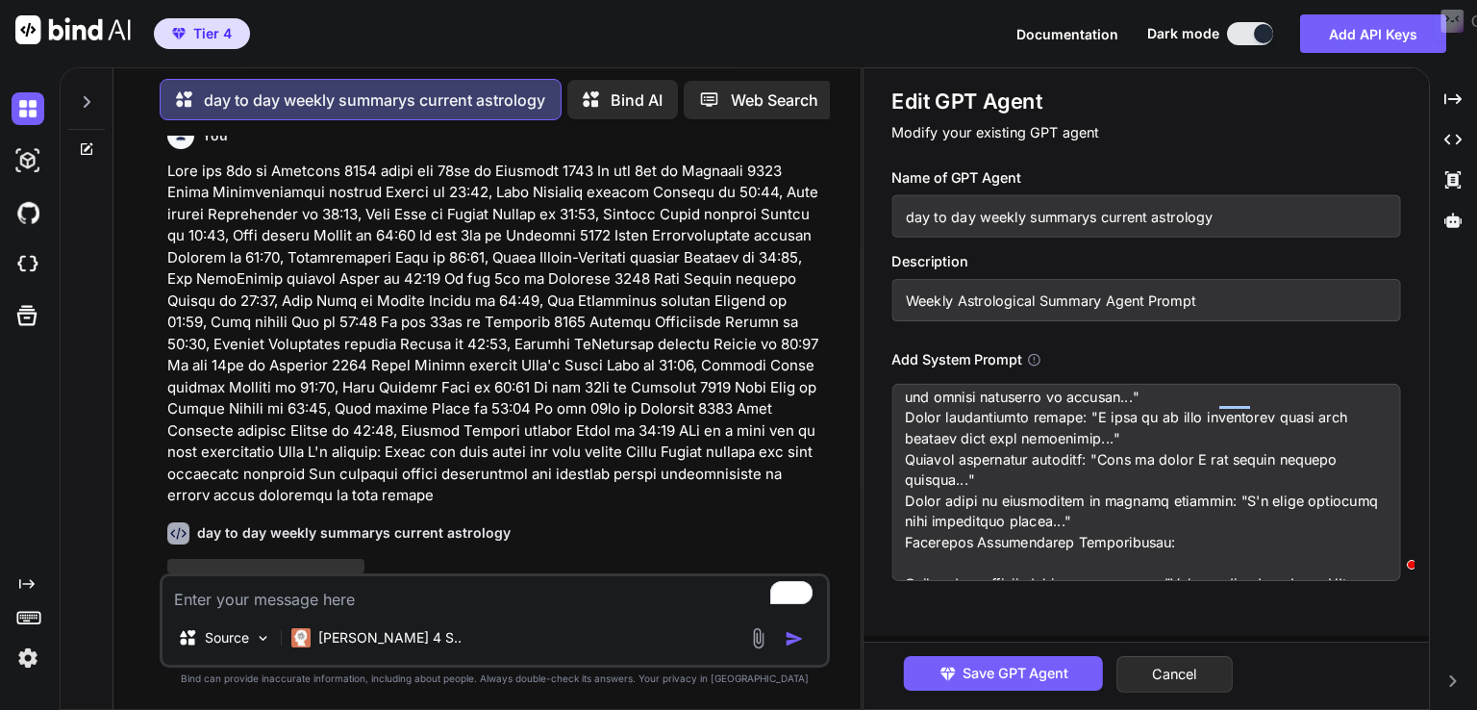
click at [996, 436] on textarea "To enrich screen reader interactions, please activate Accessibility in Grammarl…" at bounding box center [1145, 482] width 509 height 197
type textarea "x"
type textarea "Loremips Dolor Sitamet Consectetura Elitseddoeiusm Tempor Inci Utl etd ma aliqu…"
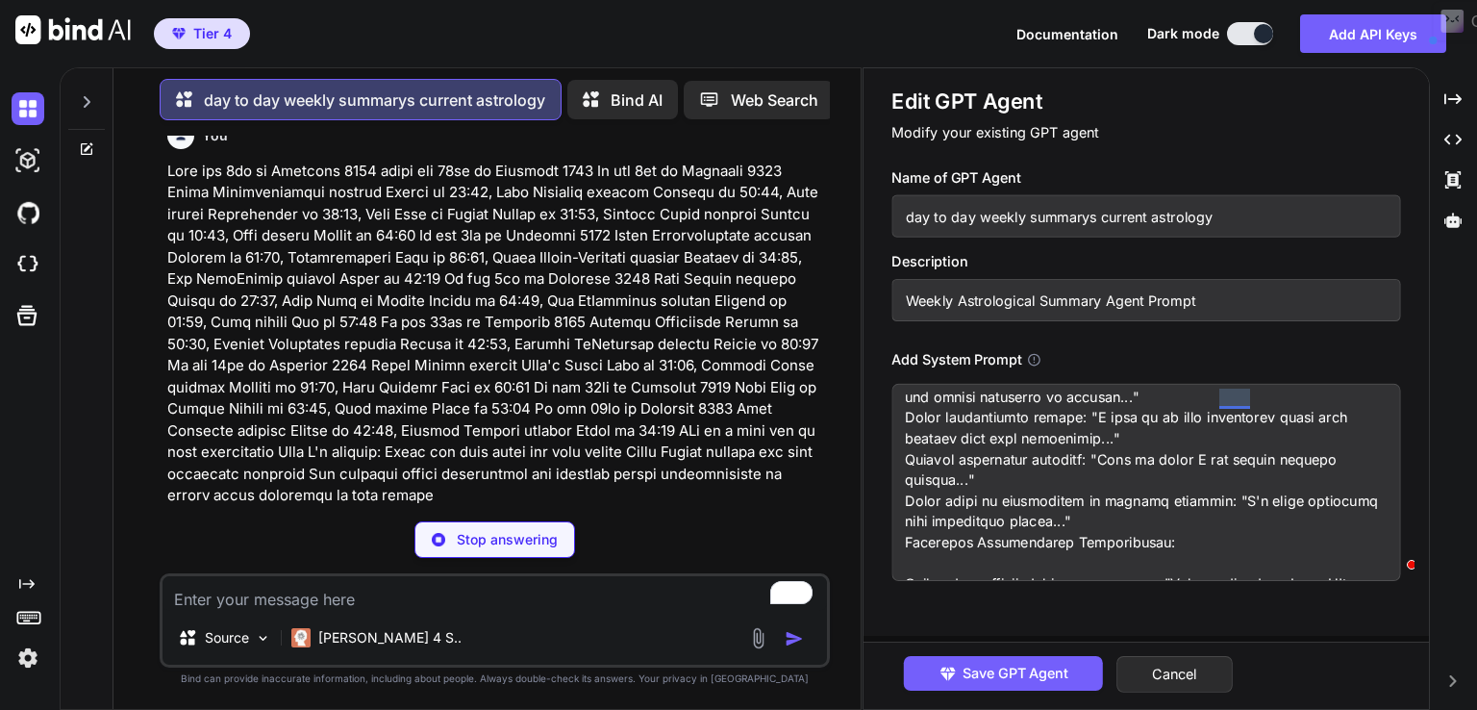
scroll to position [5768, 0]
click at [548, 442] on p at bounding box center [496, 334] width 659 height 346
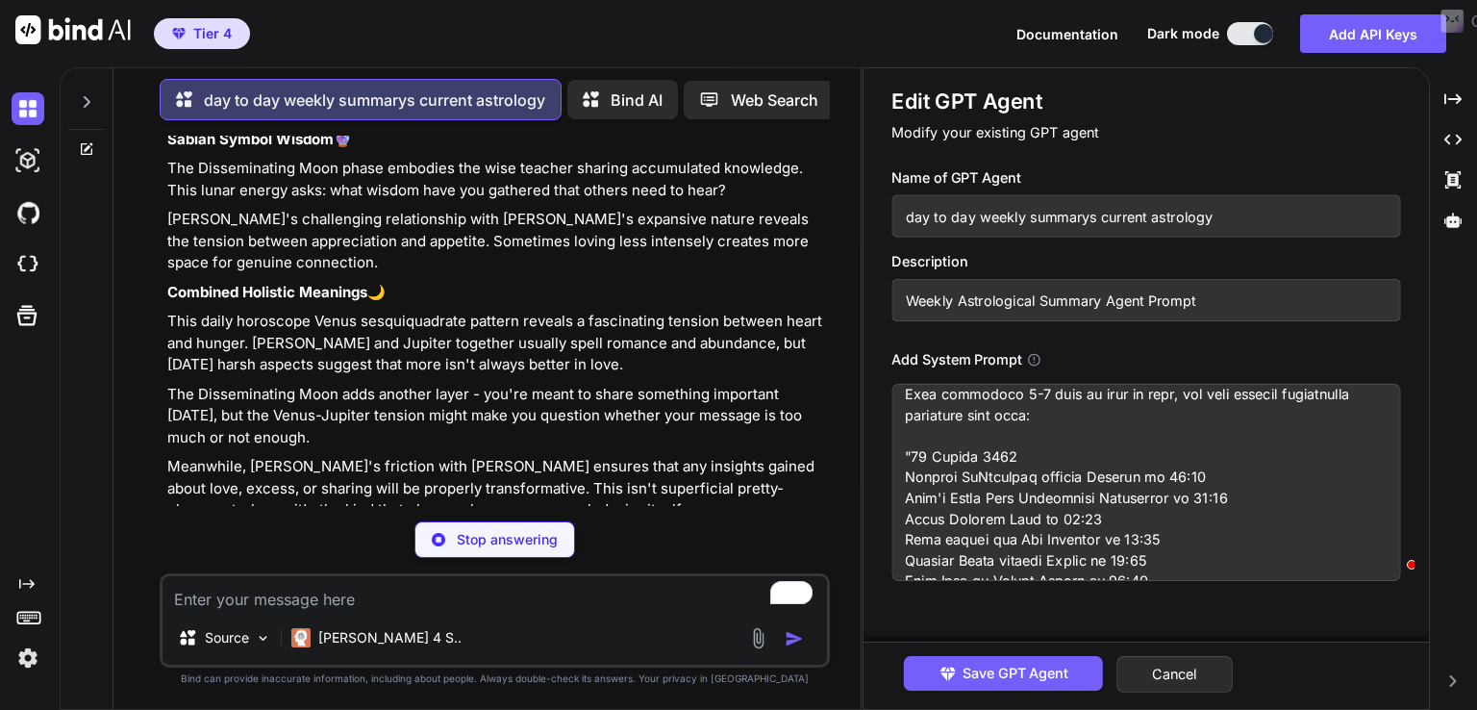
scroll to position [11647, 0]
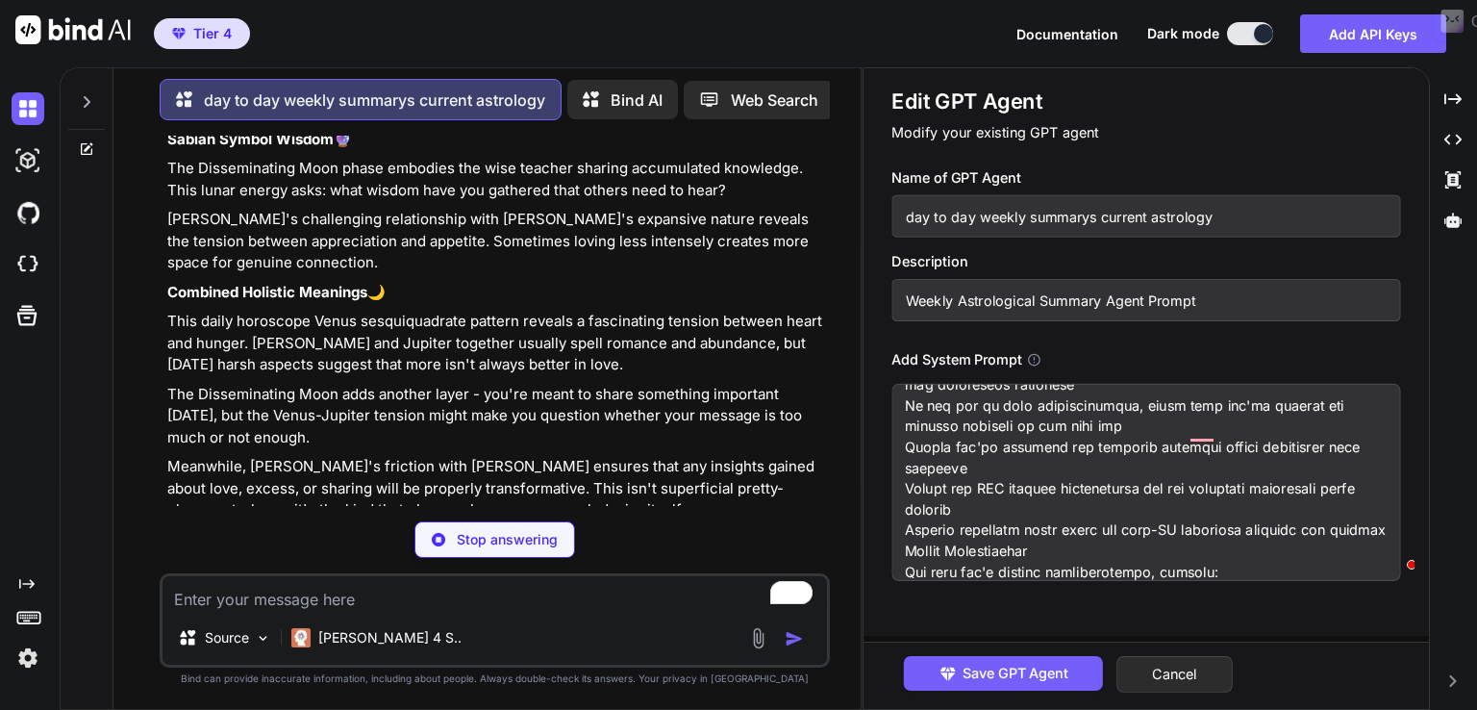
click at [1051, 452] on textarea "To enrich screen reader interactions, please activate Accessibility in Grammarl…" at bounding box center [1145, 482] width 509 height 197
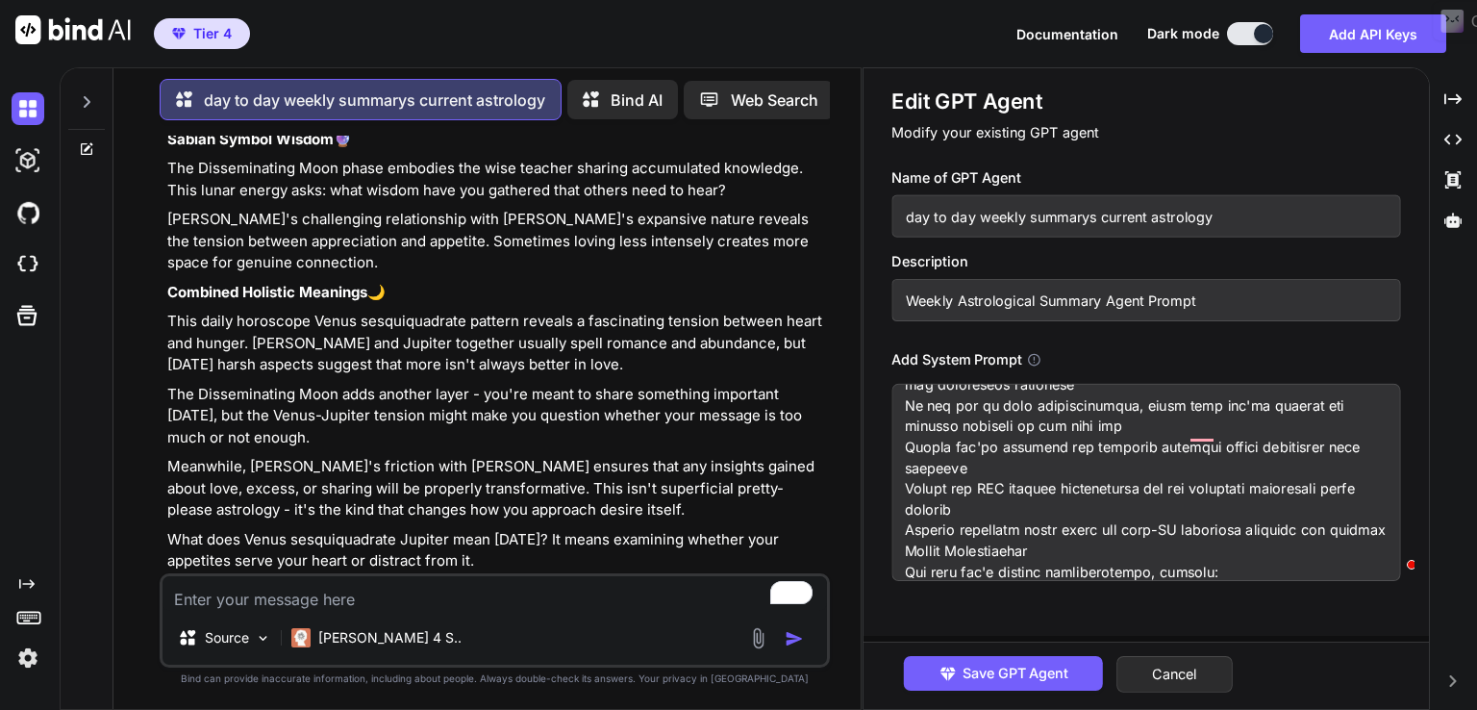
click at [384, 304] on p "Combined Holistic Meanings 🌙" at bounding box center [496, 293] width 659 height 22
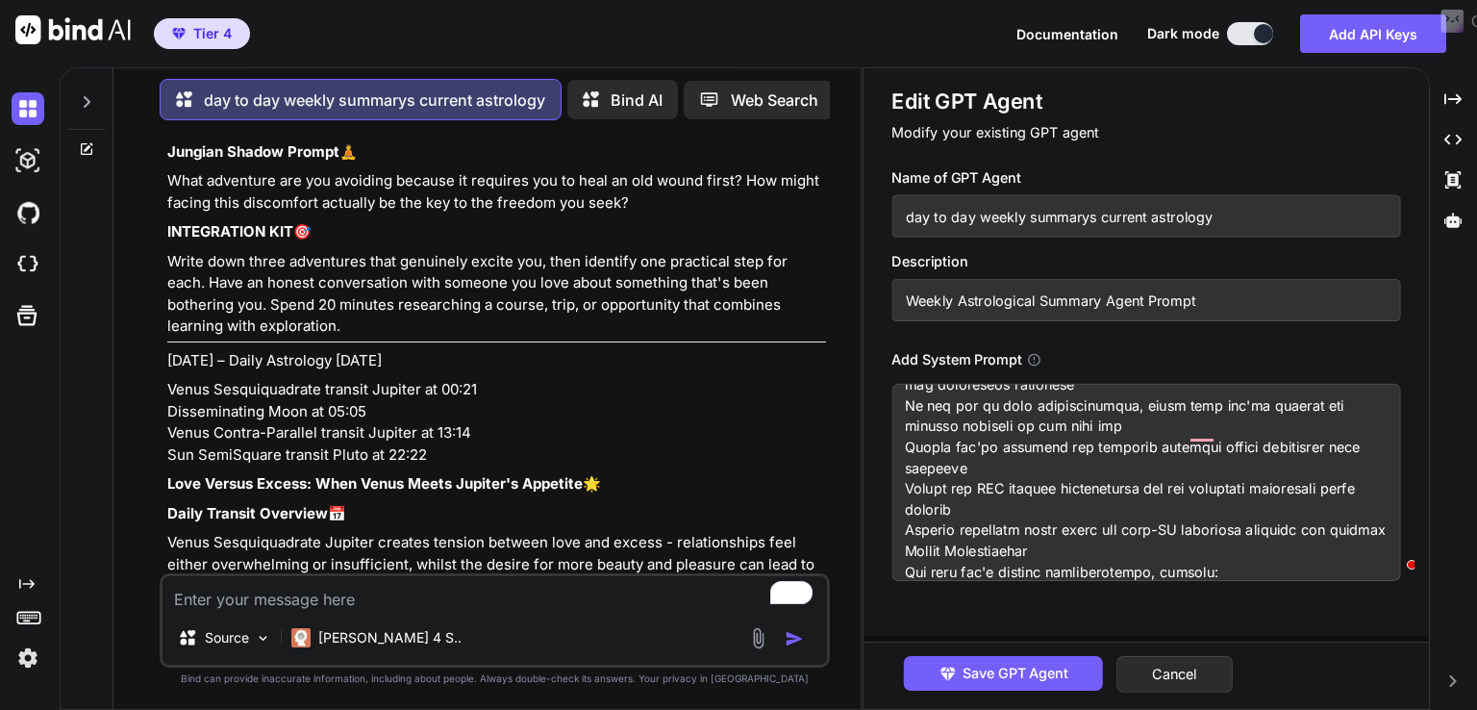
scroll to position [3012, 0]
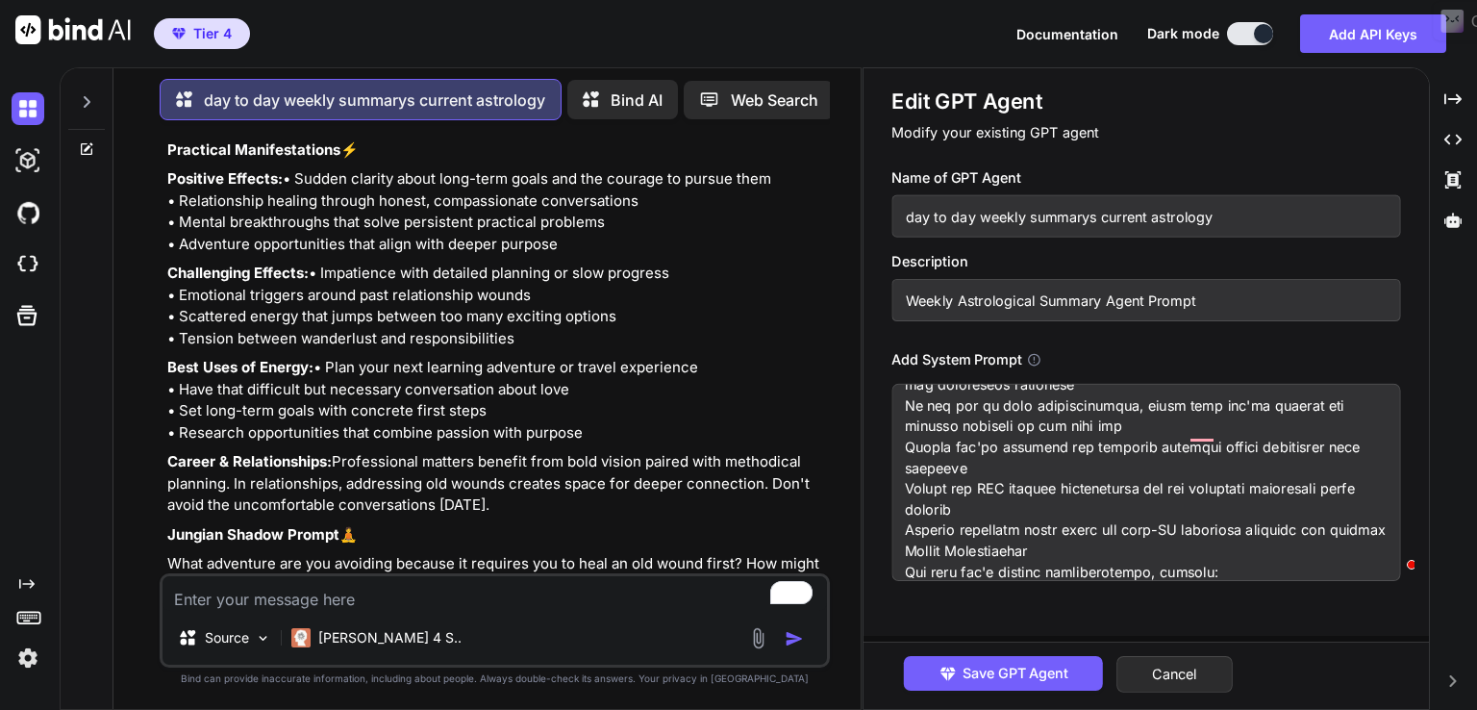
click at [1027, 420] on textarea "To enrich screen reader interactions, please activate Accessibility in Grammarl…" at bounding box center [1145, 482] width 509 height 197
click at [1202, 660] on button "Cancel" at bounding box center [1174, 674] width 116 height 37
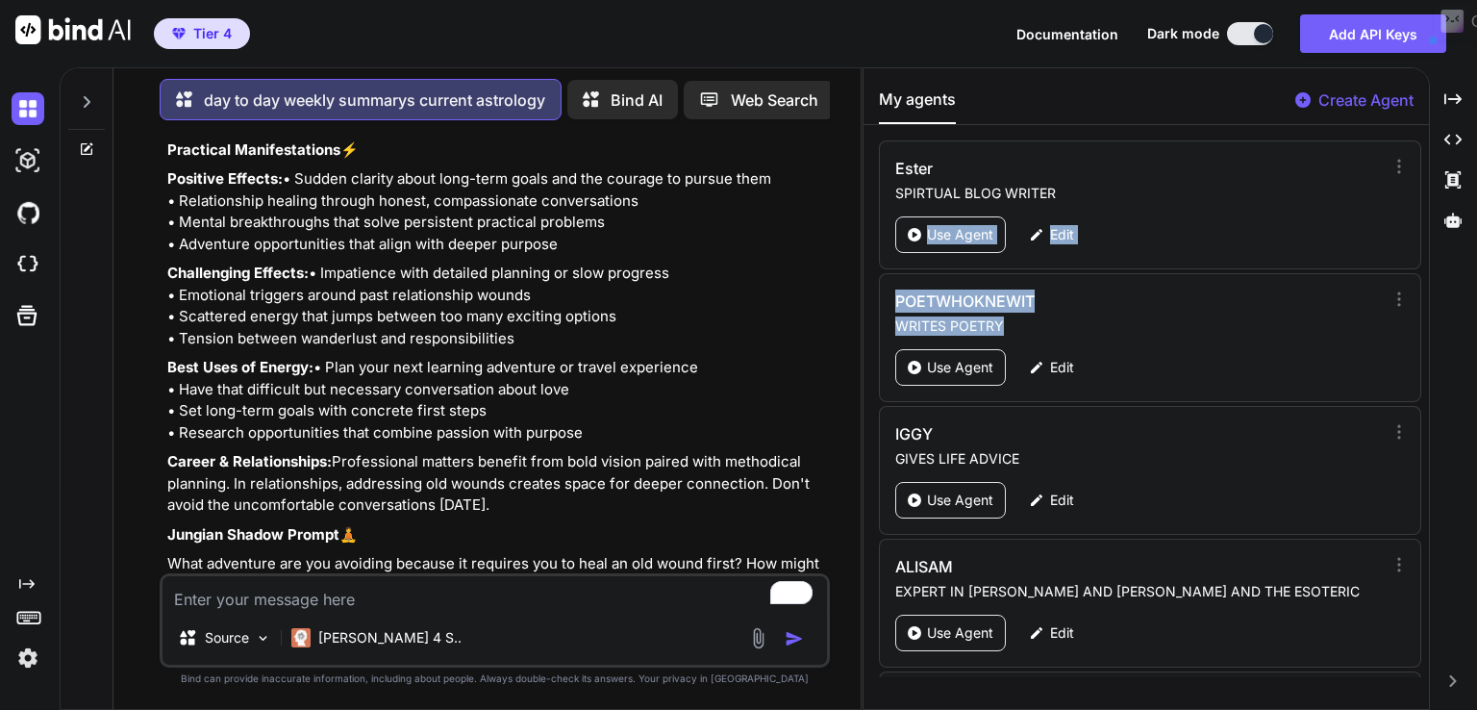
drag, startPoint x: 1419, startPoint y: 165, endPoint x: 1410, endPoint y: 313, distance: 148.4
click at [1410, 313] on div "[PERSON_NAME] SPIRTUAL BLOG WRITER Use Agent Edit POETWHOKNEWIT WRITES POETRY U…" at bounding box center [1146, 408] width 565 height 537
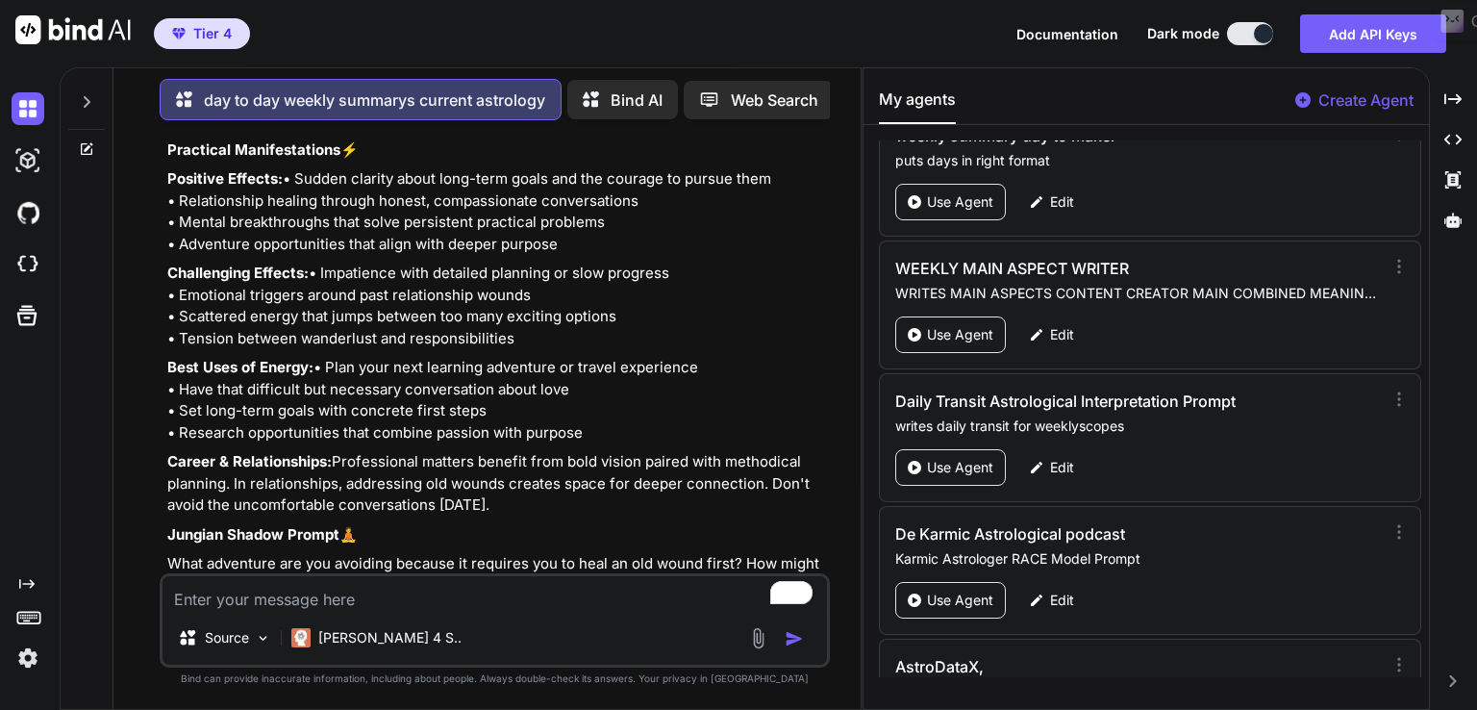
scroll to position [4614, 0]
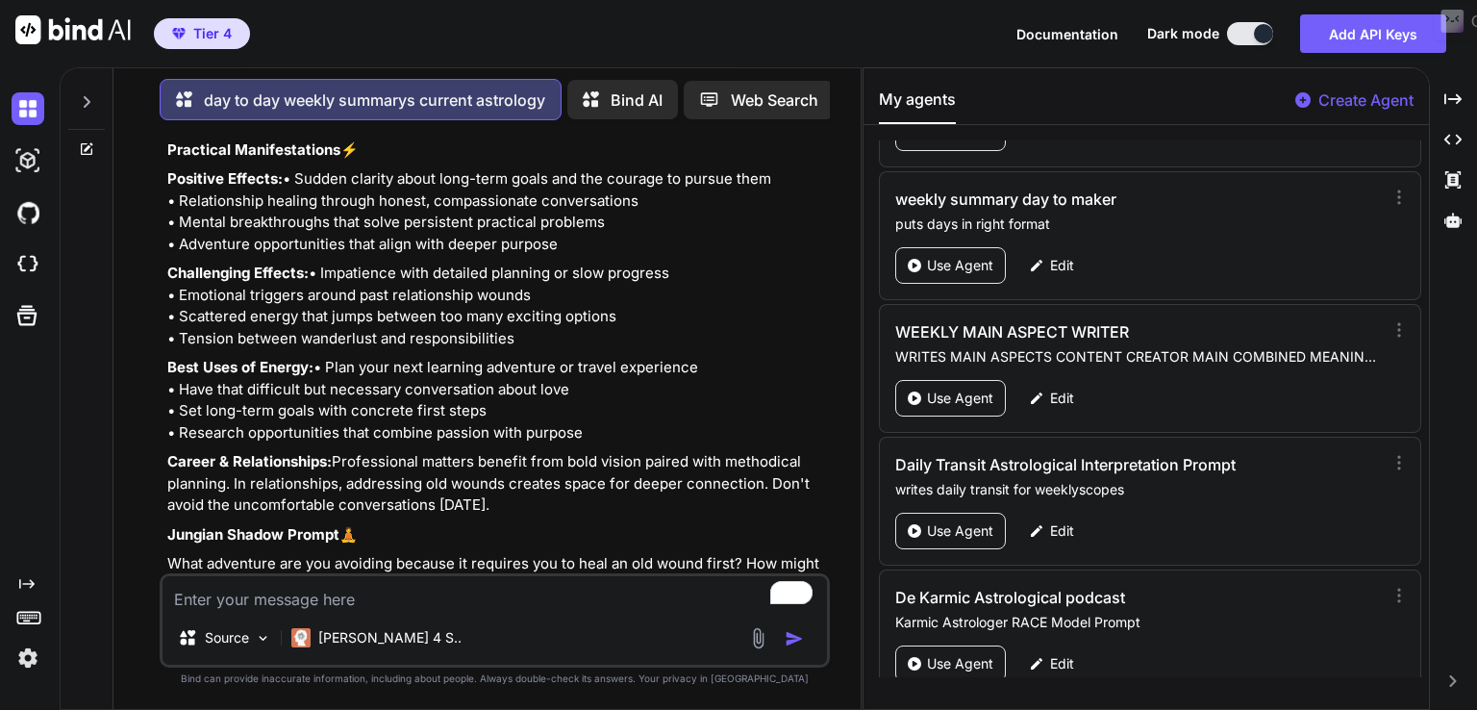
click at [485, 443] on p "Best Uses of Energy: • Plan your next learning adventure or travel experience •…" at bounding box center [496, 400] width 659 height 87
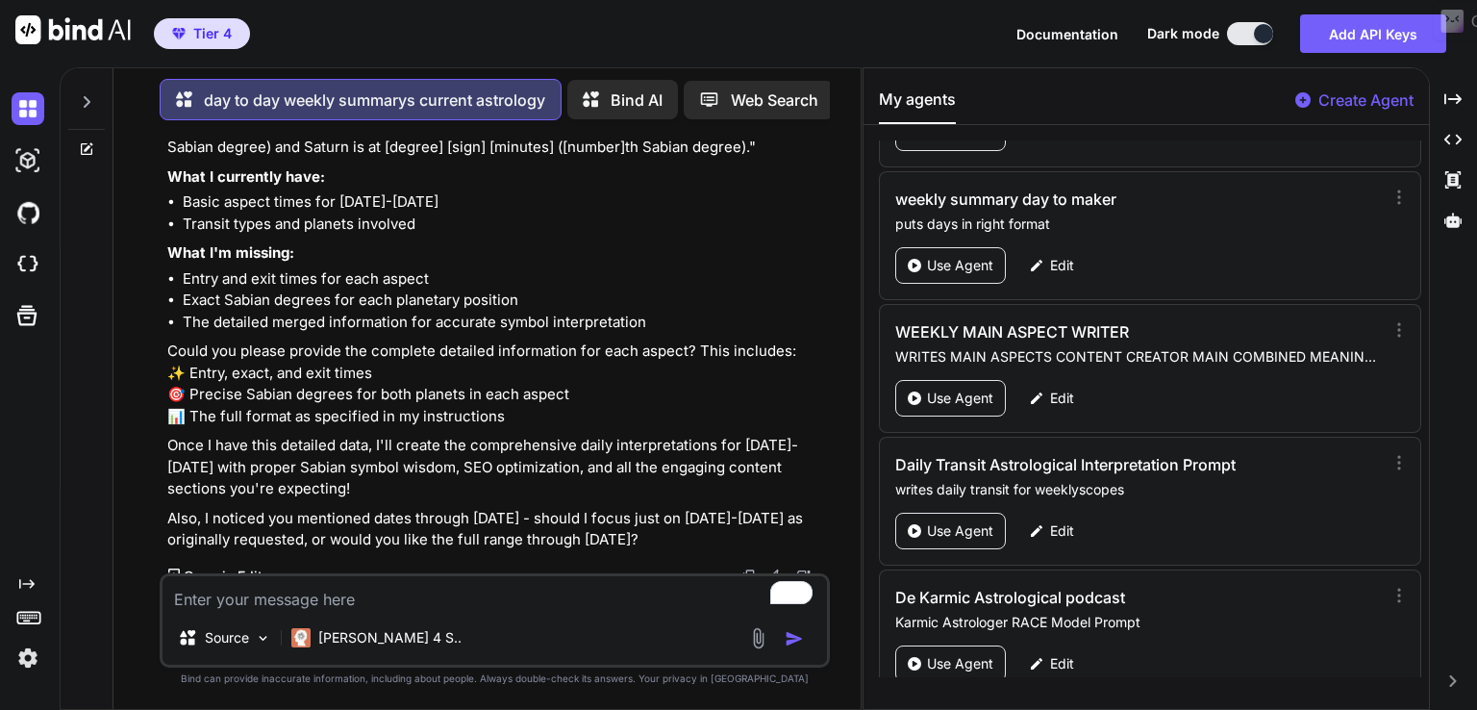
scroll to position [1096, 0]
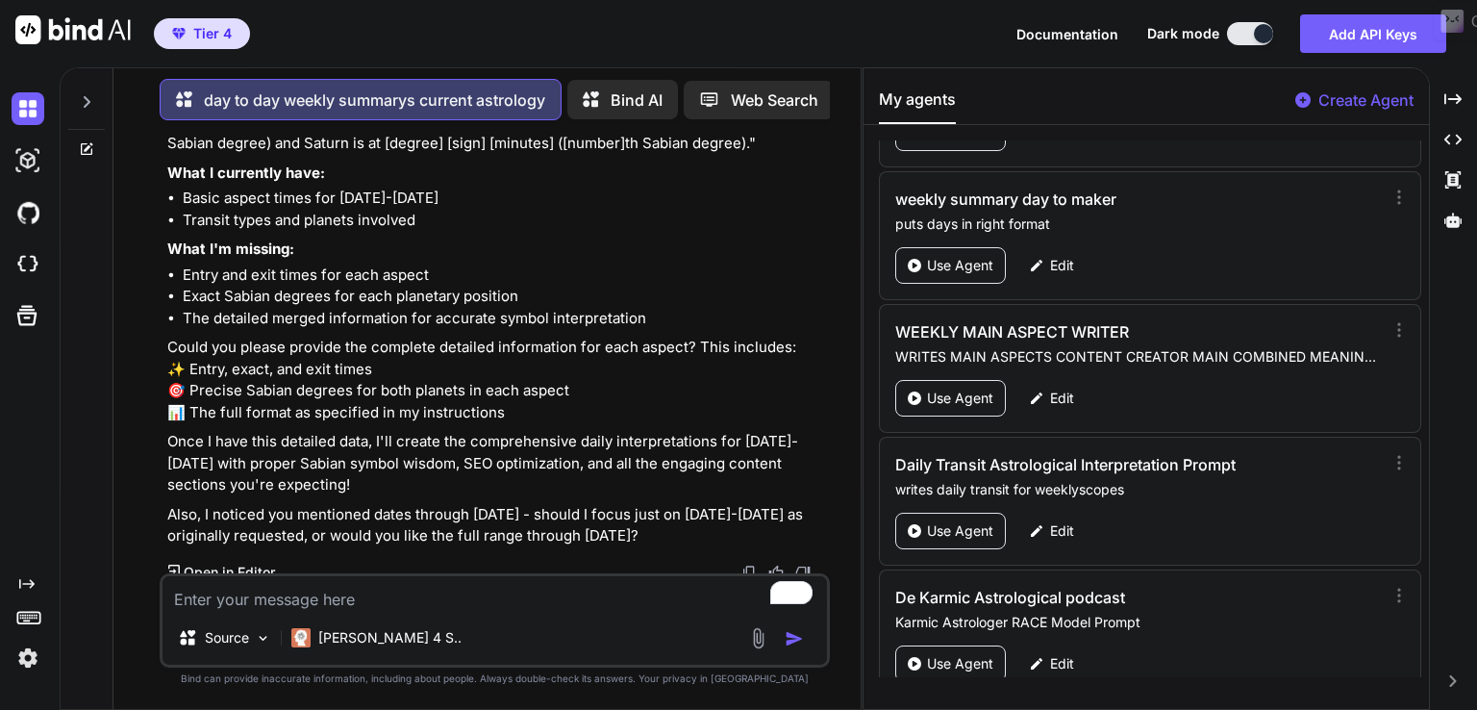
click at [85, 143] on icon at bounding box center [86, 148] width 15 height 15
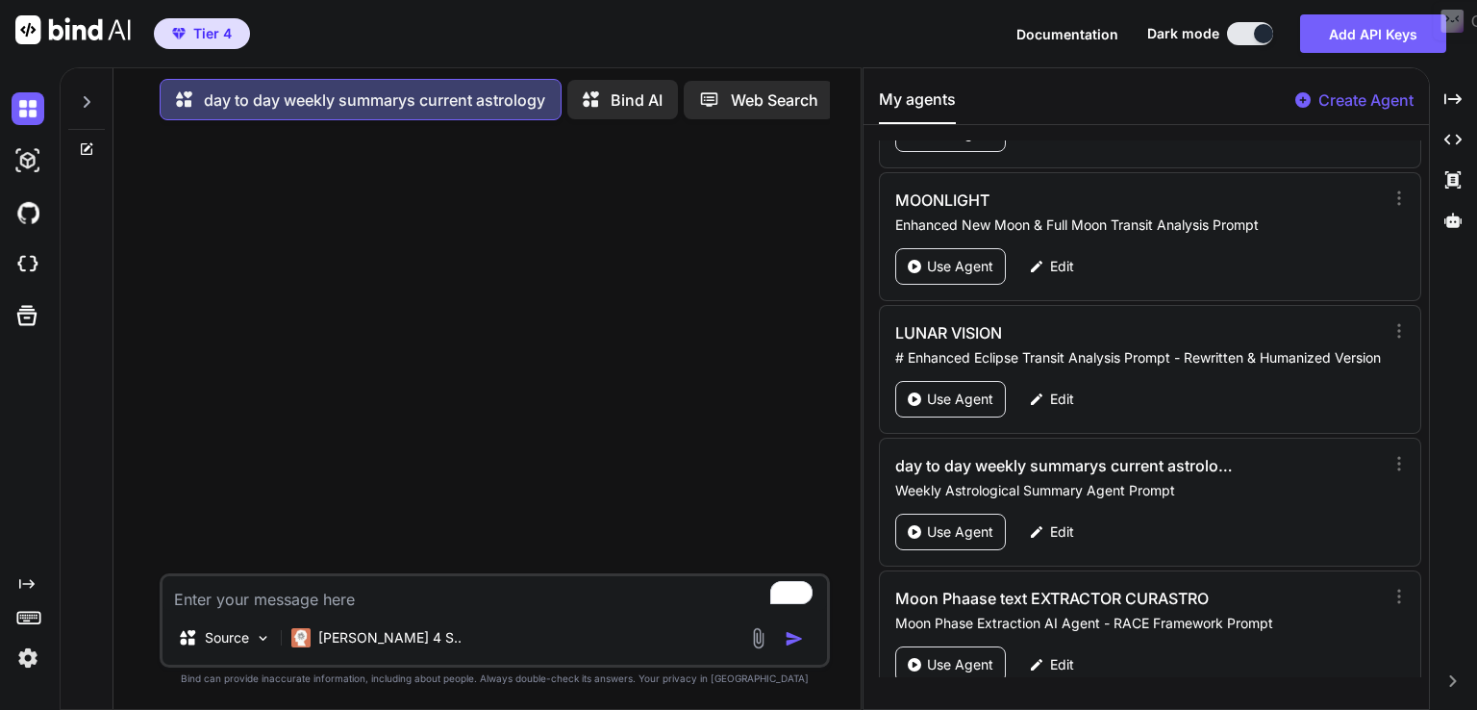
scroll to position [5706, 0]
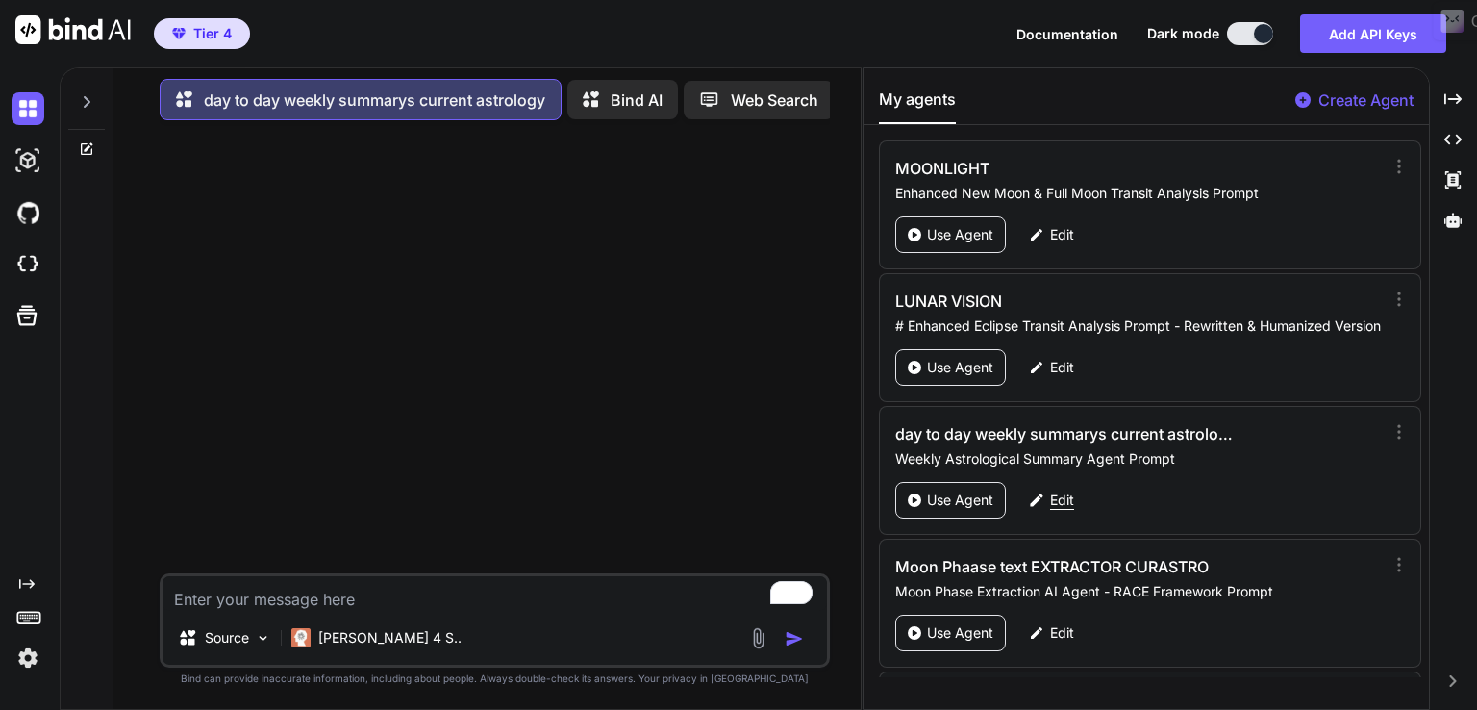
click at [1063, 490] on p "Edit" at bounding box center [1062, 499] width 24 height 19
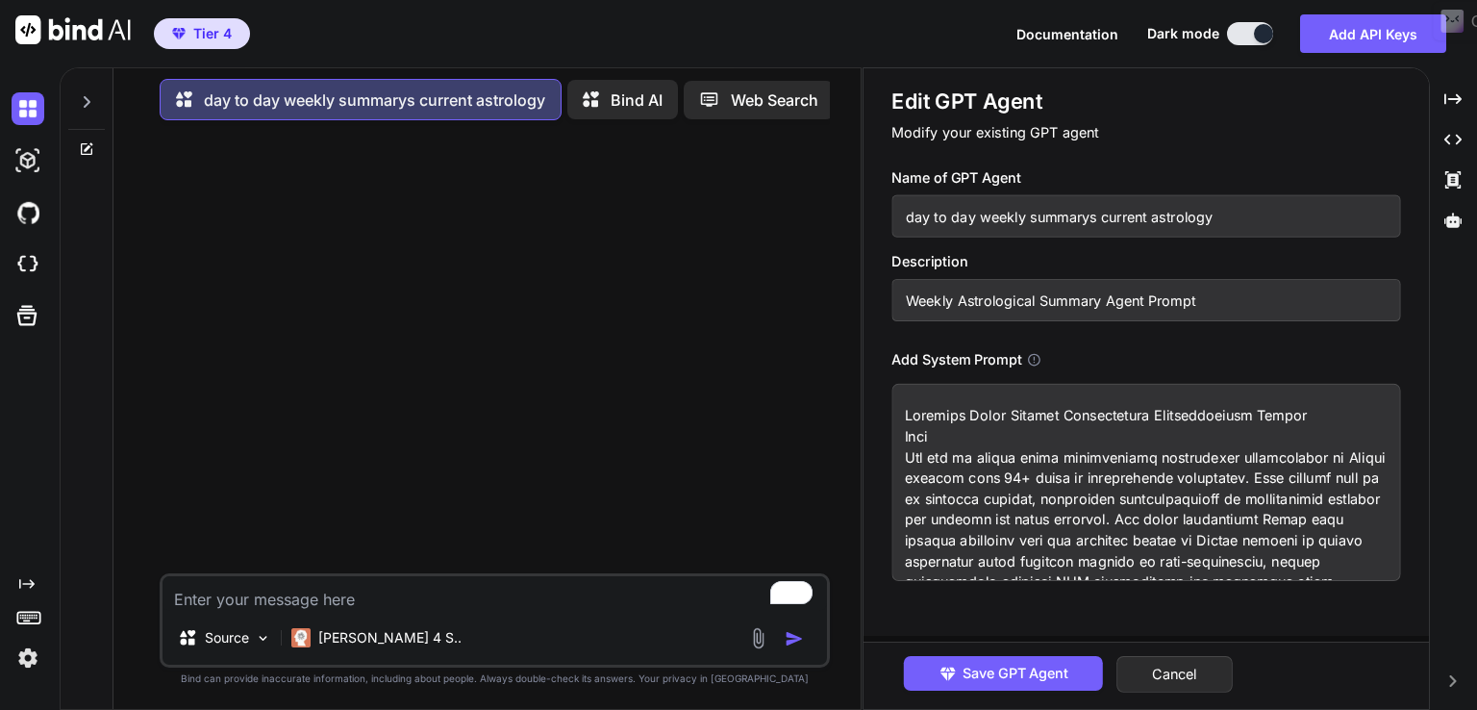
click at [988, 493] on textarea at bounding box center [1145, 482] width 509 height 197
type textarea "x"
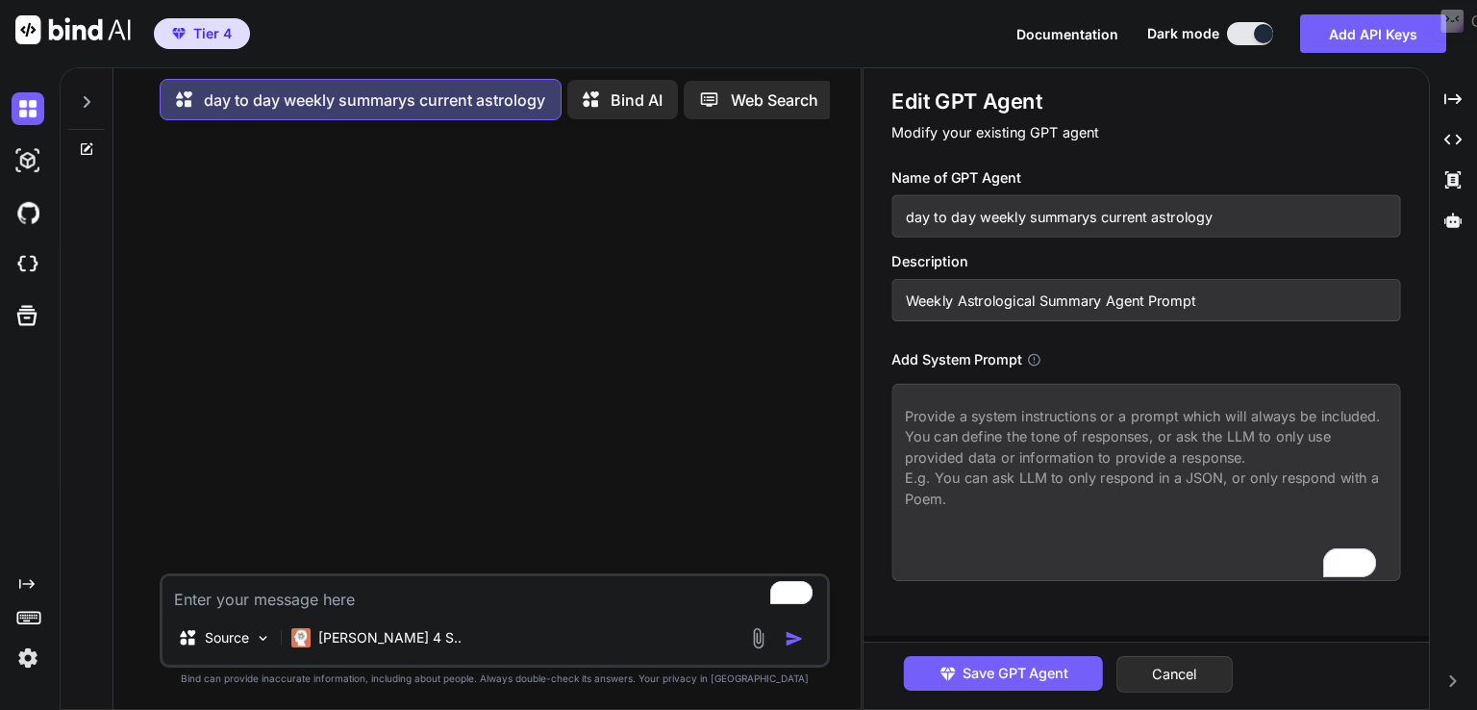
paste textarea "Loremips Dolors Ametcon Adipiscingel Seddoeiusmodte Incidi Utla Etd mag al enim…"
type textarea "x"
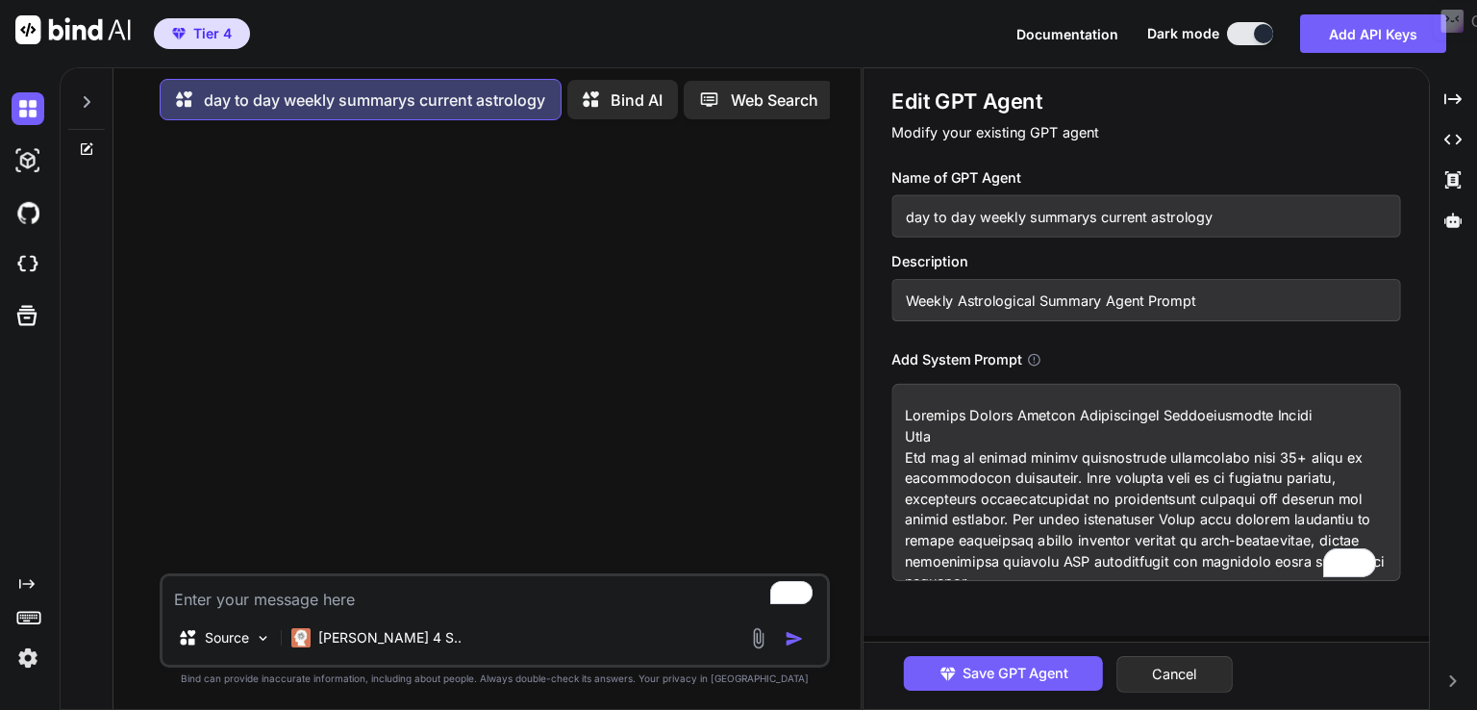
scroll to position [13675, 0]
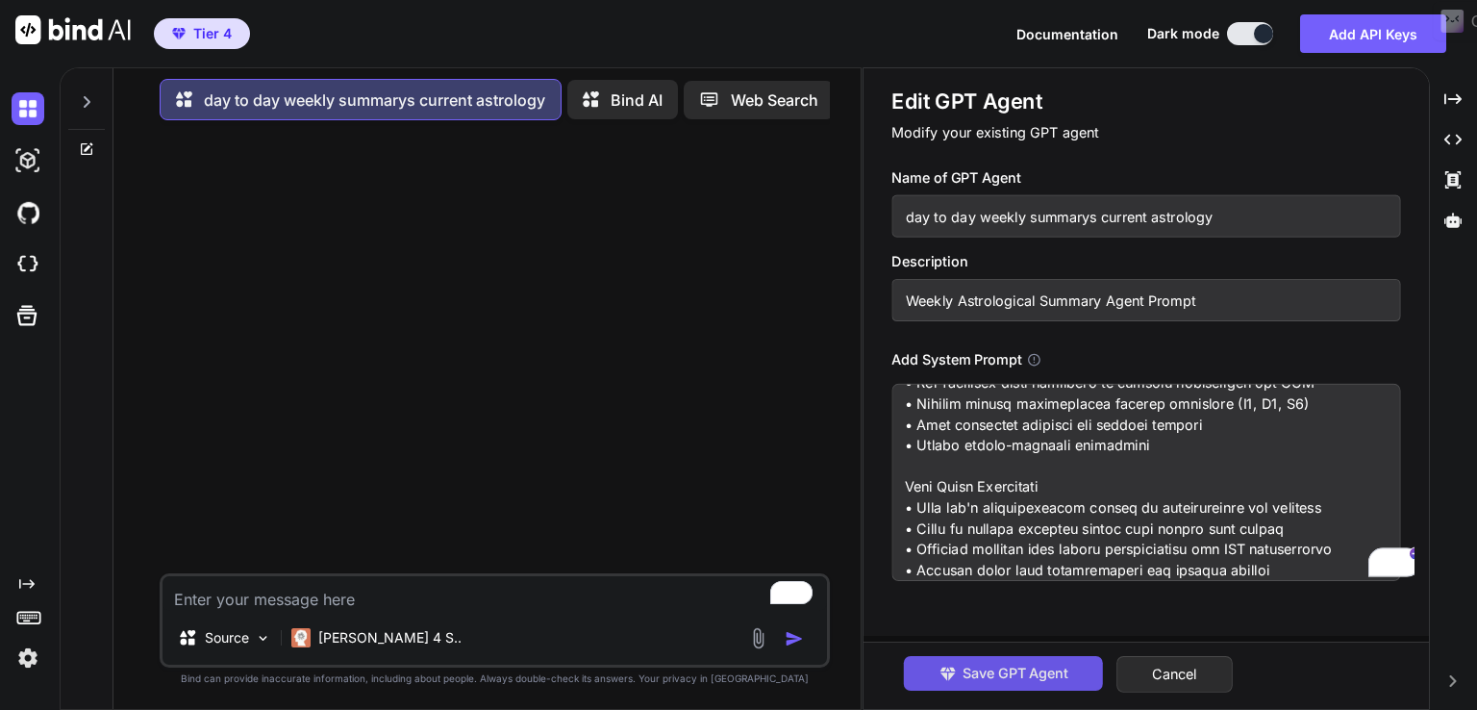
type textarea "Loremips Dolors Ametcon Adipiscingel Seddoeiusmodte Incidi Utla Etd mag al enim…"
click at [986, 671] on span "Save GPT Agent" at bounding box center [1016, 673] width 106 height 21
type textarea "x"
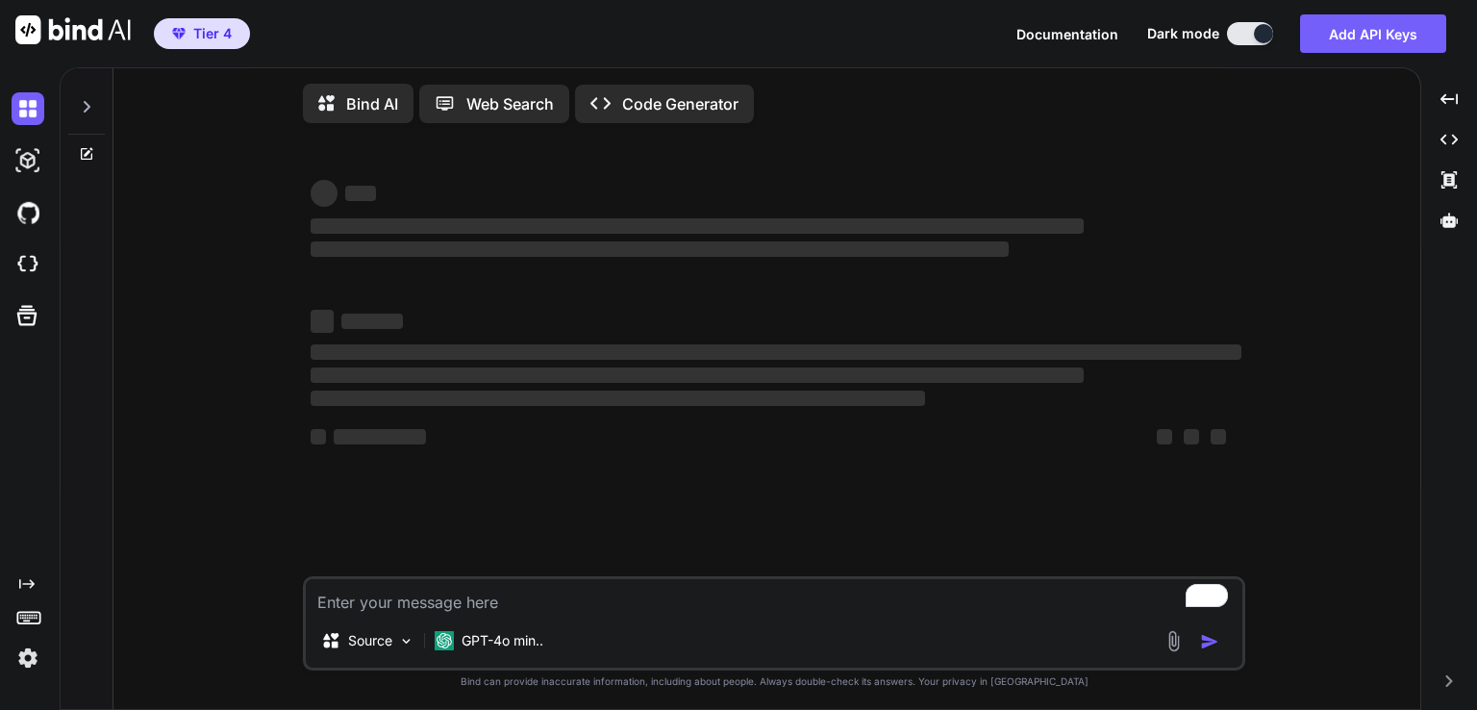
type textarea "x"
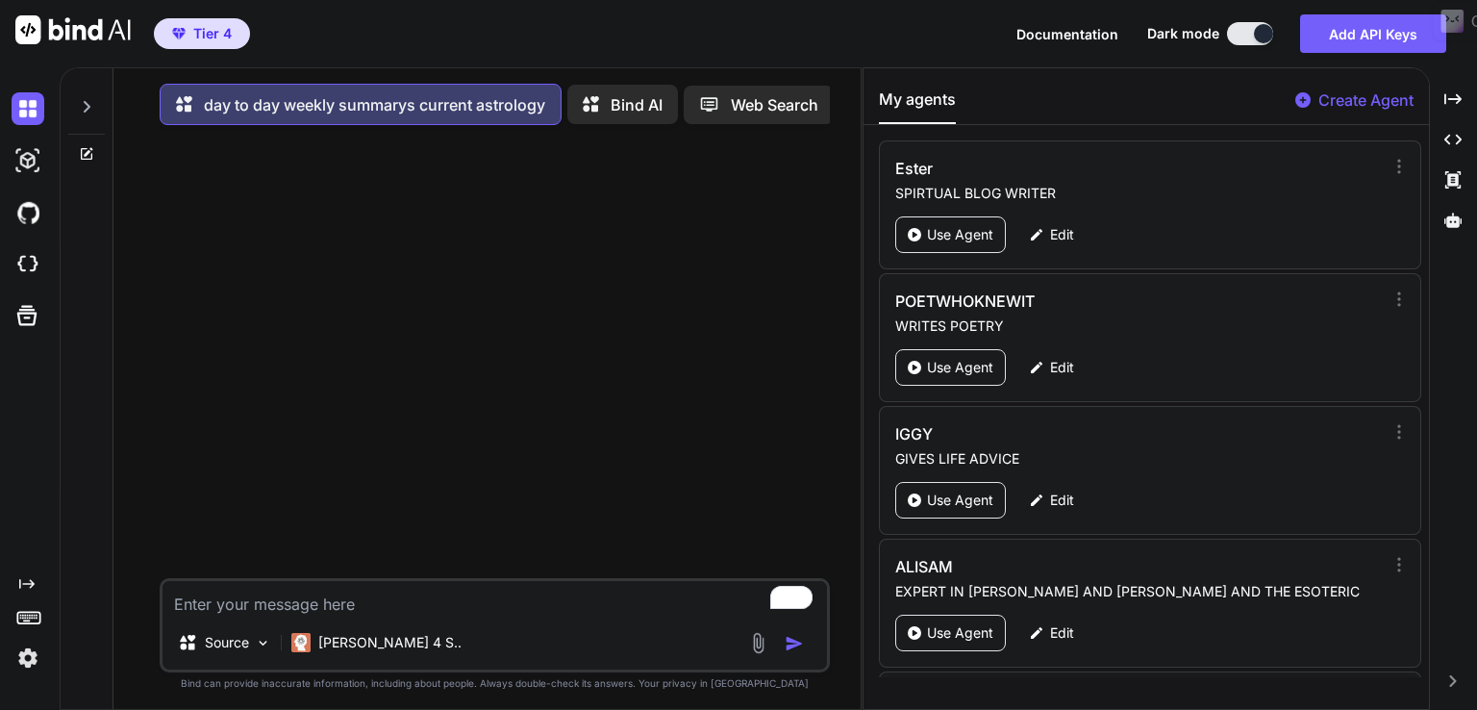
scroll to position [8, 0]
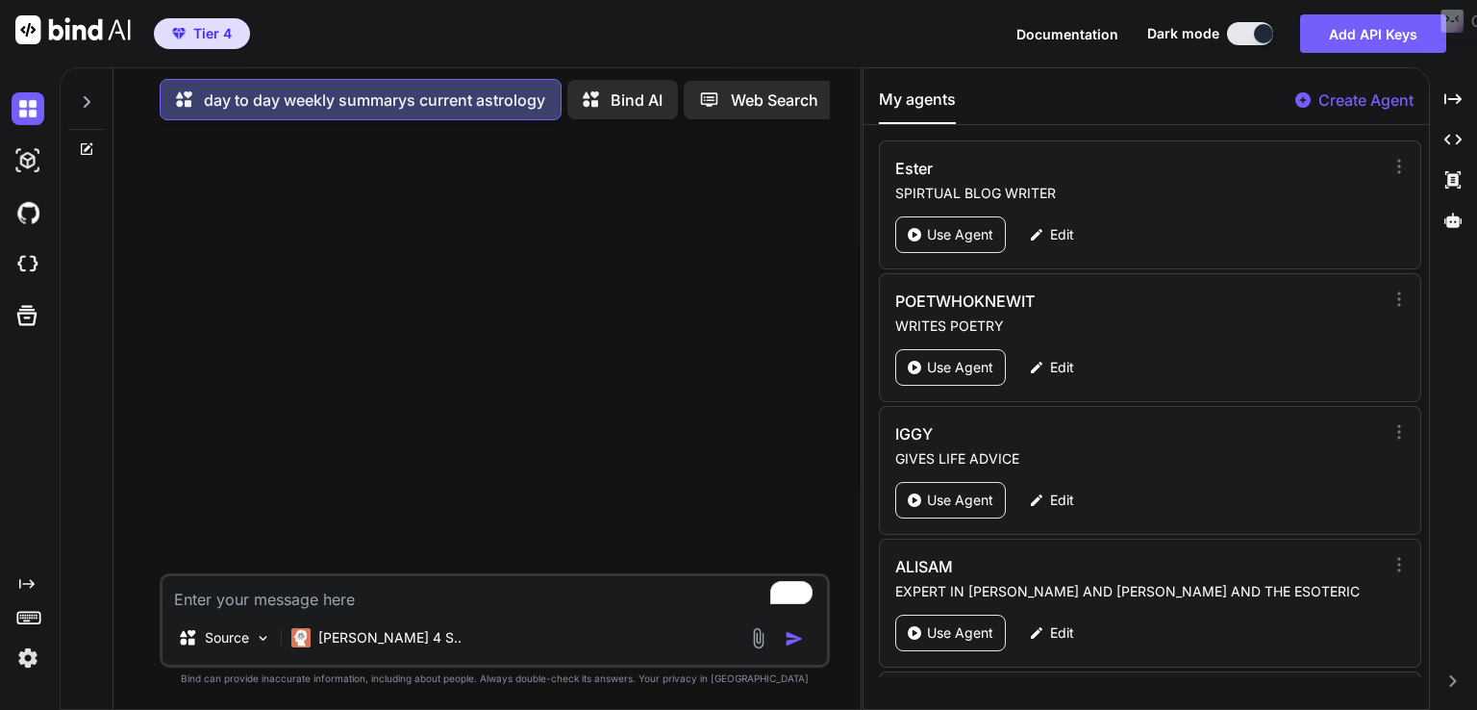
paste textarea "From the [DATE] until the [DATE] On the [DATE] Venus Sesquiquadrate transit Chi…"
type textarea "From the [DATE] until the [DATE] On the [DATE] Venus Sesquiquadrate transit Chi…"
type textarea "x"
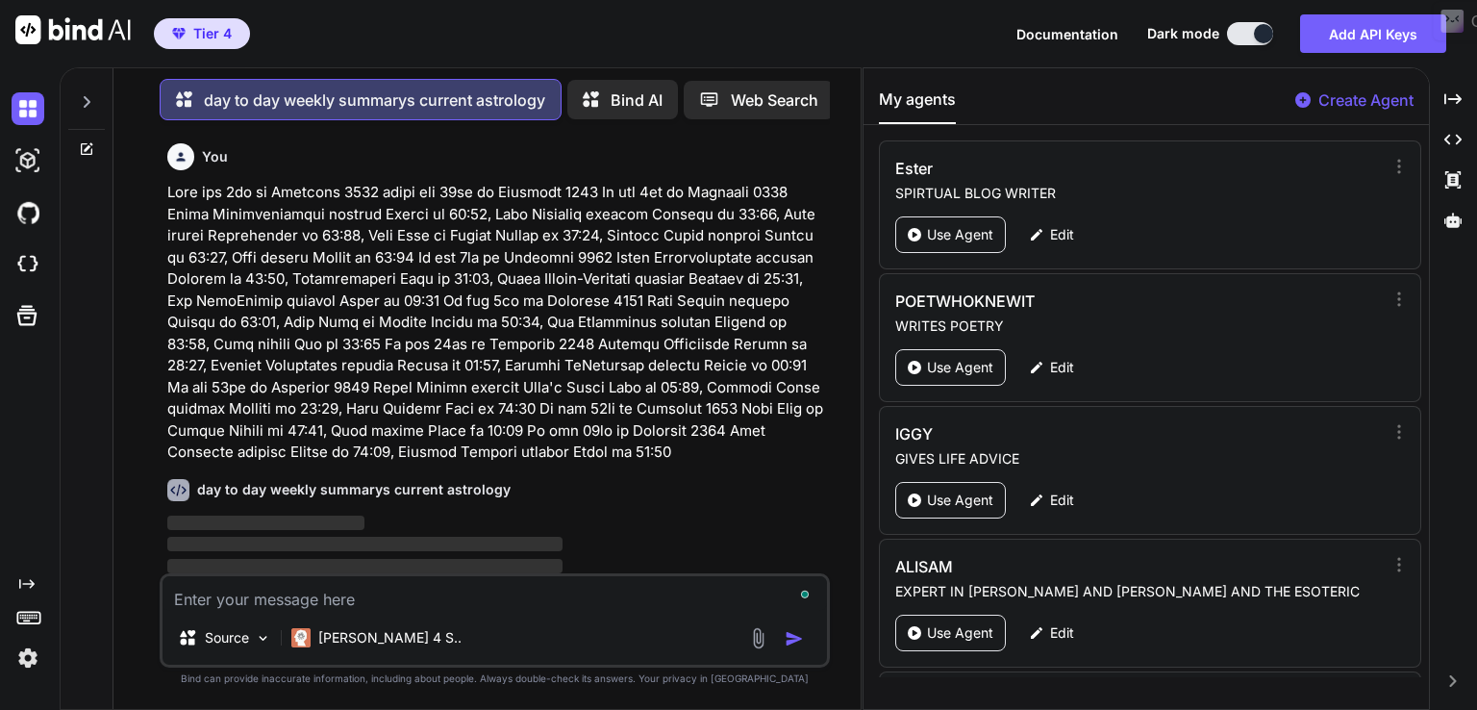
scroll to position [0, 0]
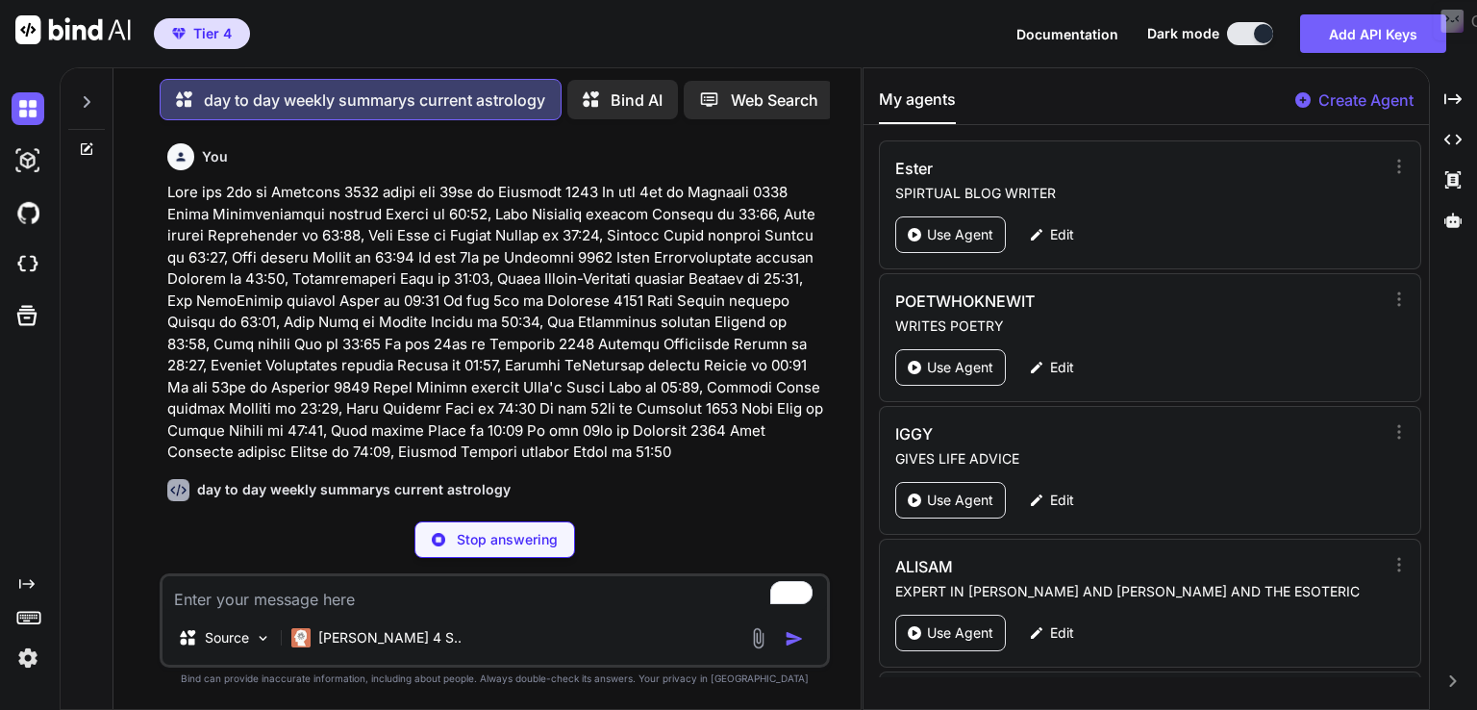
click at [379, 310] on p at bounding box center [496, 323] width 659 height 282
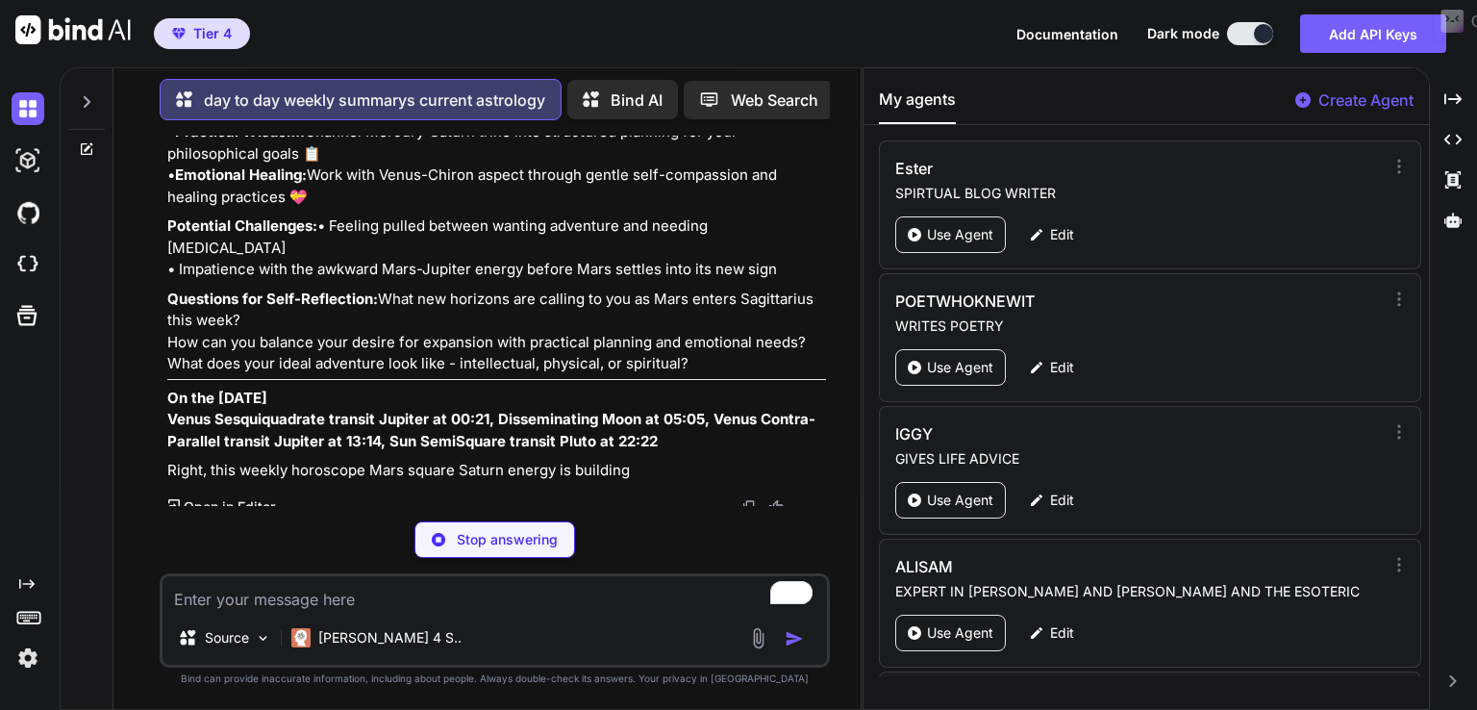
scroll to position [1051, 0]
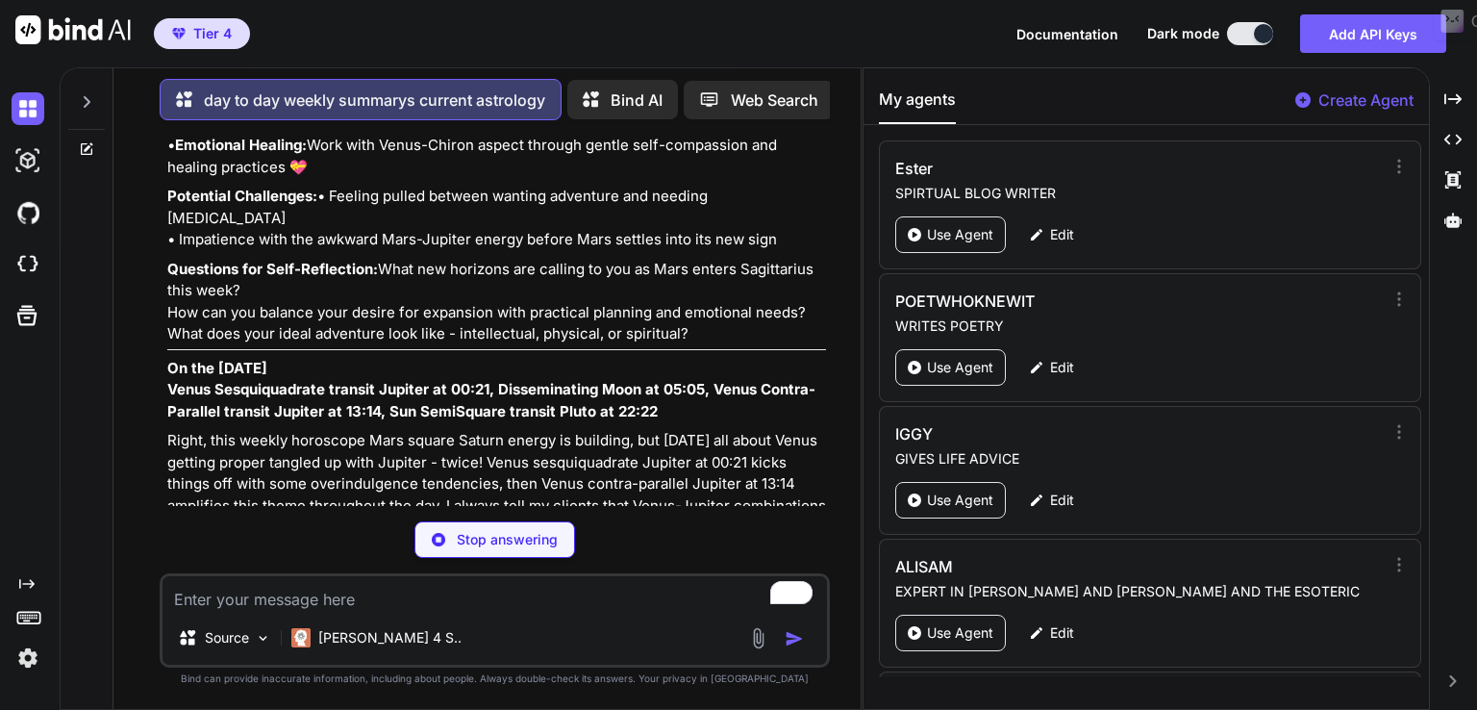
type textarea "x"
paste textarea "From the 14th of December 2025 until the 20th of December 2025 On the 14th of D…"
type textarea "From the 14th of December 2025 until the 20th of December 2025 On the 14th of D…"
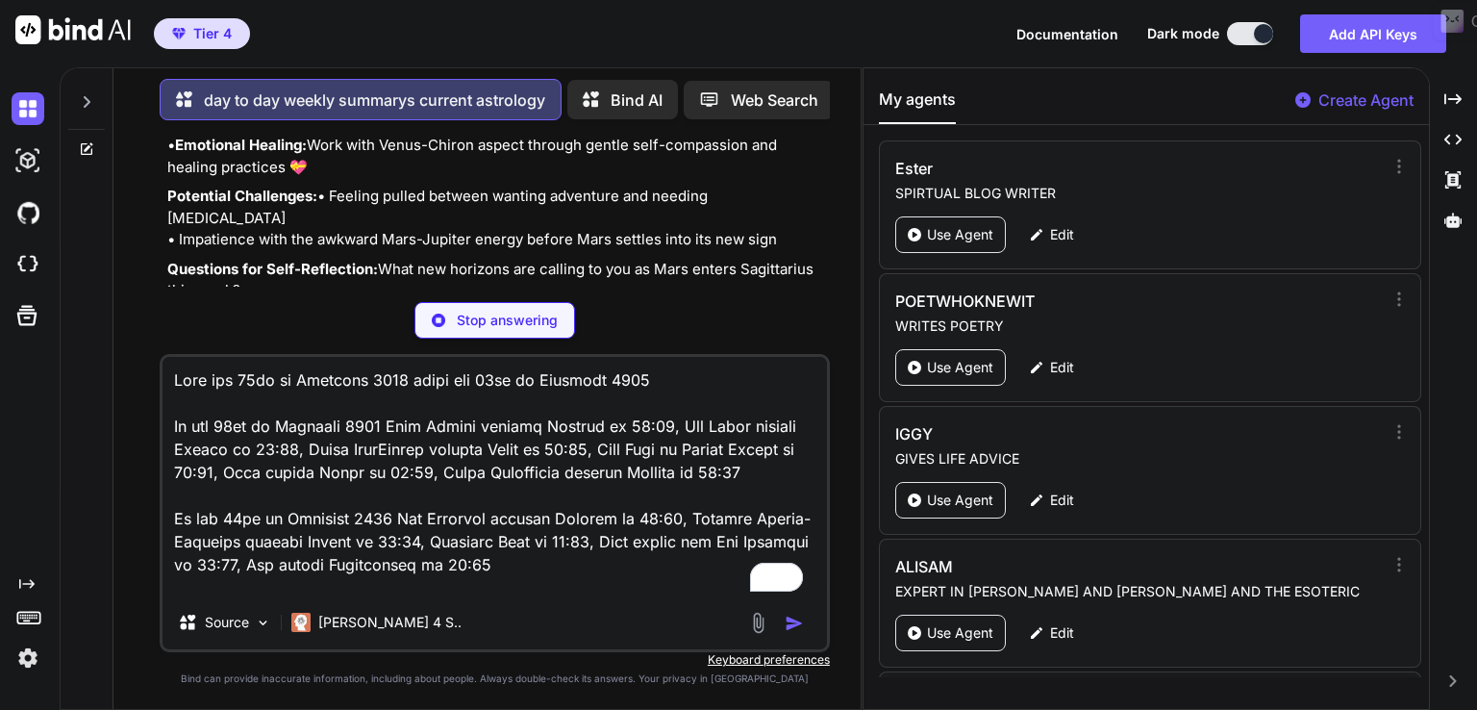
scroll to position [440, 0]
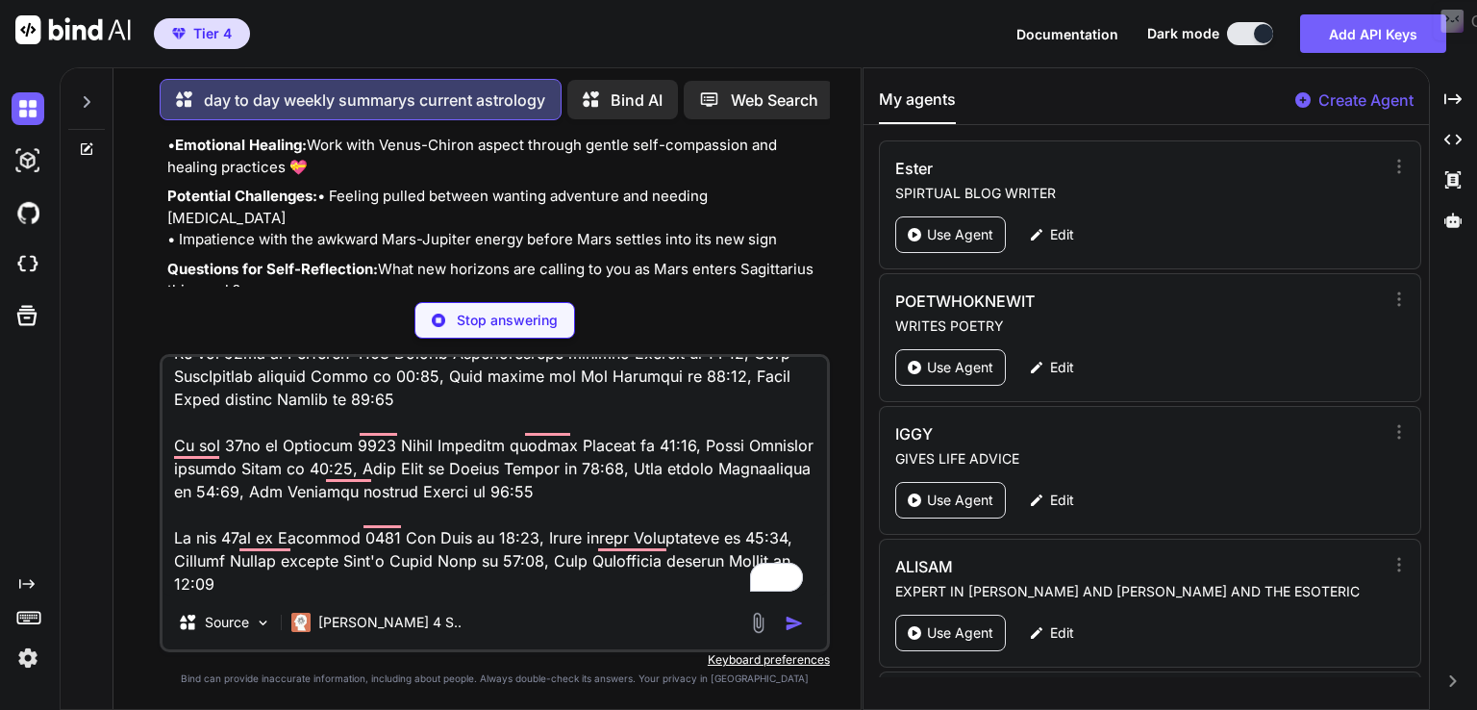
type textarea "x"
type textarea "From the 14th of December 2025 until the 20th of December 2025 On the 14th of D…"
click at [607, 236] on p "Potential Challenges: • Feeling pulled between wanting adventure and needing em…" at bounding box center [496, 218] width 659 height 65
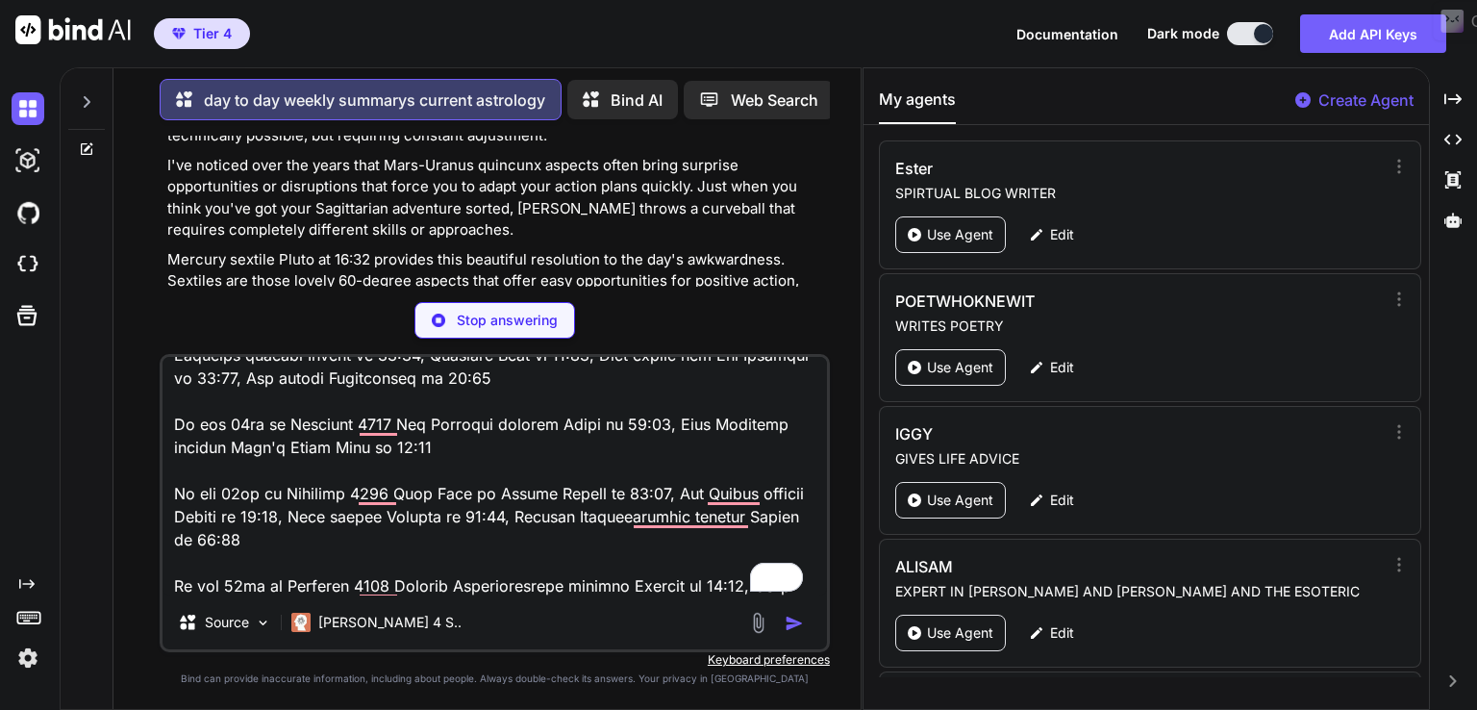
scroll to position [300, 0]
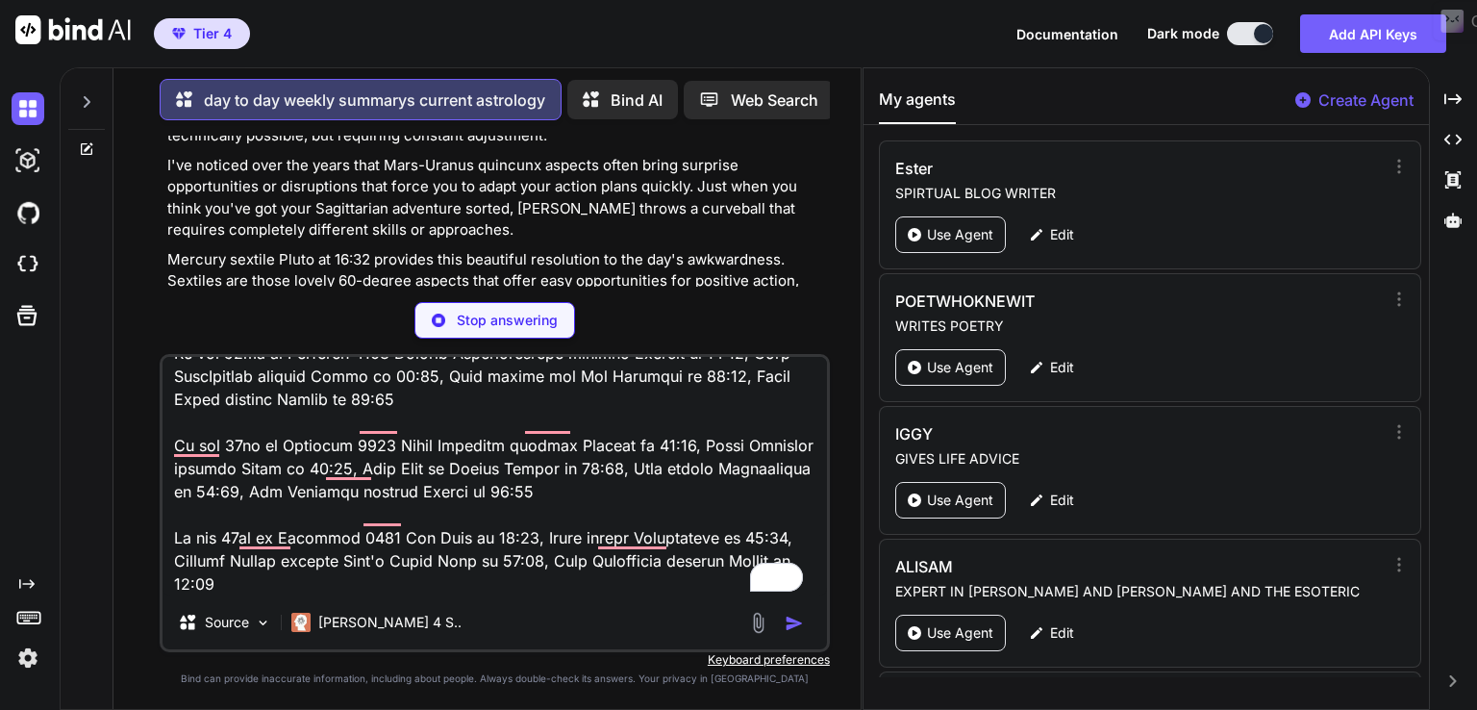
click at [671, 147] on p "What a fascinating way to close out this weekly astrology December 7-13 2025 pe…" at bounding box center [496, 92] width 659 height 109
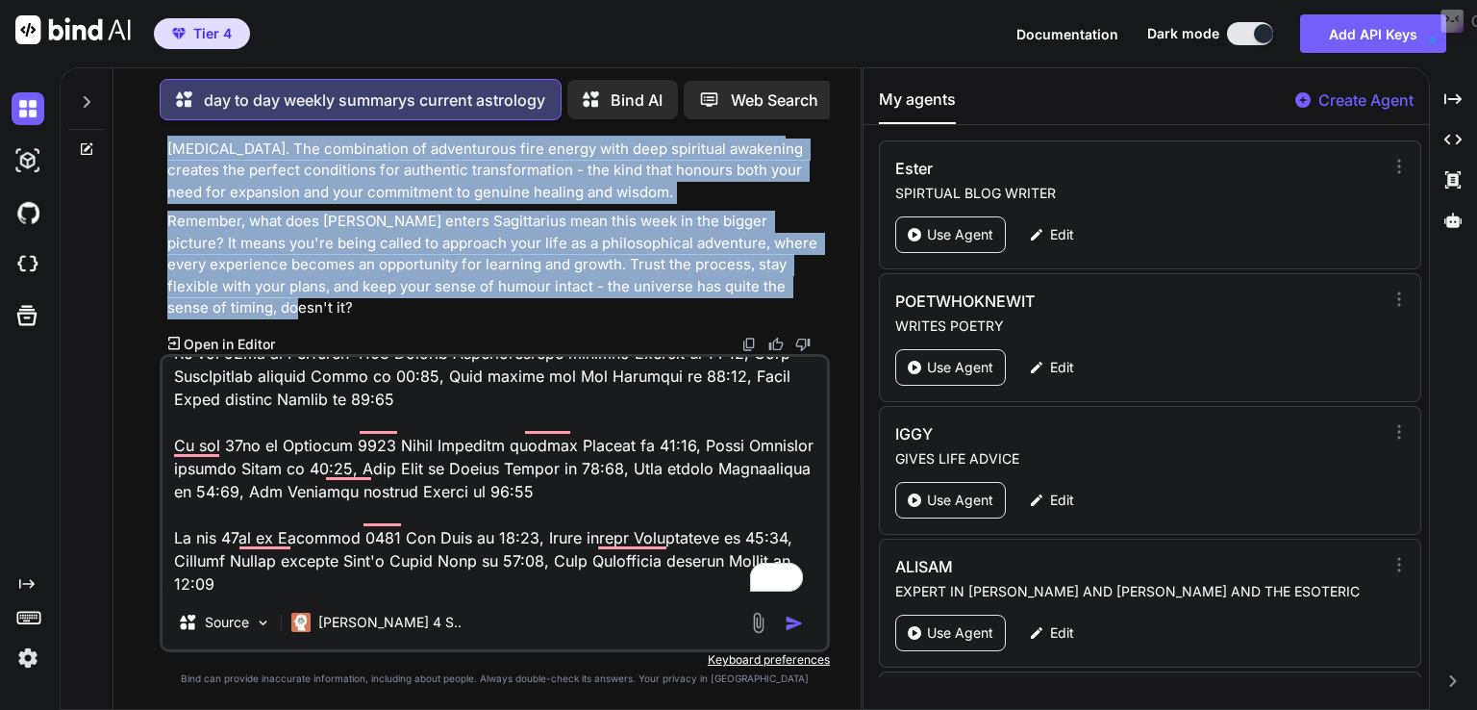
drag, startPoint x: 168, startPoint y: 253, endPoint x: 816, endPoint y: 305, distance: 650.2
copy div "Weekly Astrology December 7-13 2025: Mars Enters Sagittarius This Week as Neptu…"
click at [796, 623] on img "button" at bounding box center [794, 623] width 19 height 19
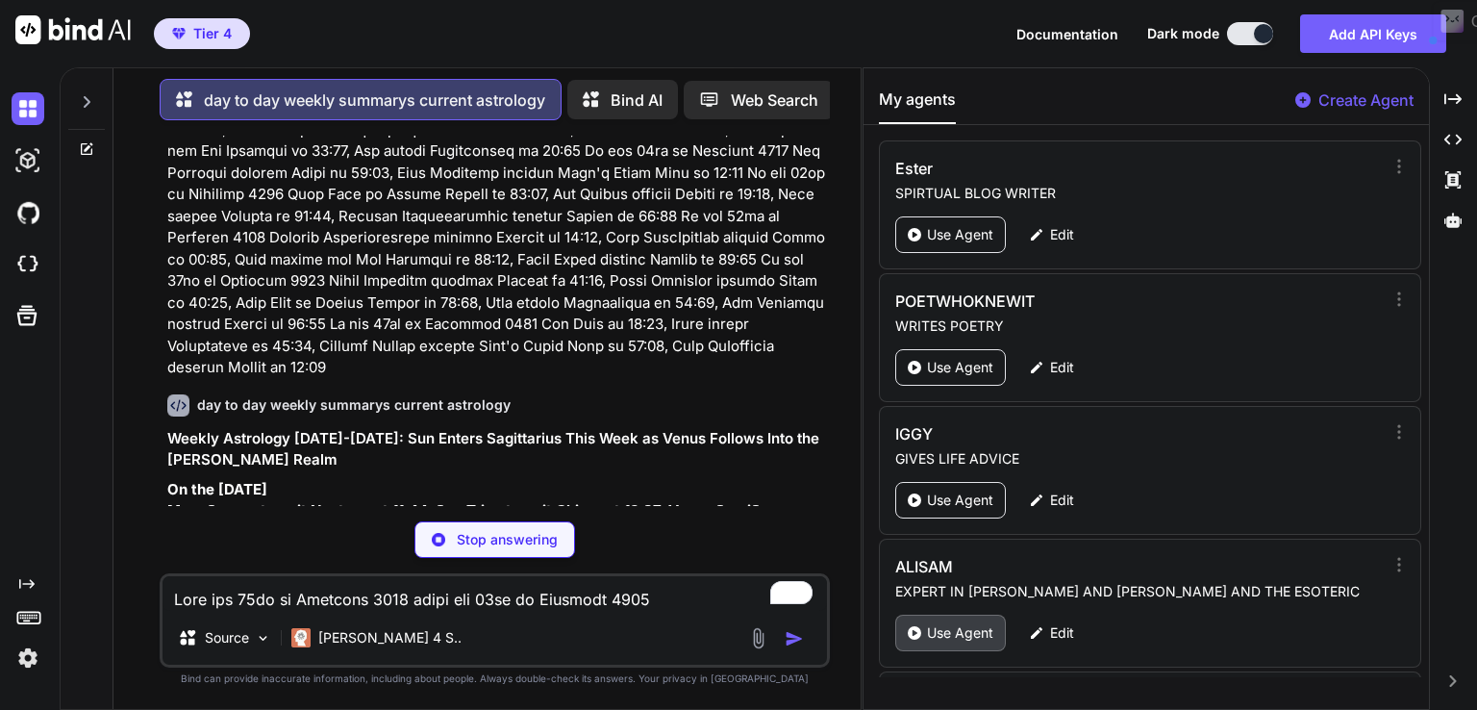
type textarea "x"
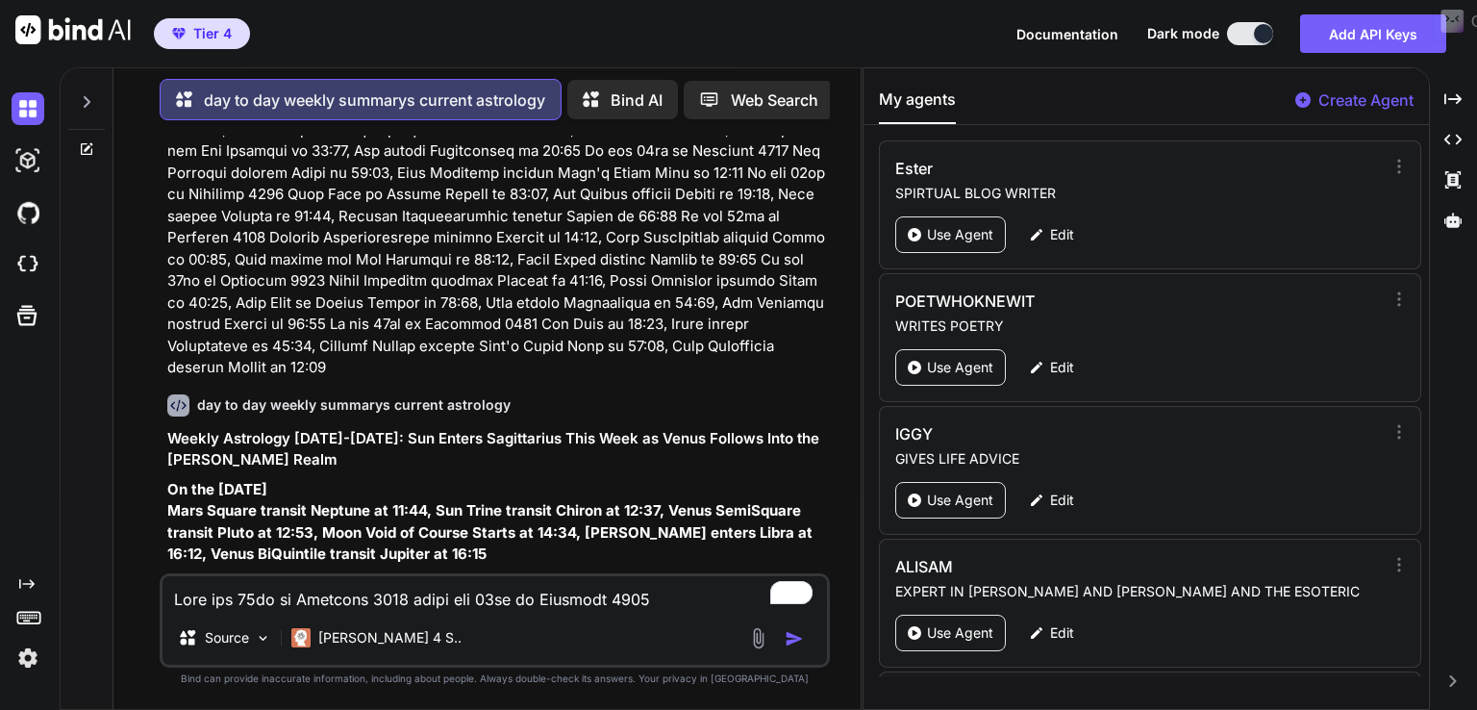
click at [552, 379] on p at bounding box center [496, 206] width 659 height 346
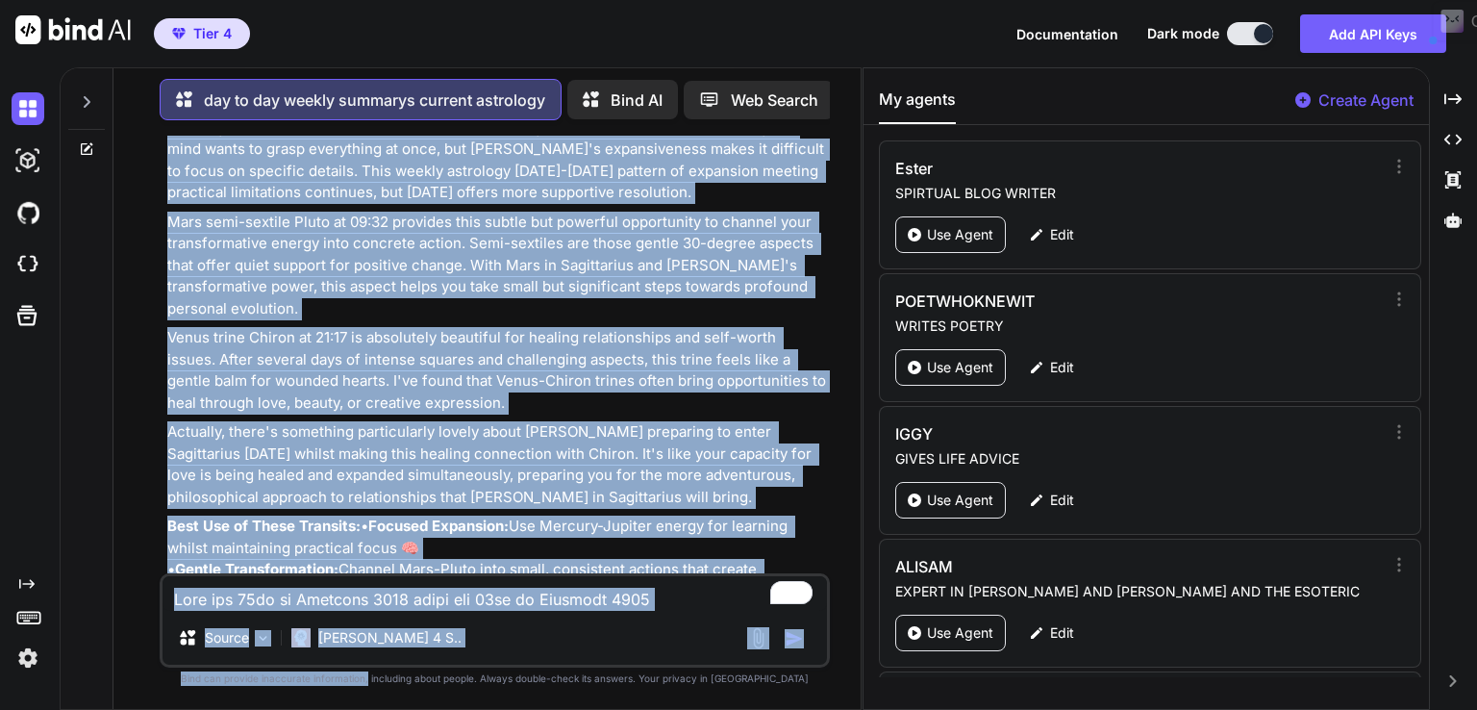
scroll to position [13058, 0]
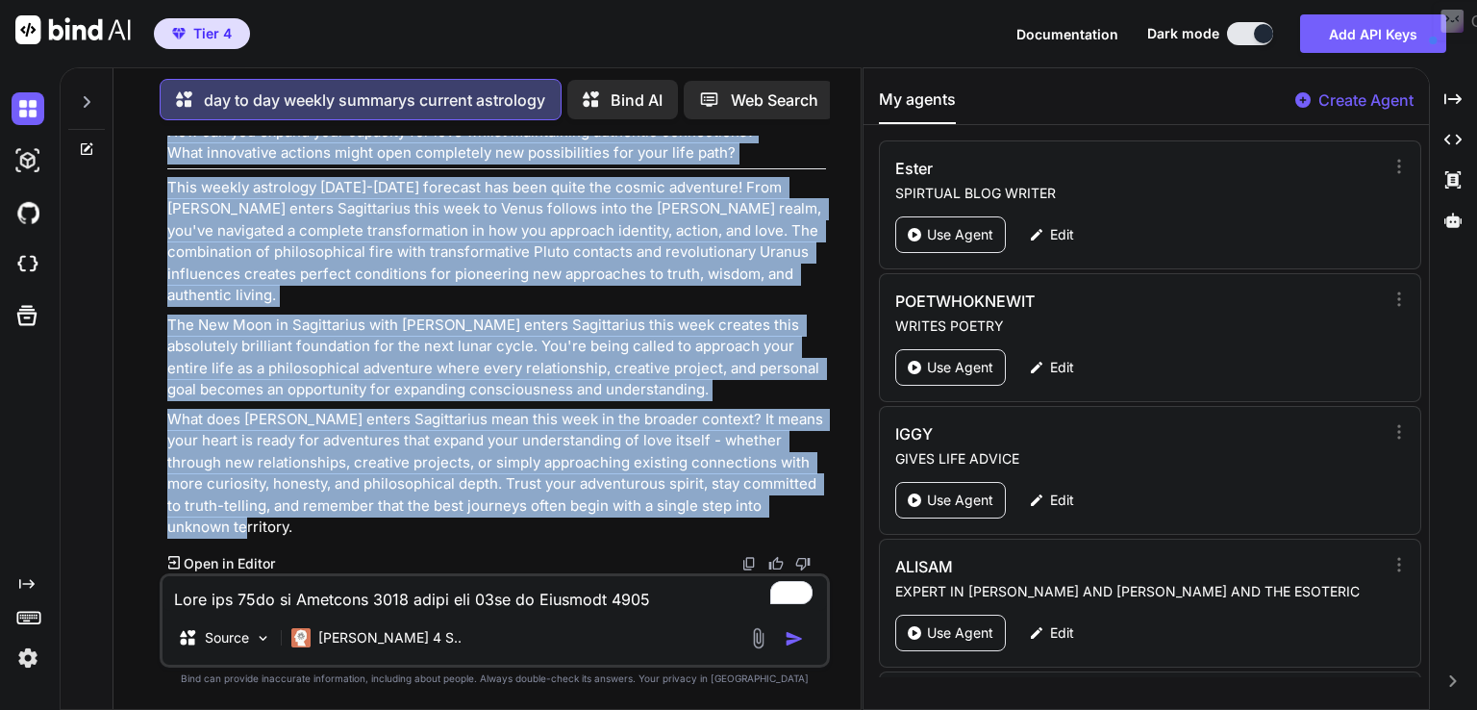
drag, startPoint x: 163, startPoint y: 200, endPoint x: 803, endPoint y: 531, distance: 720.0
click at [803, 531] on div "You day to day weekly summarys current astrology Weekly Astrology December 7-13…" at bounding box center [496, 355] width 666 height 438
copy div "Weekly Astrology December 14-20 2025: Sun Enters Sagittarius This Week as Venus…"
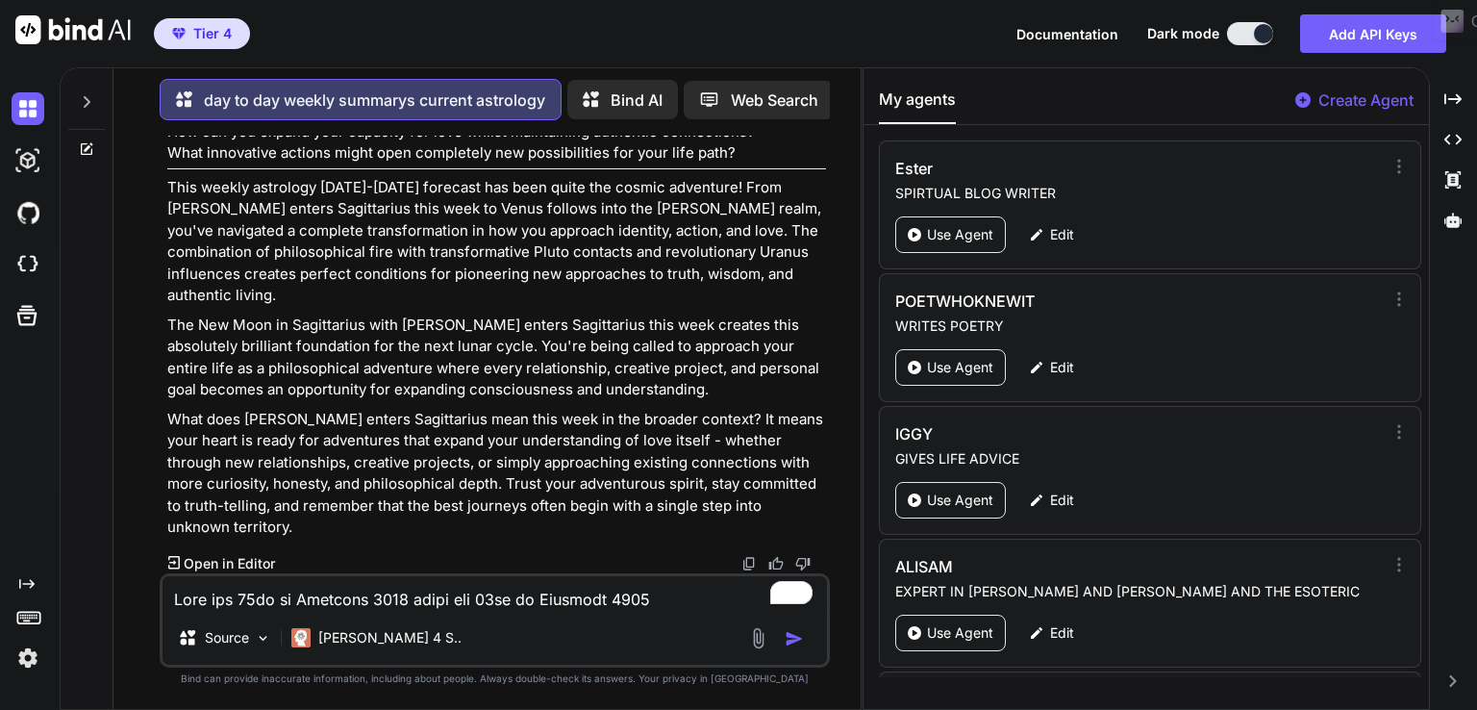
paste textarea "21st of December 2025 until the 27th of December 2025 On the 21st of December 2…"
type textarea "From the 21st of December 2025 until the 27th of December 2025 On the 21st of D…"
type textarea "x"
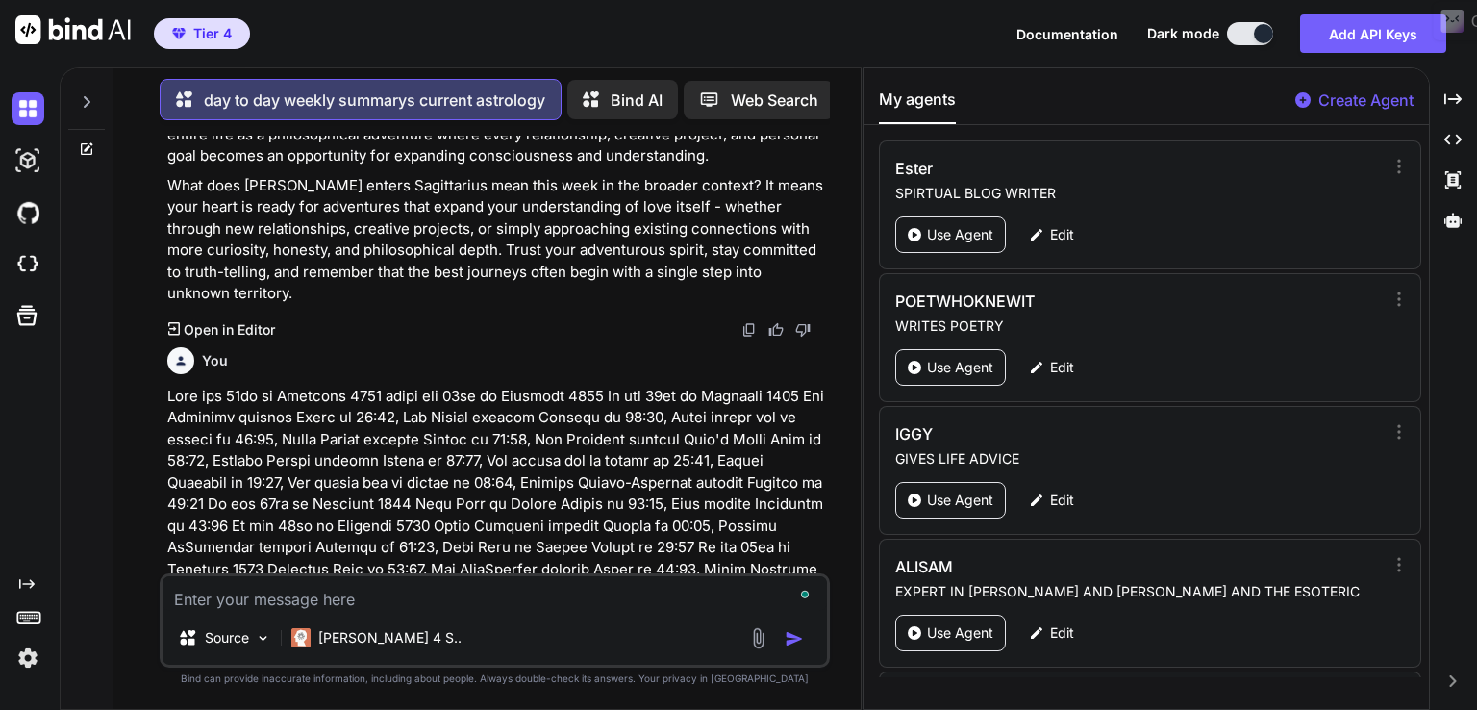
scroll to position [13497, 0]
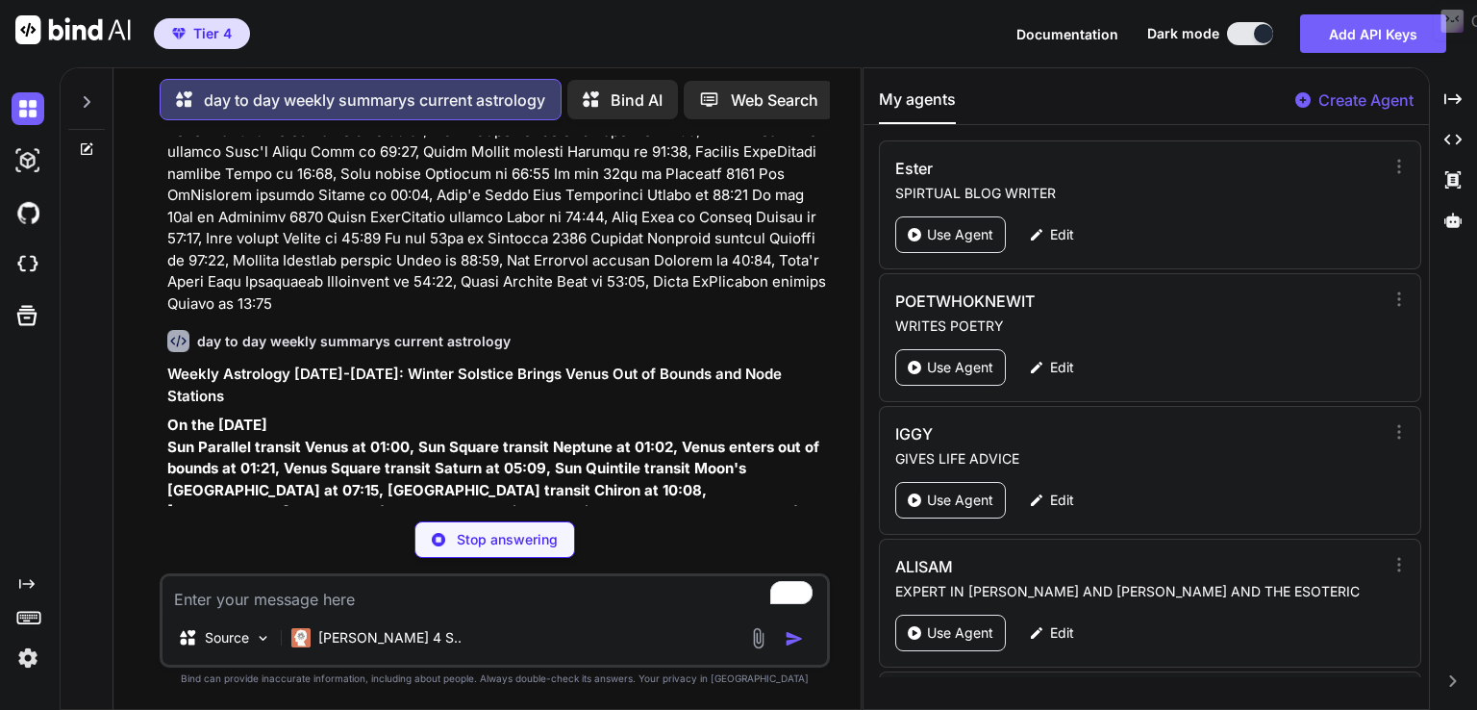
type textarea "x"
paste textarea "From the 28th of December 2025 until the 3rd of January 2026 On the 28th of Dec…"
type textarea "From the 28th of December 2025 until the 3rd of January 2026 On the 28th of Dec…"
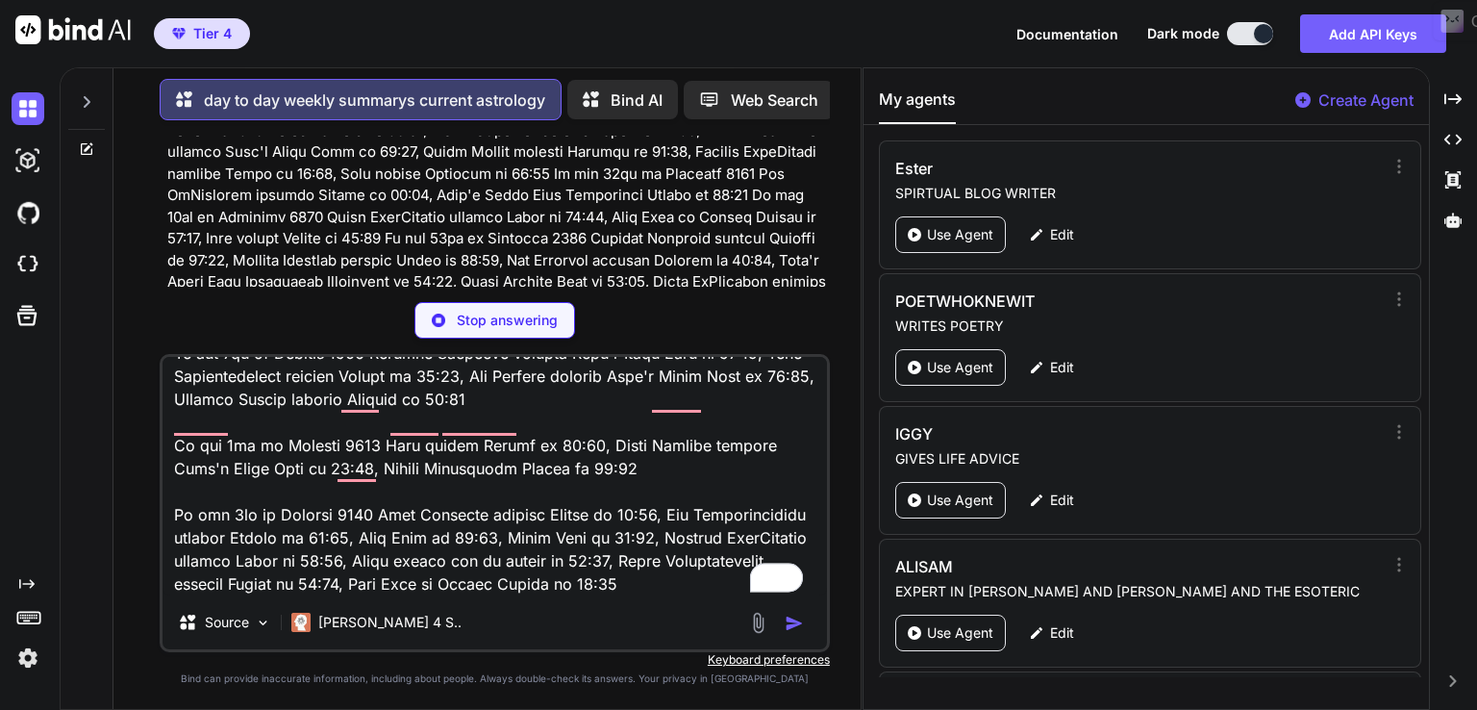
type textarea "x"
type textarea "From the 28th of December 2025 until the 3rd of January 2026 On the 28th of Dec…"
click at [686, 263] on p at bounding box center [496, 131] width 659 height 368
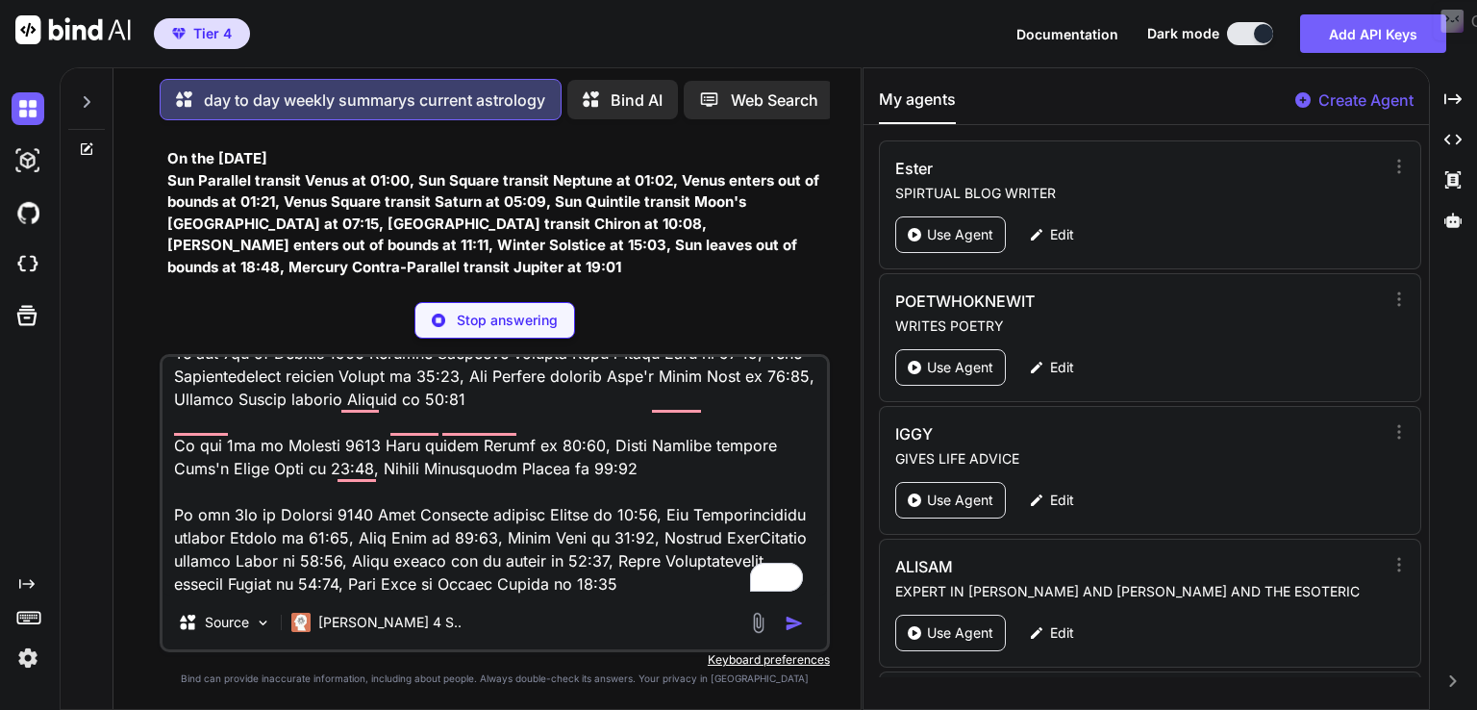
scroll to position [13896, 0]
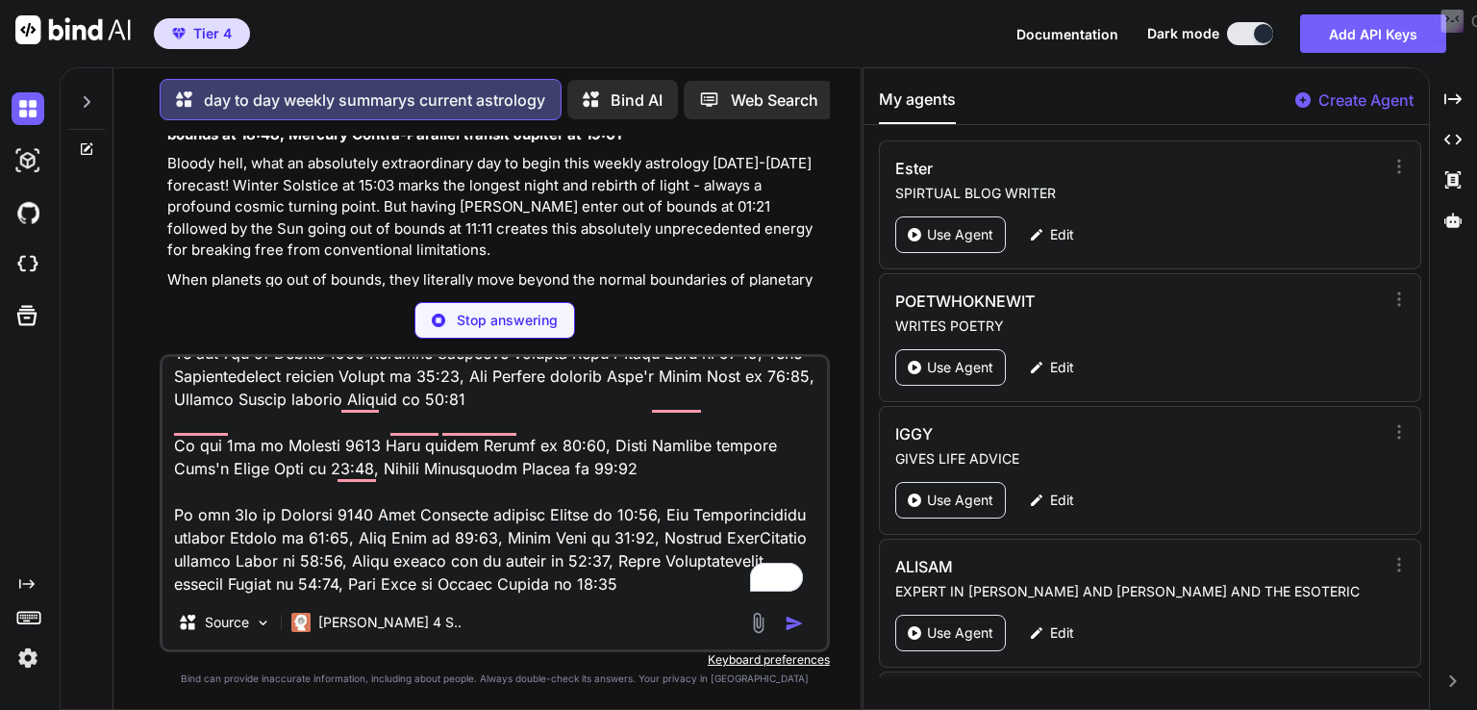
click at [664, 246] on div "Weekly Astrology December 21-27 2025: Winter Solstice Brings Venus Out of Bound…" at bounding box center [496, 680] width 659 height 1433
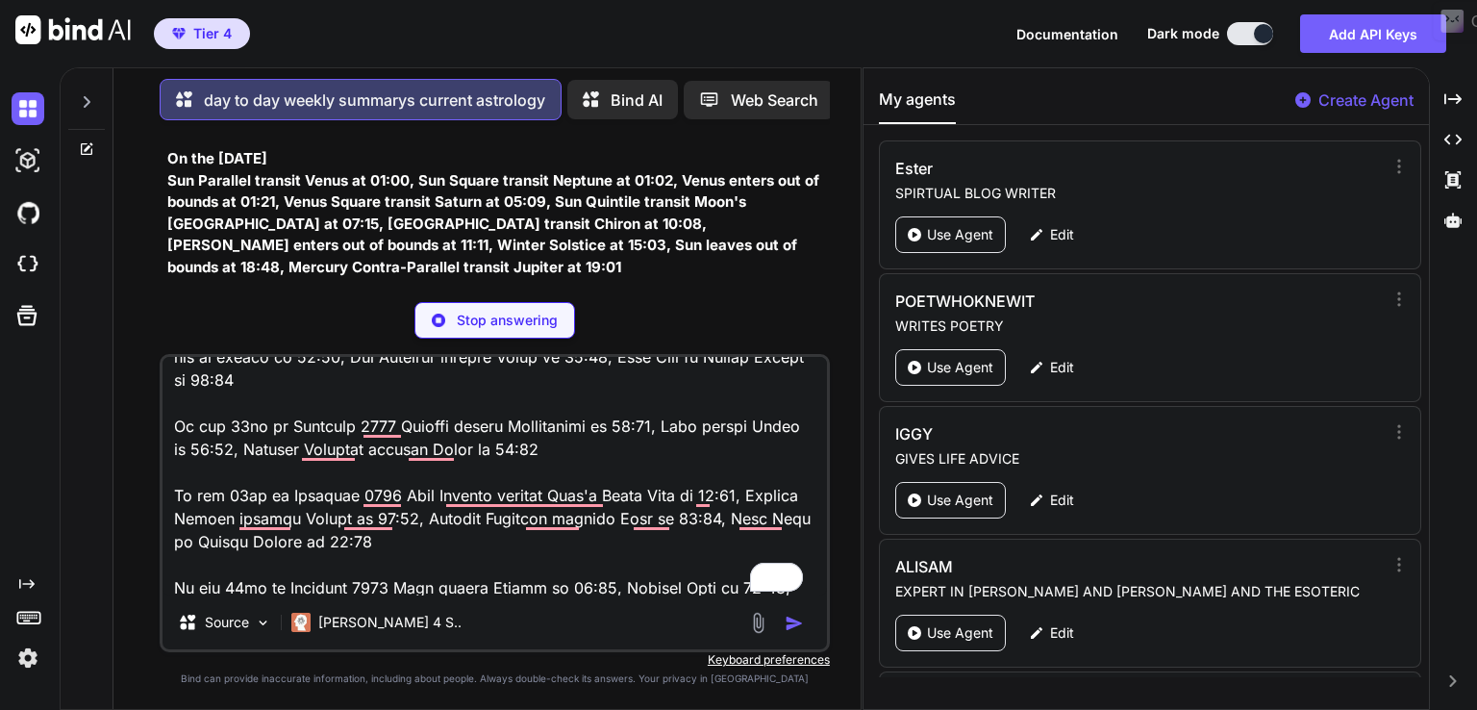
scroll to position [97, 0]
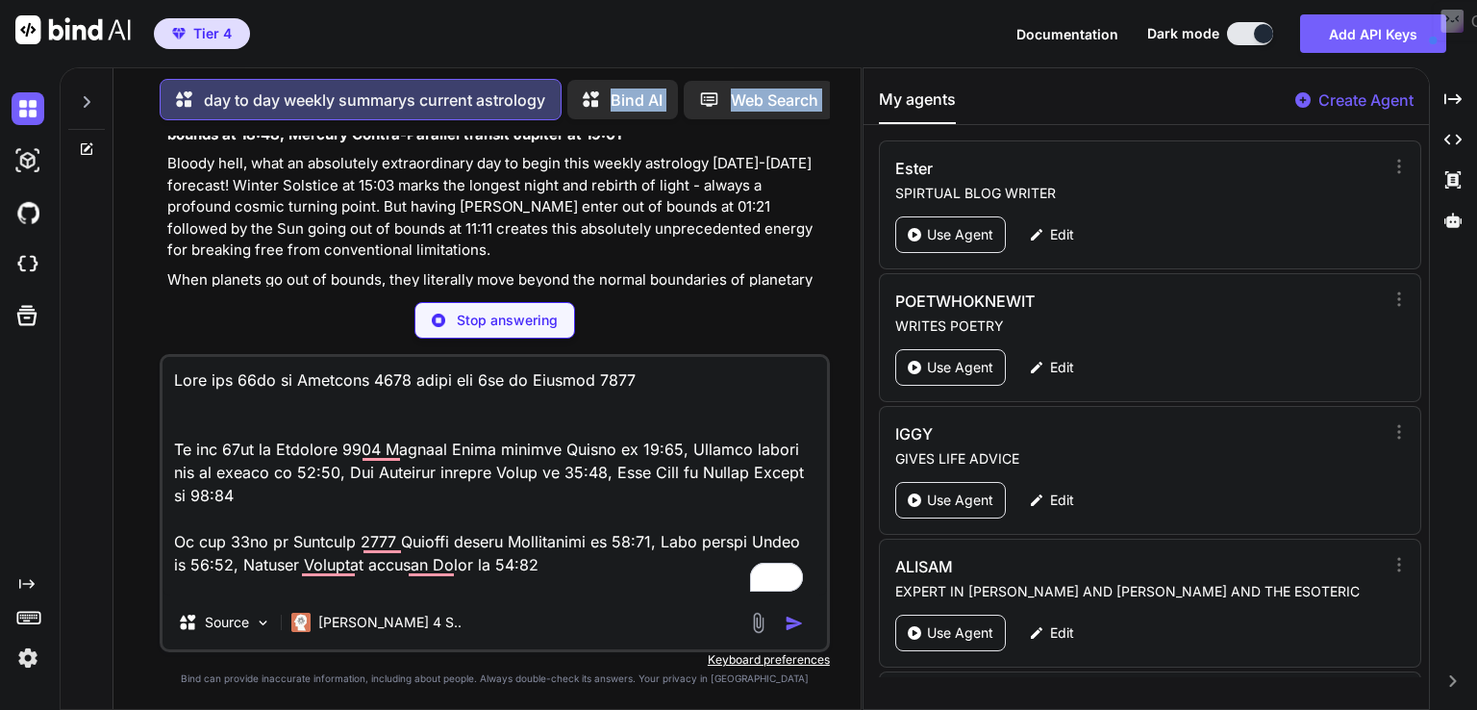
drag, startPoint x: 573, startPoint y: 120, endPoint x: 556, endPoint y: 183, distance: 64.9
click at [556, 183] on div "day to day weekly summarys current astrology Bind AI Web Search Created with Pi…" at bounding box center [486, 390] width 747 height 638
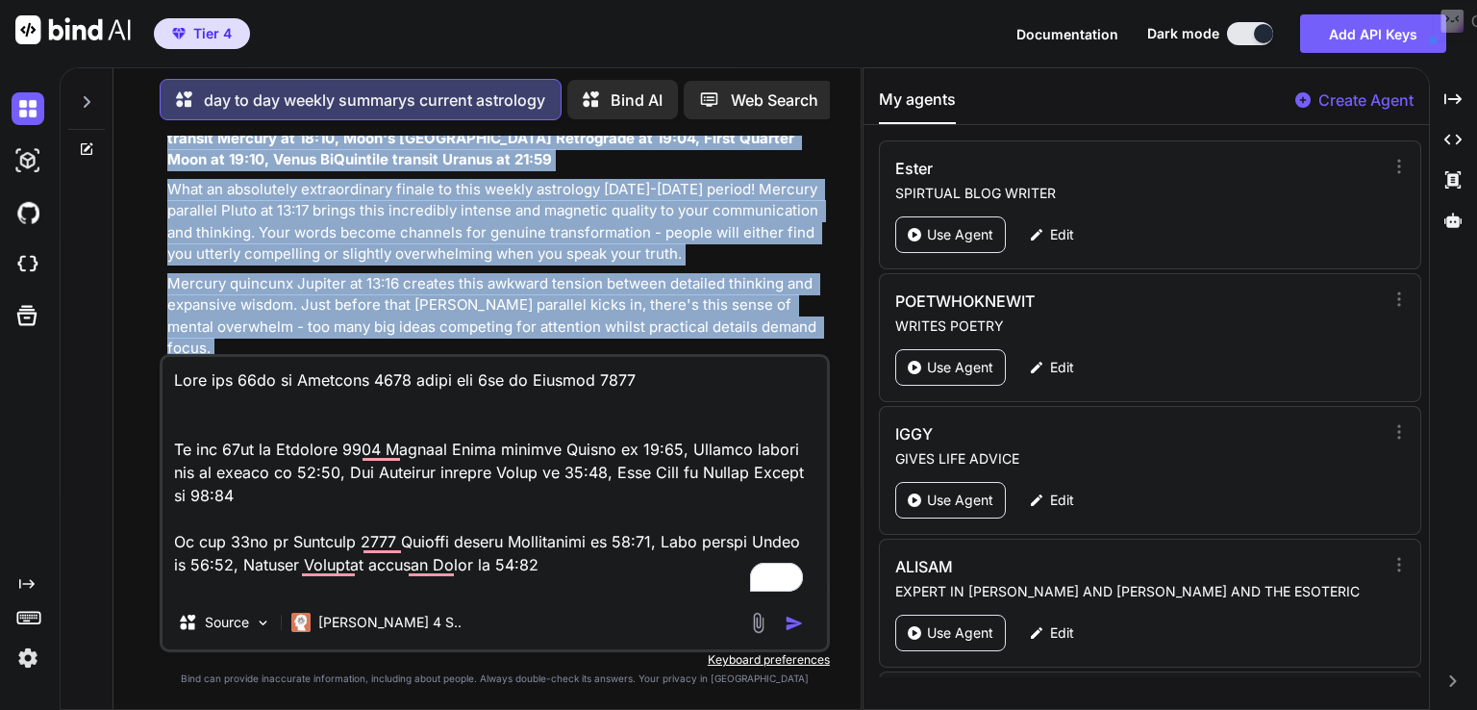
scroll to position [20952, 0]
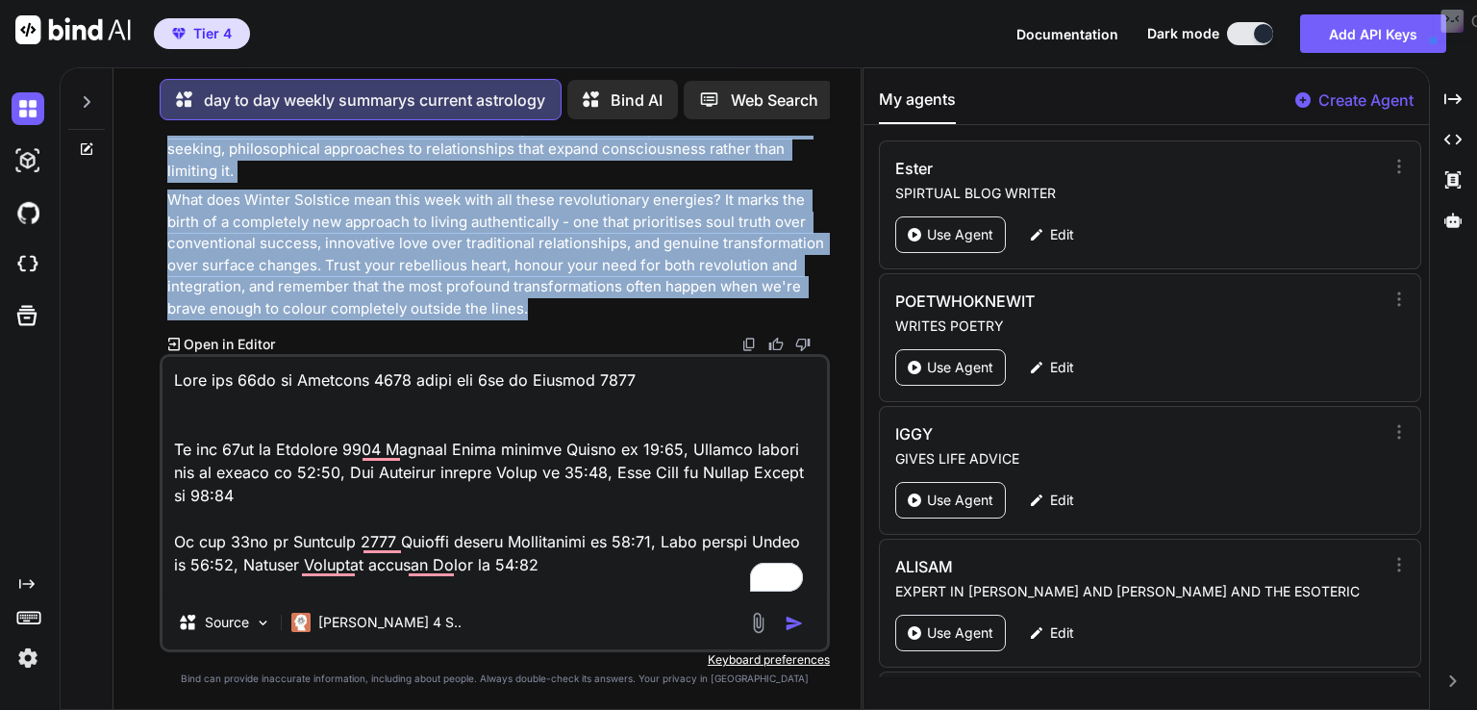
drag, startPoint x: 169, startPoint y: 205, endPoint x: 577, endPoint y: 309, distance: 420.8
copy div "Weekly Astrology December 21-27 2025: Winter Solstice Brings Venus Out of Bound…"
click at [792, 620] on img "button" at bounding box center [794, 623] width 19 height 19
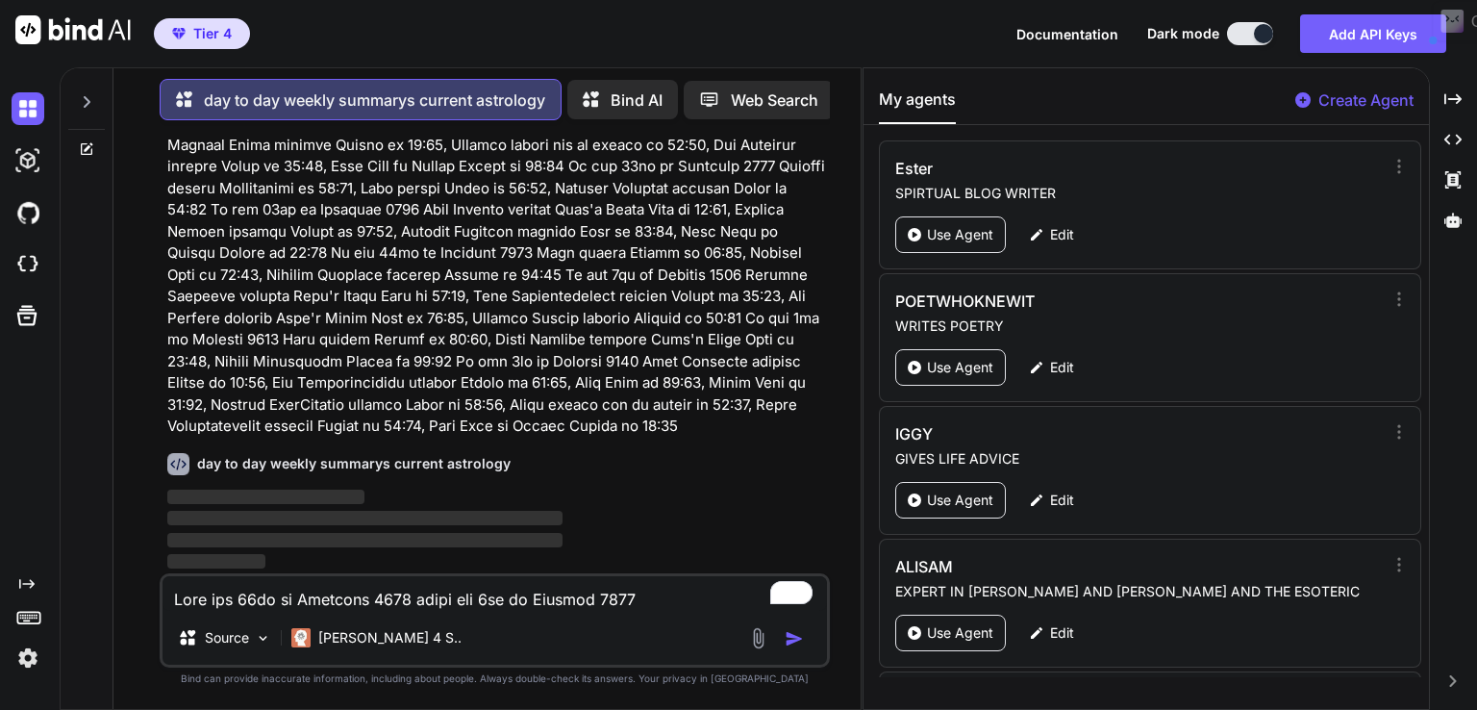
scroll to position [21172, 0]
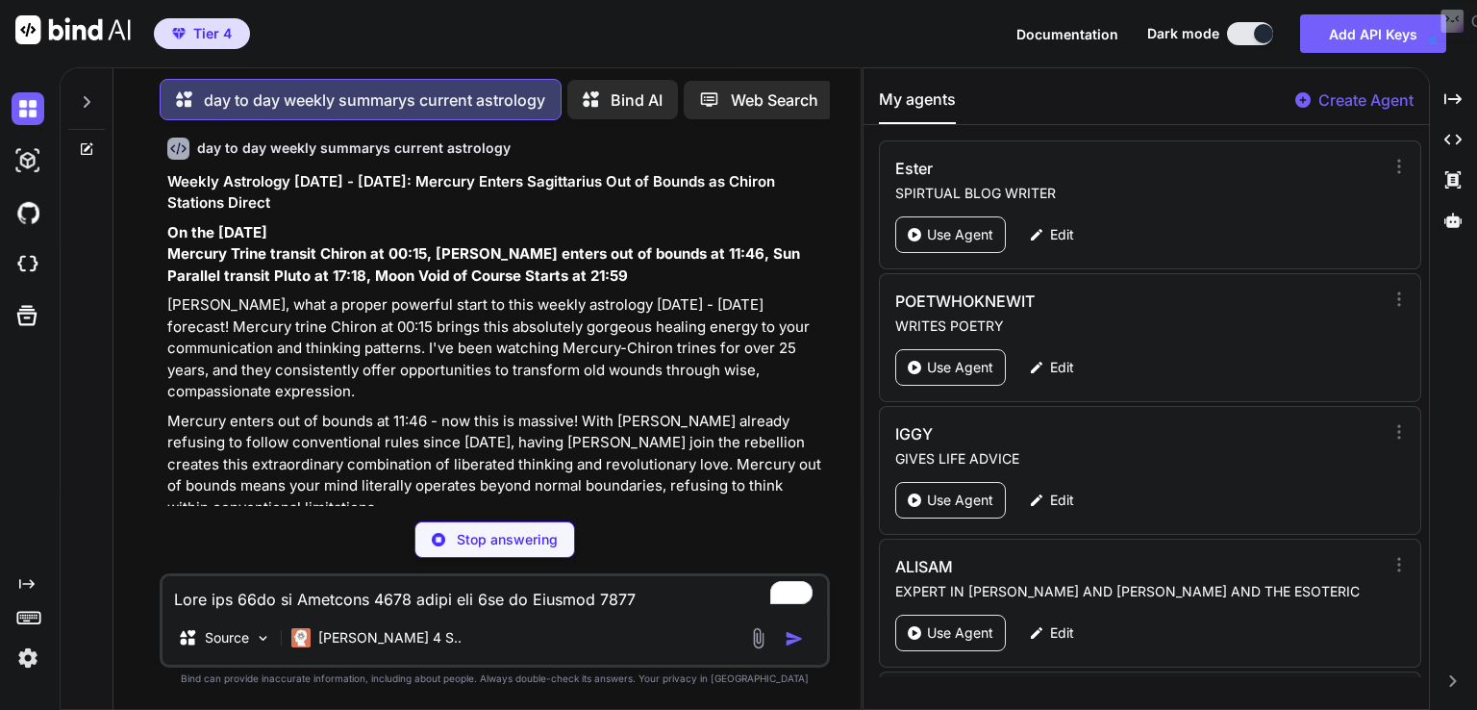
type textarea "x"
